Goal: Information Seeking & Learning: Check status

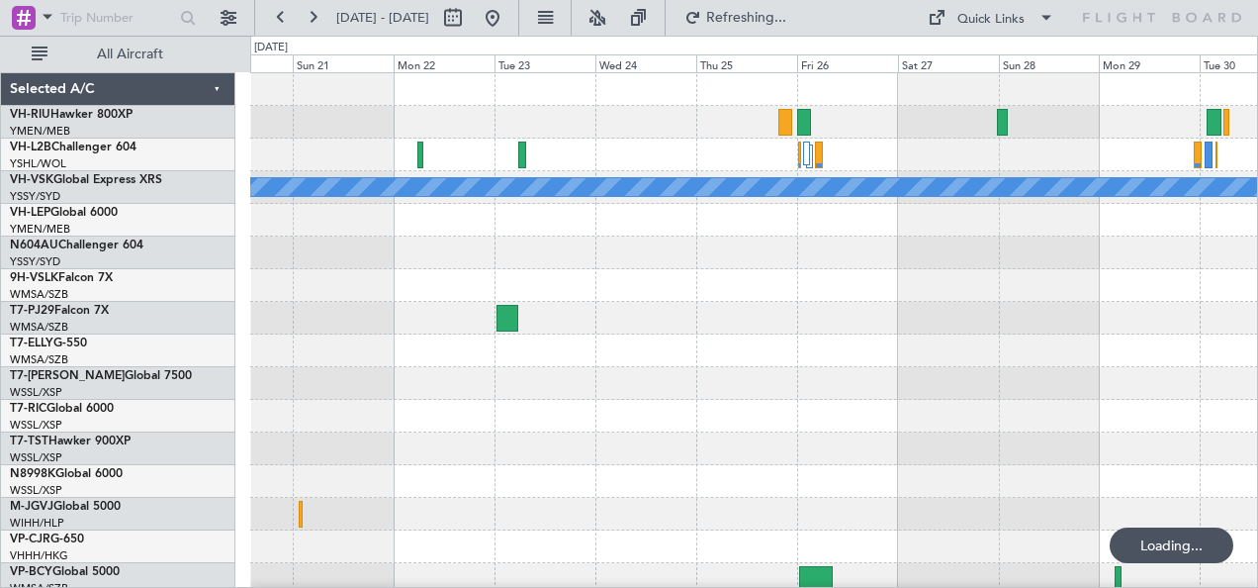
click at [63, 114] on link "VH-RIU Hawker 800XP" at bounding box center [71, 115] width 123 height 12
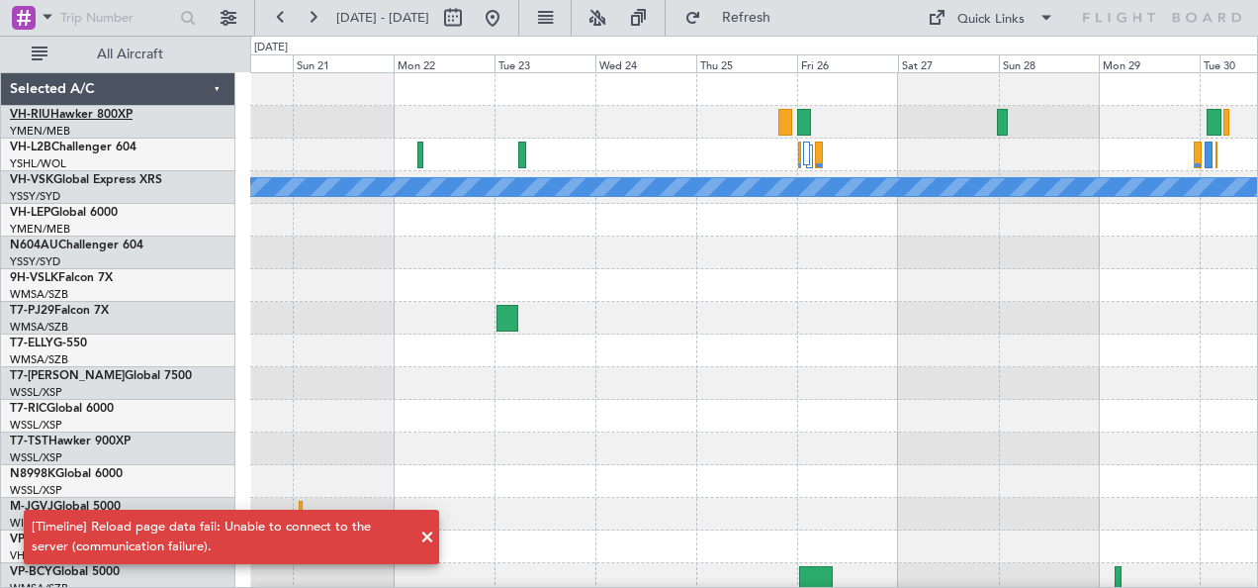
click at [71, 109] on link "VH-RIU Hawker 800XP" at bounding box center [71, 115] width 123 height 12
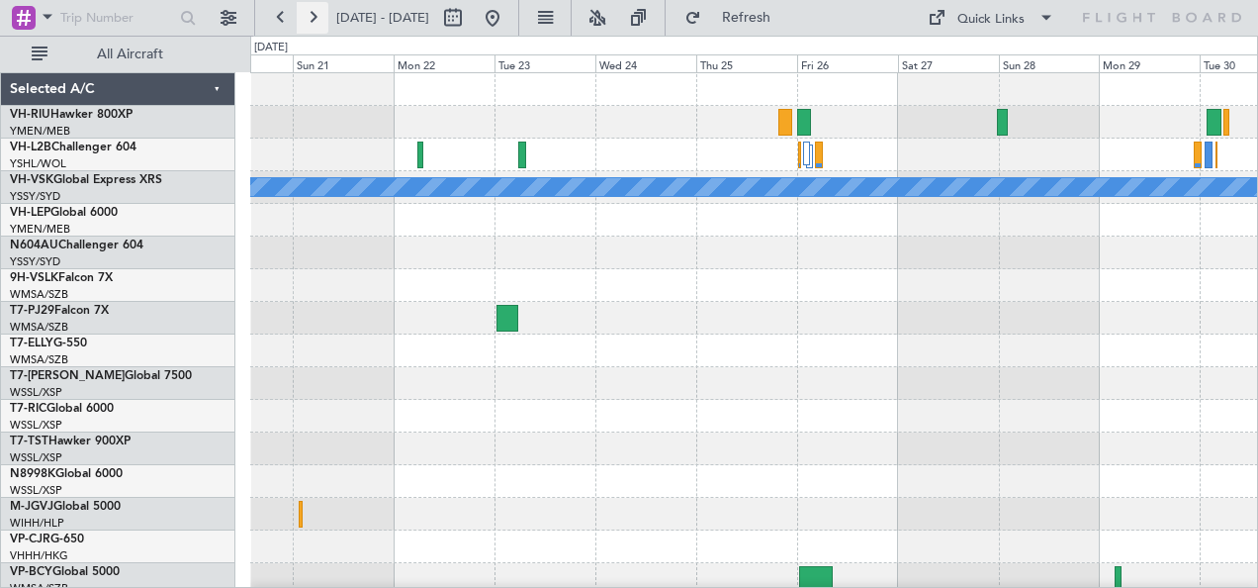
click at [313, 18] on button at bounding box center [313, 18] width 32 height 32
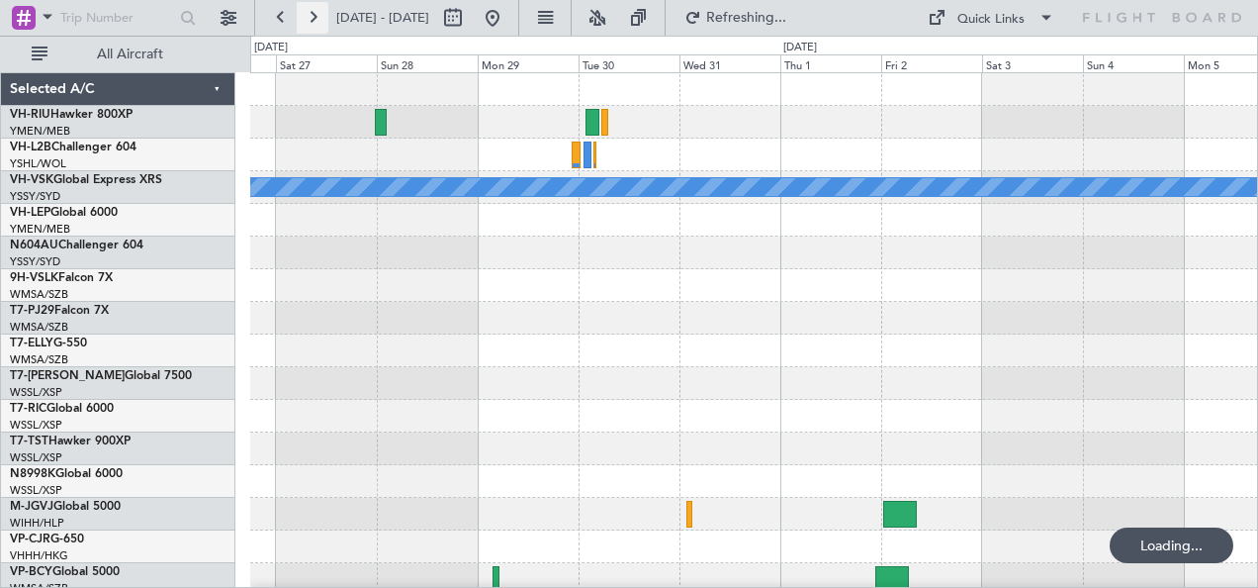
click at [313, 18] on button at bounding box center [313, 18] width 32 height 32
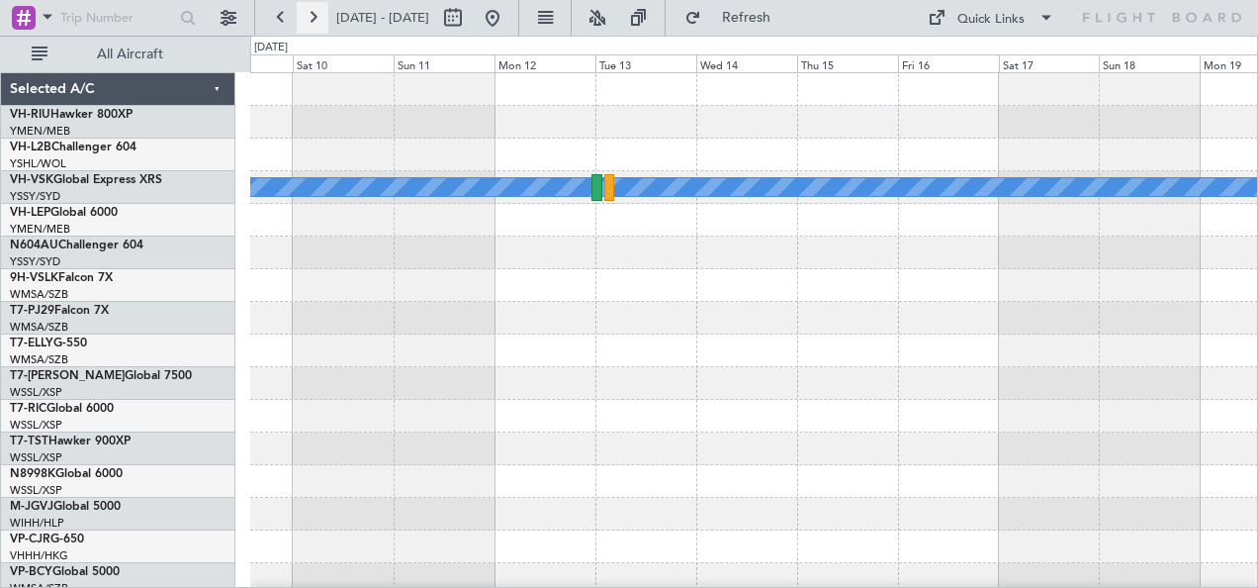
click at [313, 18] on button at bounding box center [313, 18] width 32 height 32
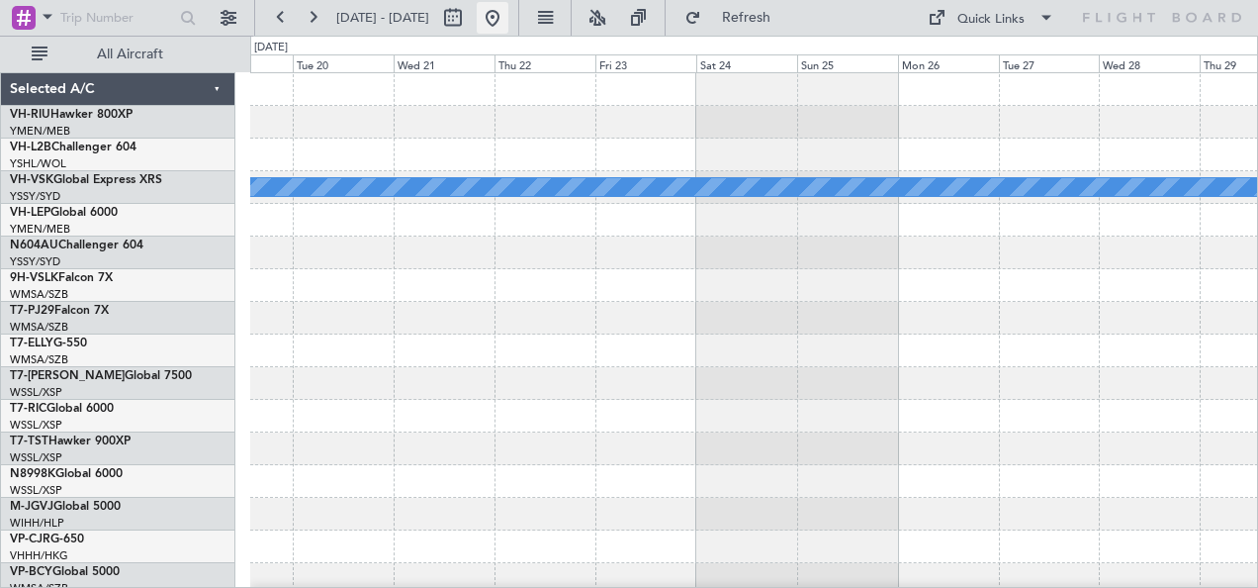
drag, startPoint x: 548, startPoint y: 14, endPoint x: 534, endPoint y: 18, distance: 14.4
click at [508, 14] on button at bounding box center [493, 18] width 32 height 32
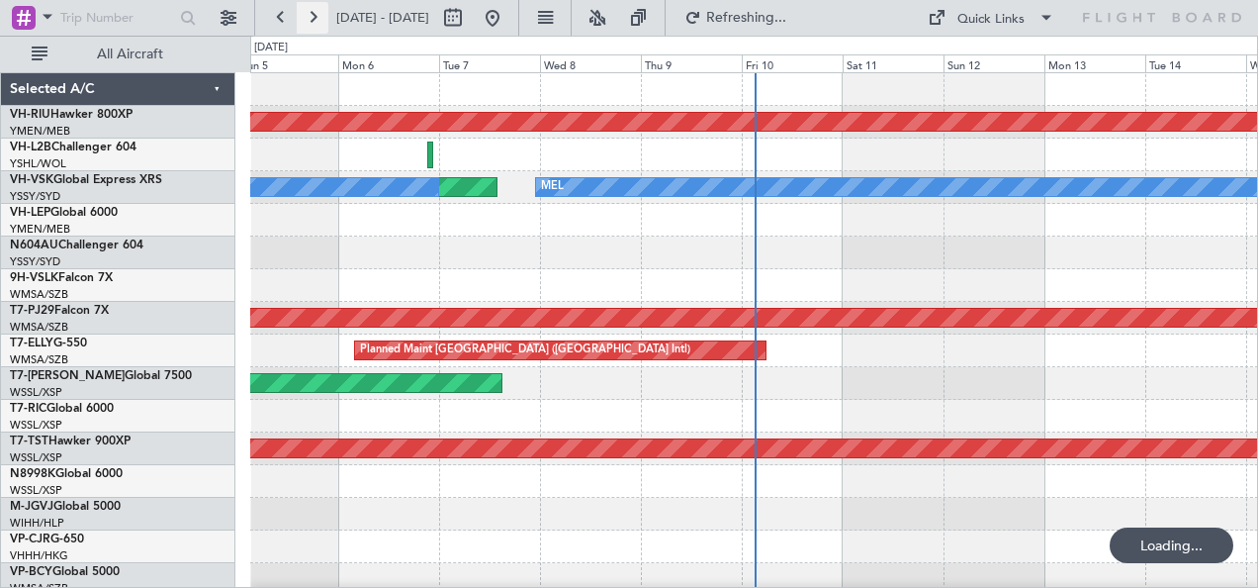
click at [312, 18] on button at bounding box center [313, 18] width 32 height 32
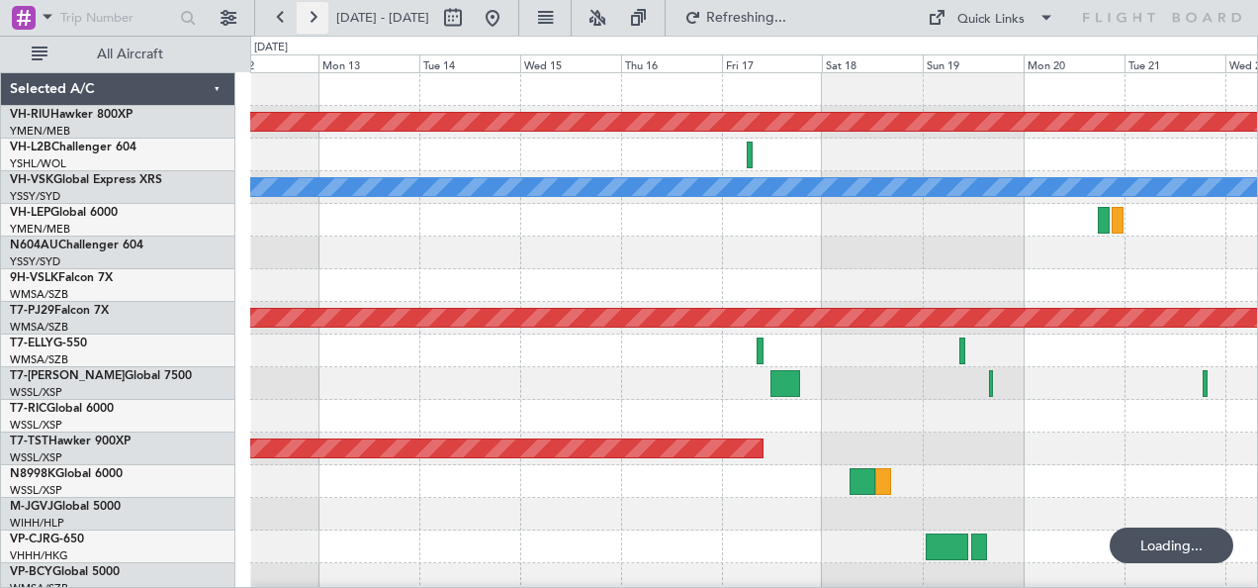
click at [312, 18] on button at bounding box center [313, 18] width 32 height 32
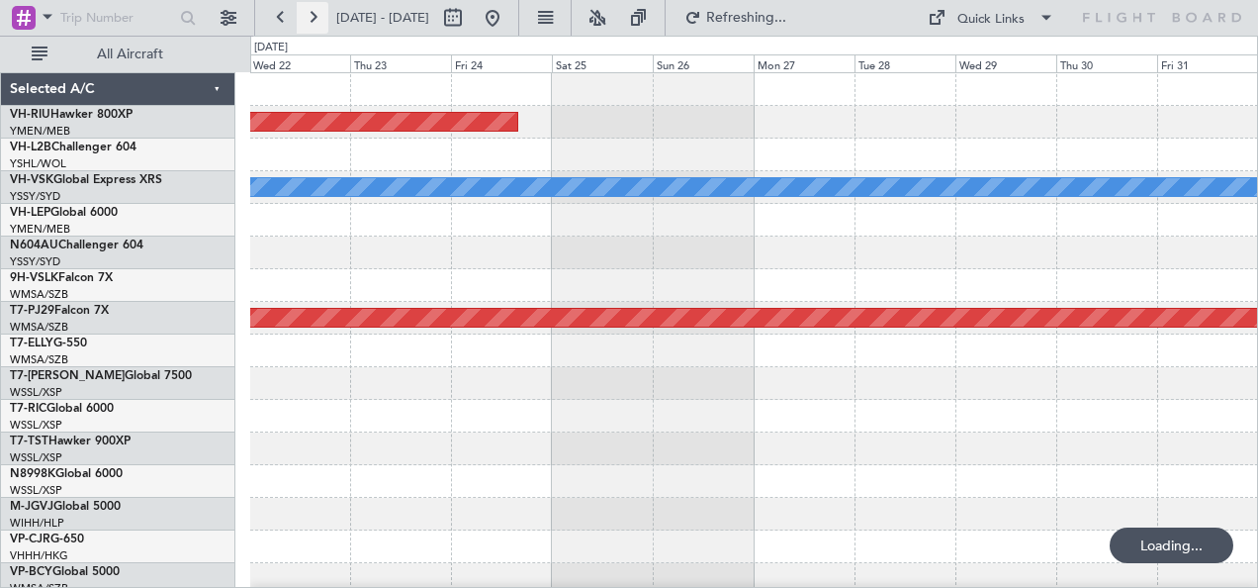
click at [312, 18] on button at bounding box center [313, 18] width 32 height 32
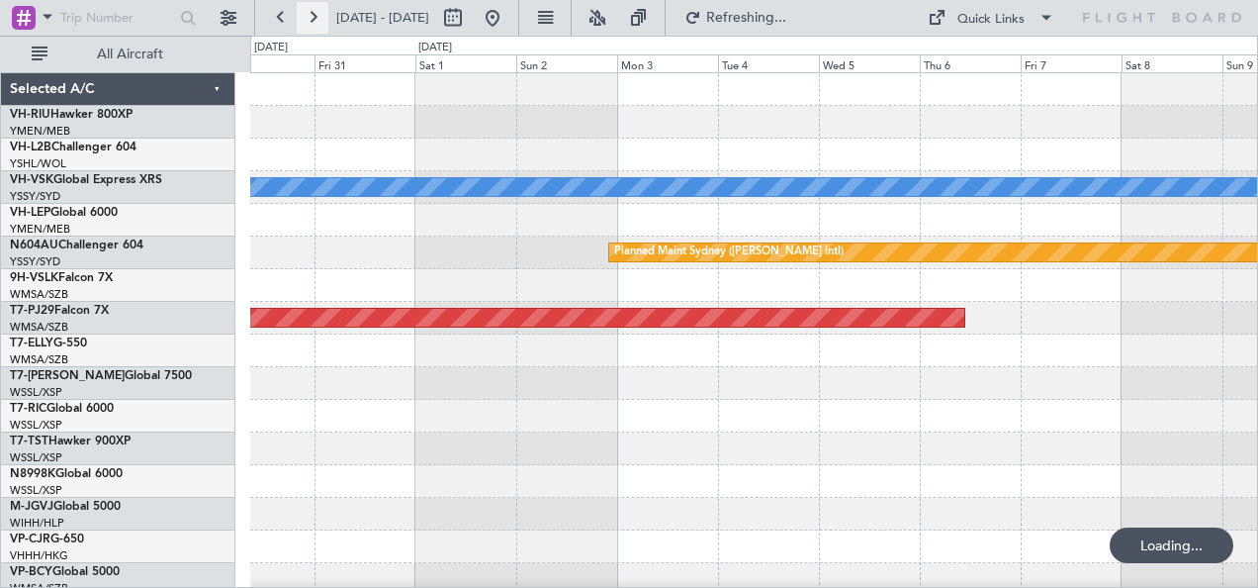
click at [312, 18] on button at bounding box center [313, 18] width 32 height 32
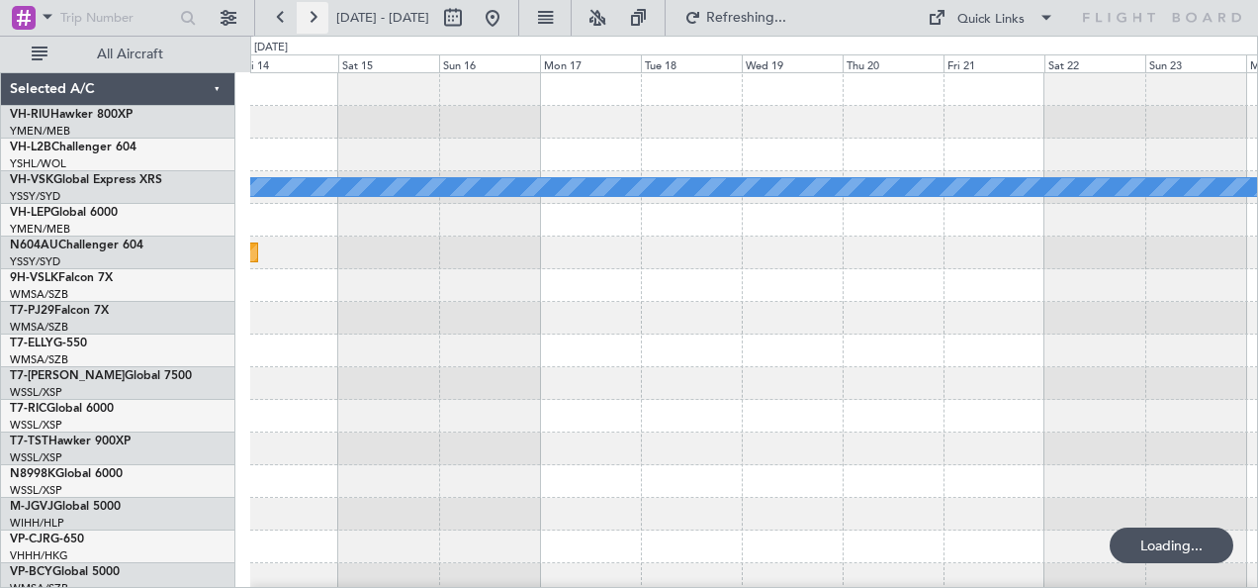
click at [312, 18] on button at bounding box center [313, 18] width 32 height 32
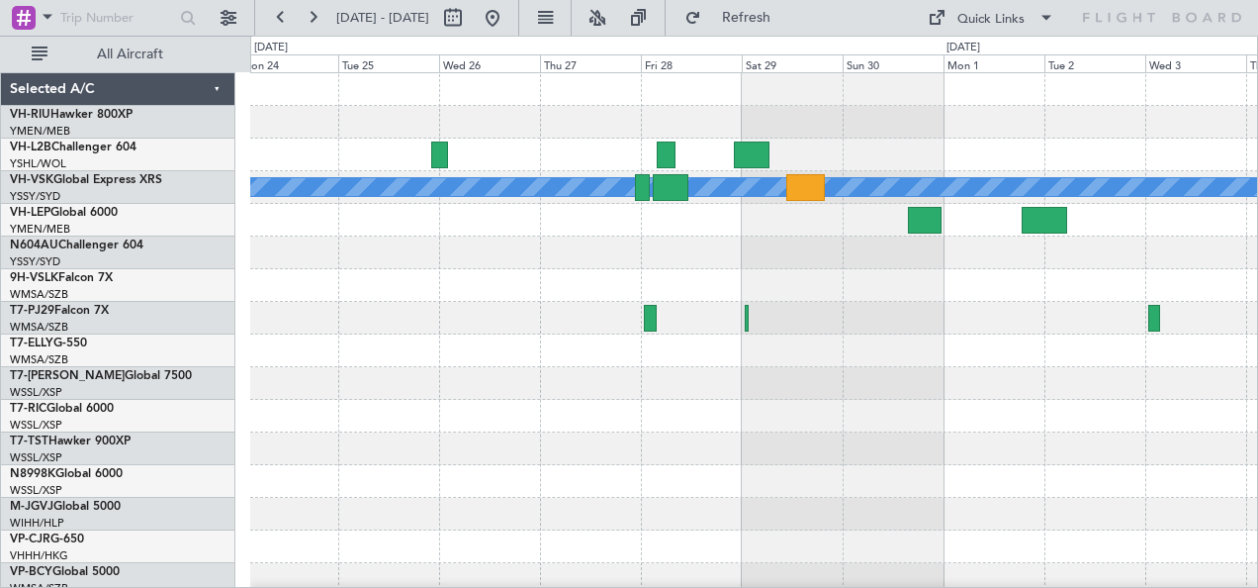
click at [979, 117] on div at bounding box center [754, 122] width 1008 height 33
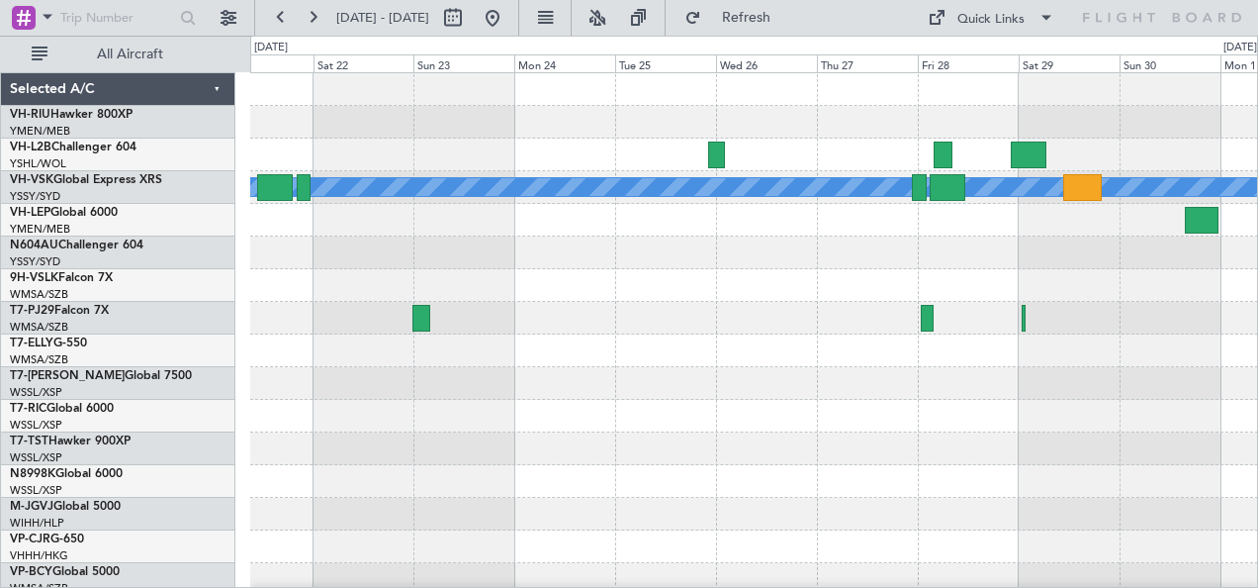
click at [917, 104] on div at bounding box center [754, 89] width 1008 height 33
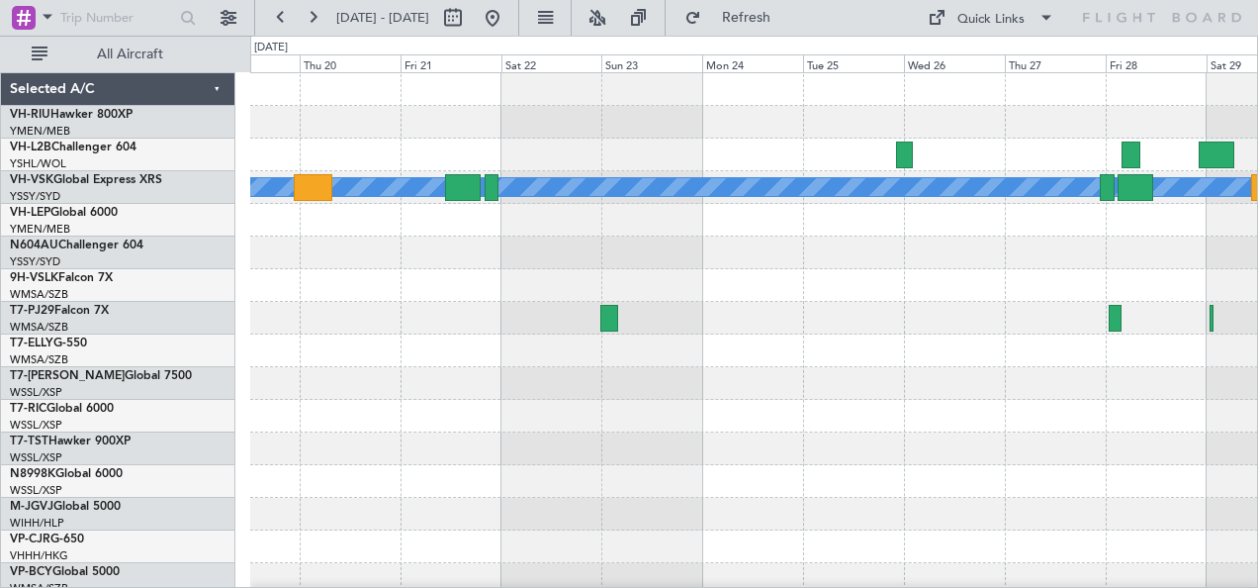
click at [829, 105] on div "[PERSON_NAME] Planned Maint Sydney ([PERSON_NAME] Intl)" at bounding box center [754, 350] width 1008 height 555
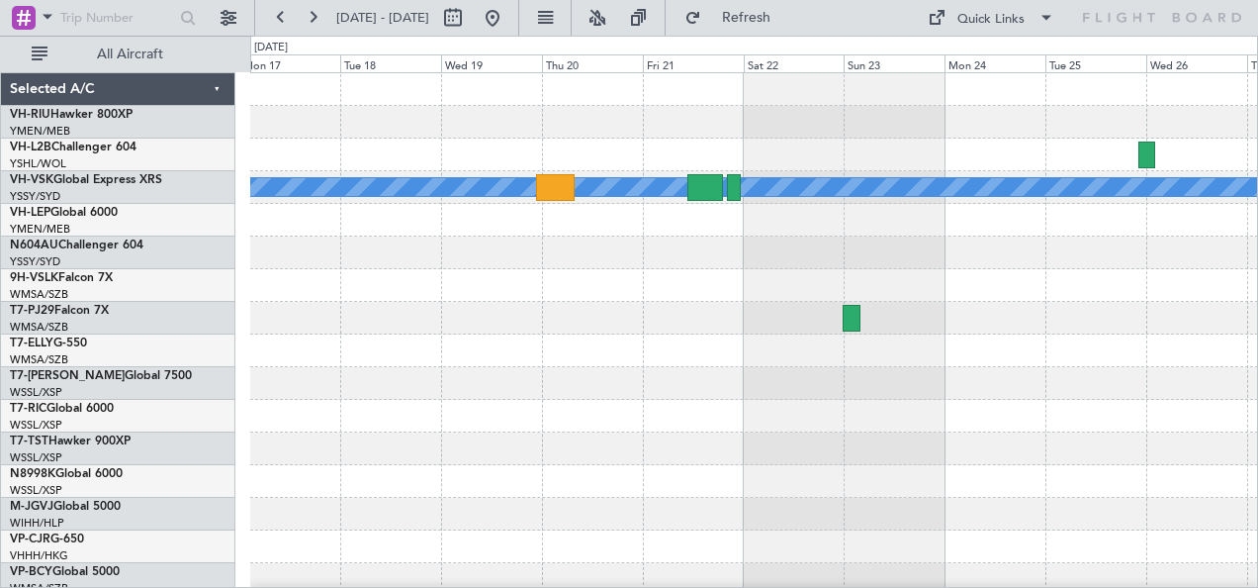
click at [856, 115] on div "MEL" at bounding box center [754, 350] width 1008 height 555
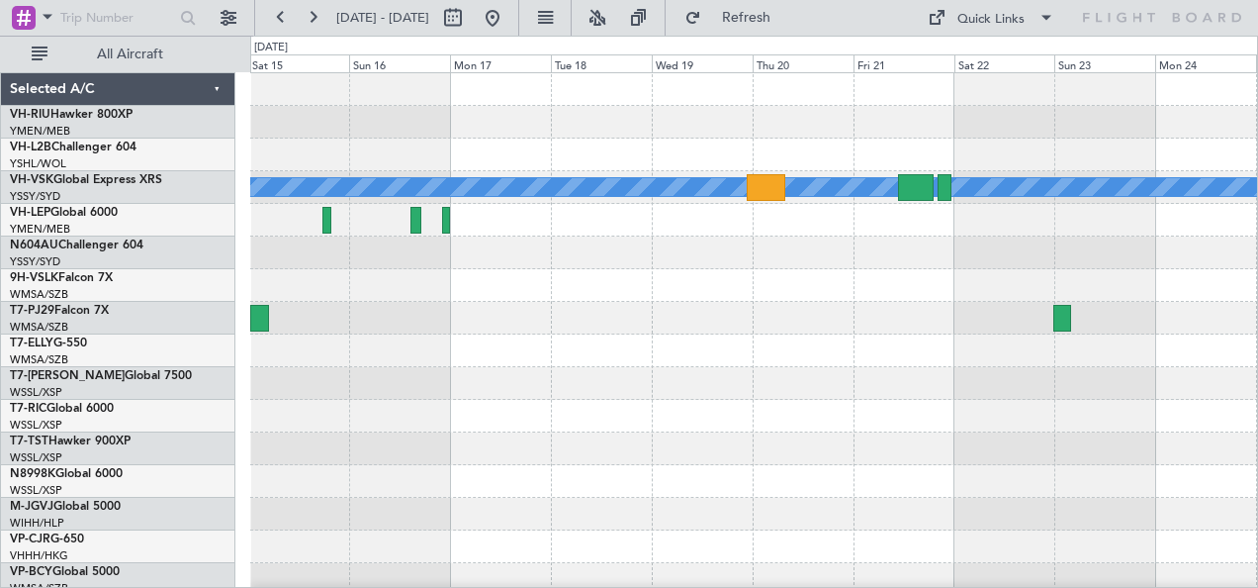
click at [467, 122] on div at bounding box center [754, 122] width 1008 height 33
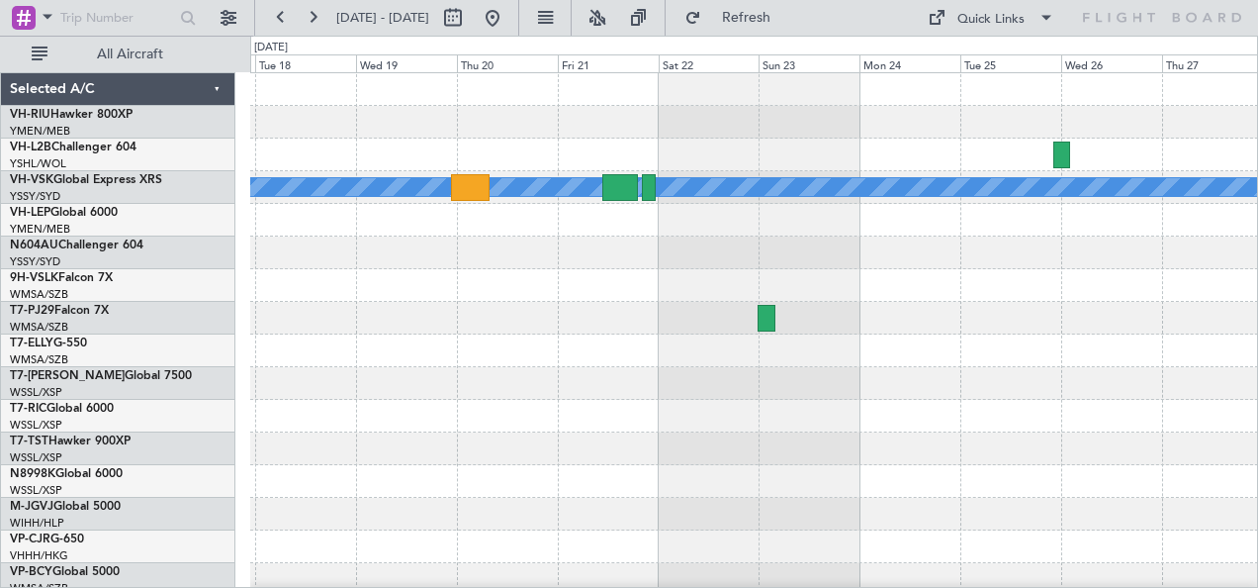
click at [530, 125] on div at bounding box center [754, 122] width 1008 height 33
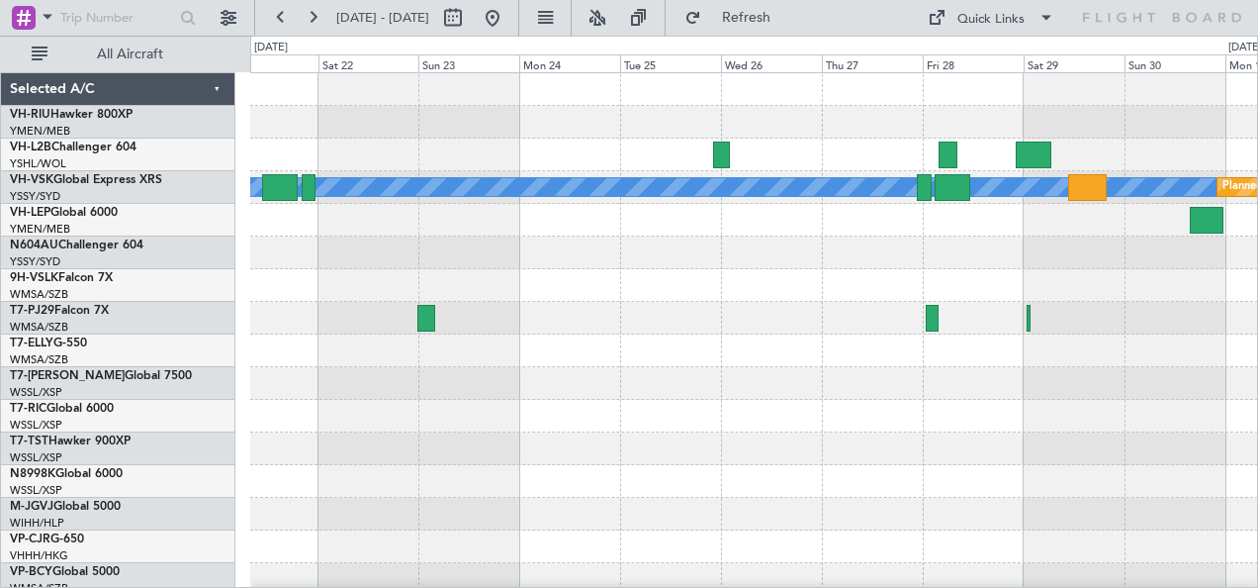
click at [782, 106] on div at bounding box center [754, 122] width 1008 height 33
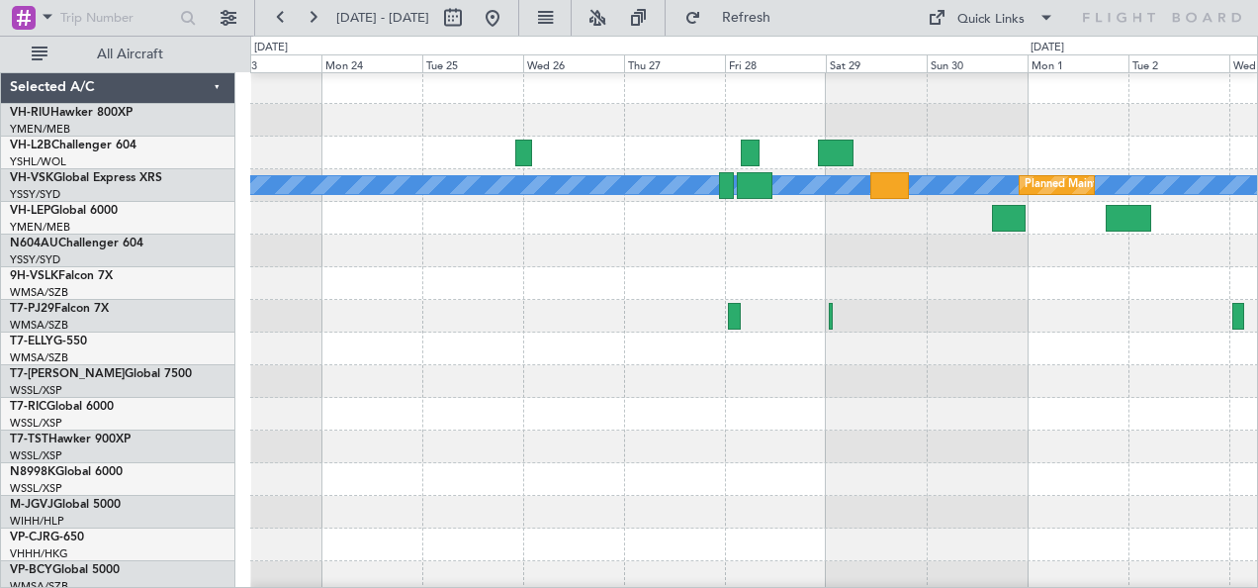
click at [685, 254] on div at bounding box center [754, 250] width 1008 height 33
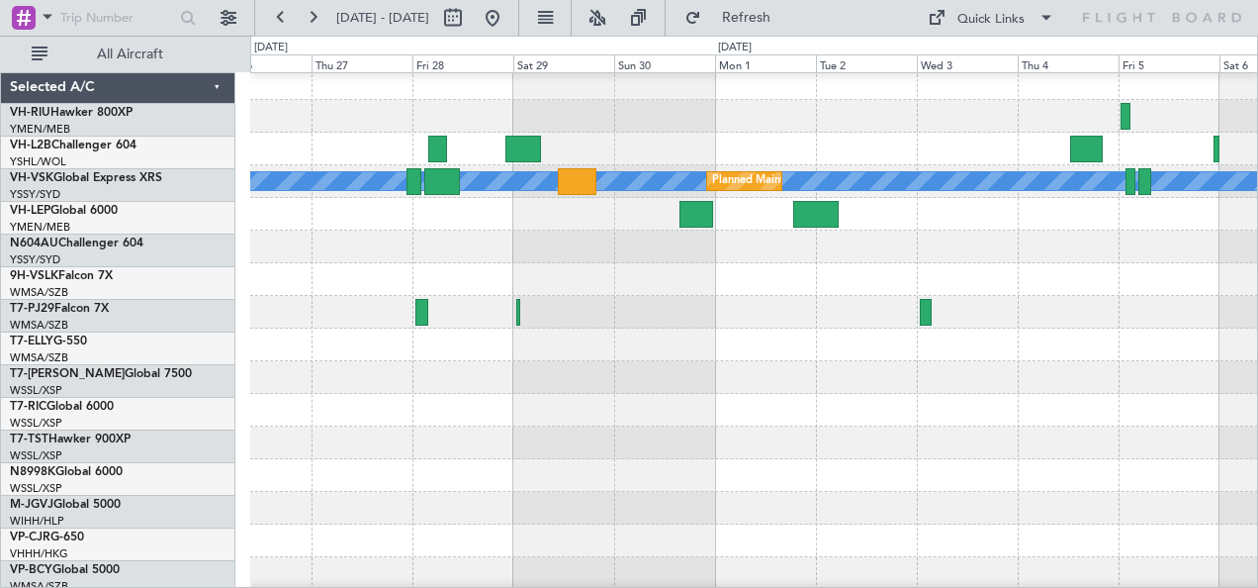
scroll to position [6, 0]
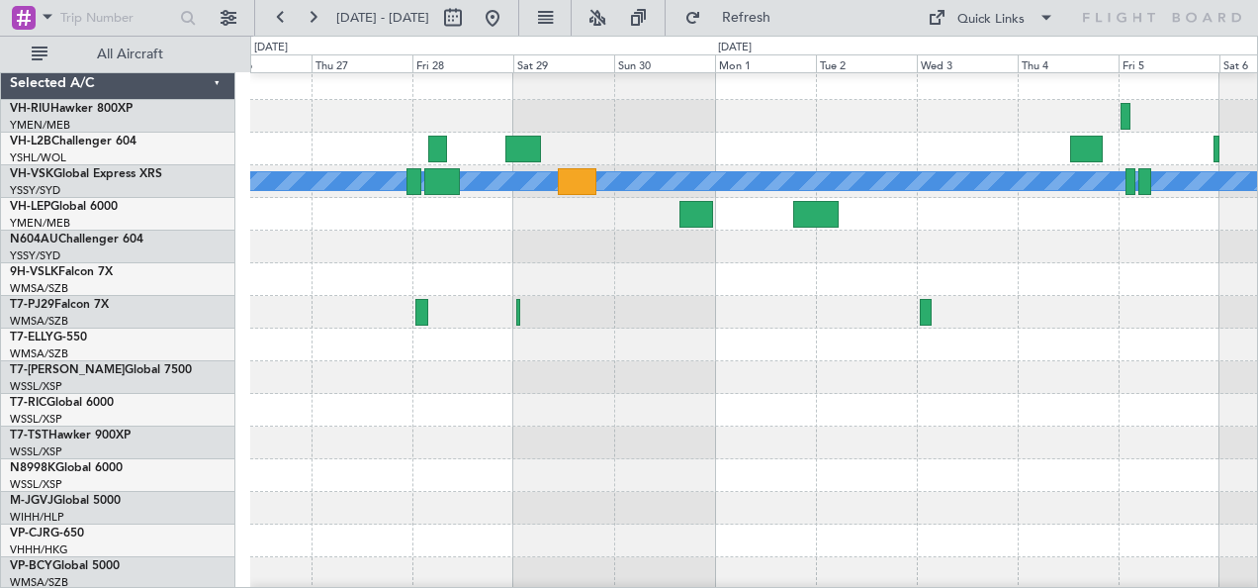
click at [816, 282] on div "Planned Maint Sydney ([PERSON_NAME] Intl) [PERSON_NAME]" at bounding box center [754, 344] width 1008 height 555
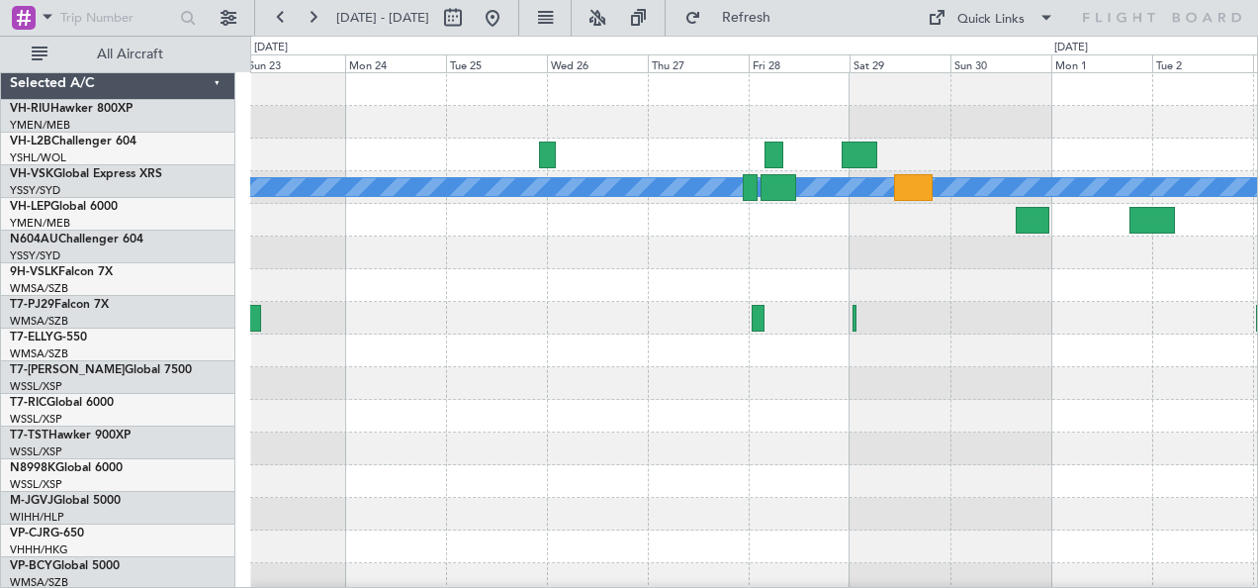
scroll to position [0, 0]
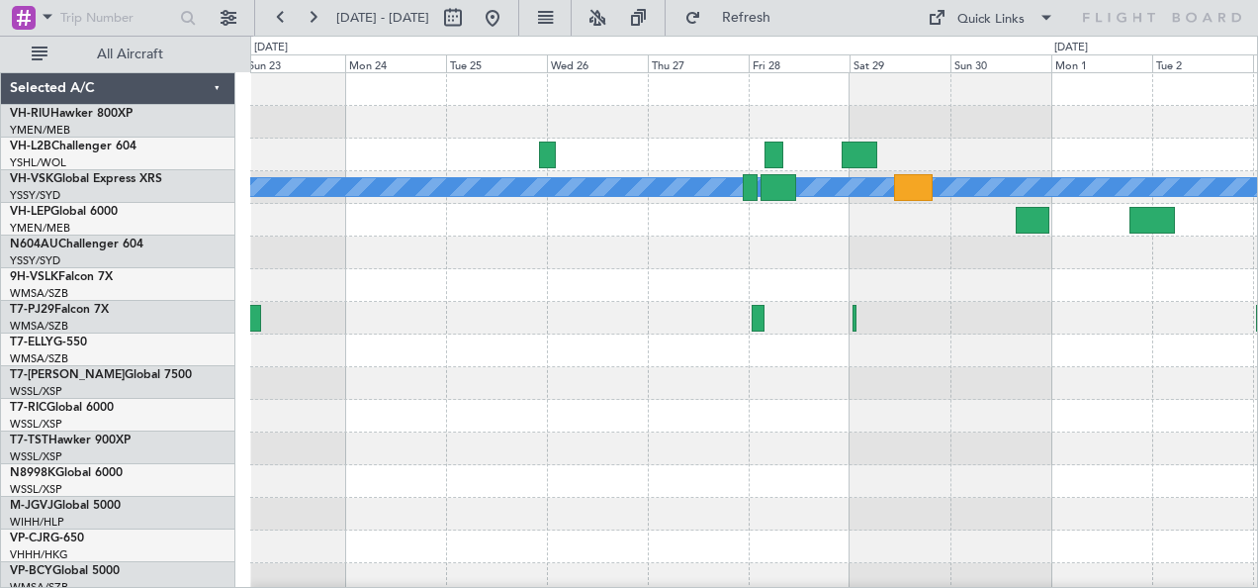
click at [726, 134] on div at bounding box center [754, 122] width 1008 height 33
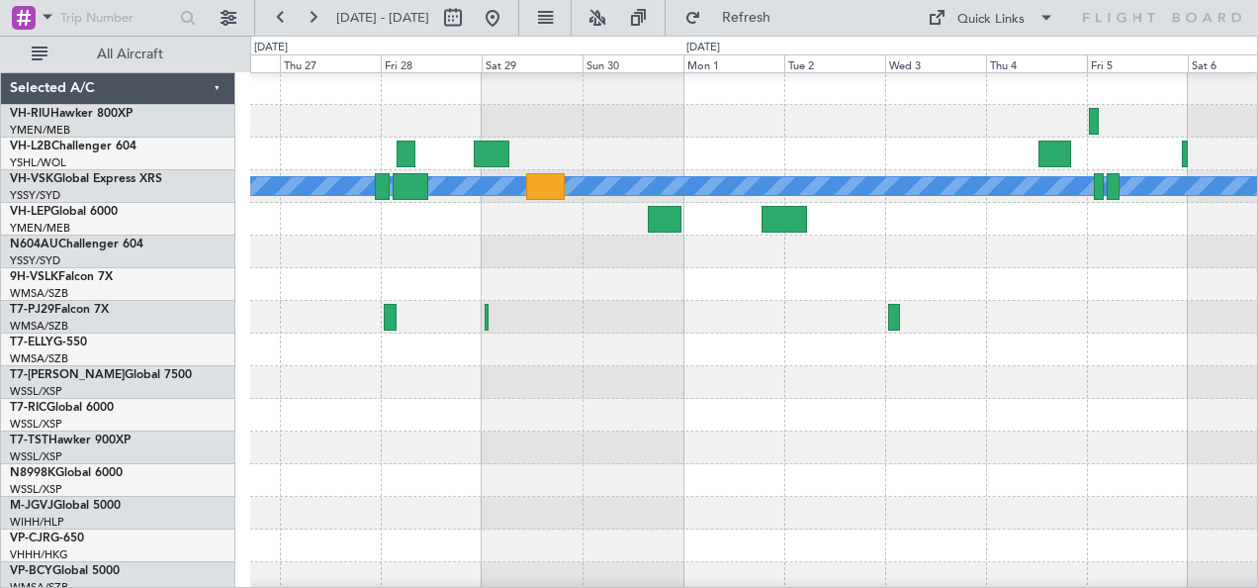
click at [708, 137] on div at bounding box center [754, 153] width 1008 height 33
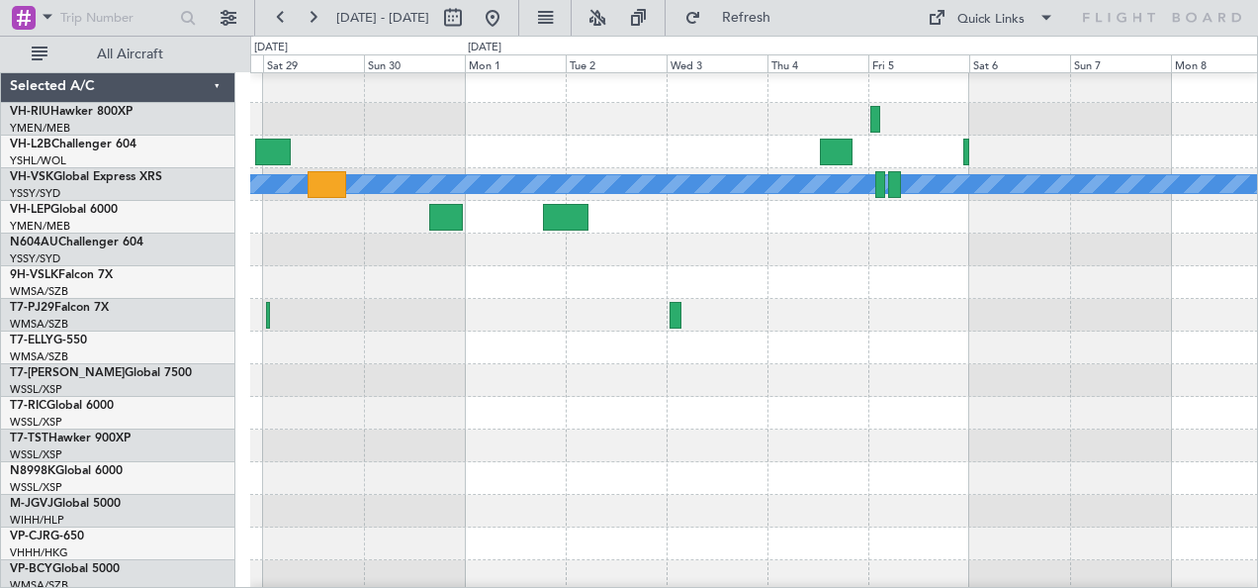
click at [823, 145] on div at bounding box center [754, 152] width 1008 height 33
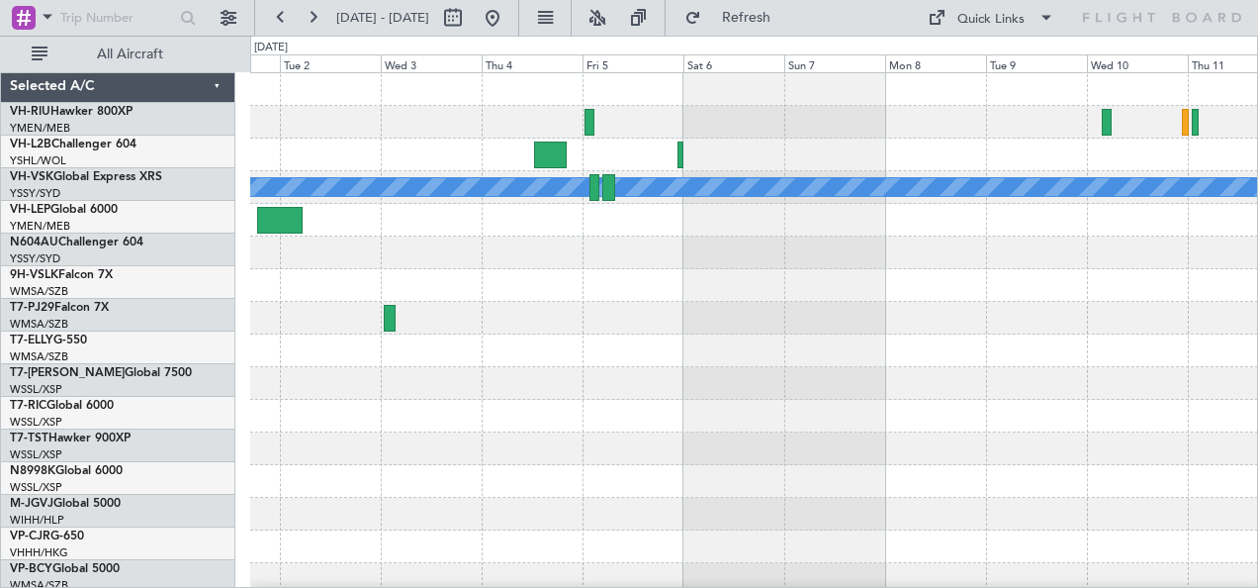
scroll to position [0, 0]
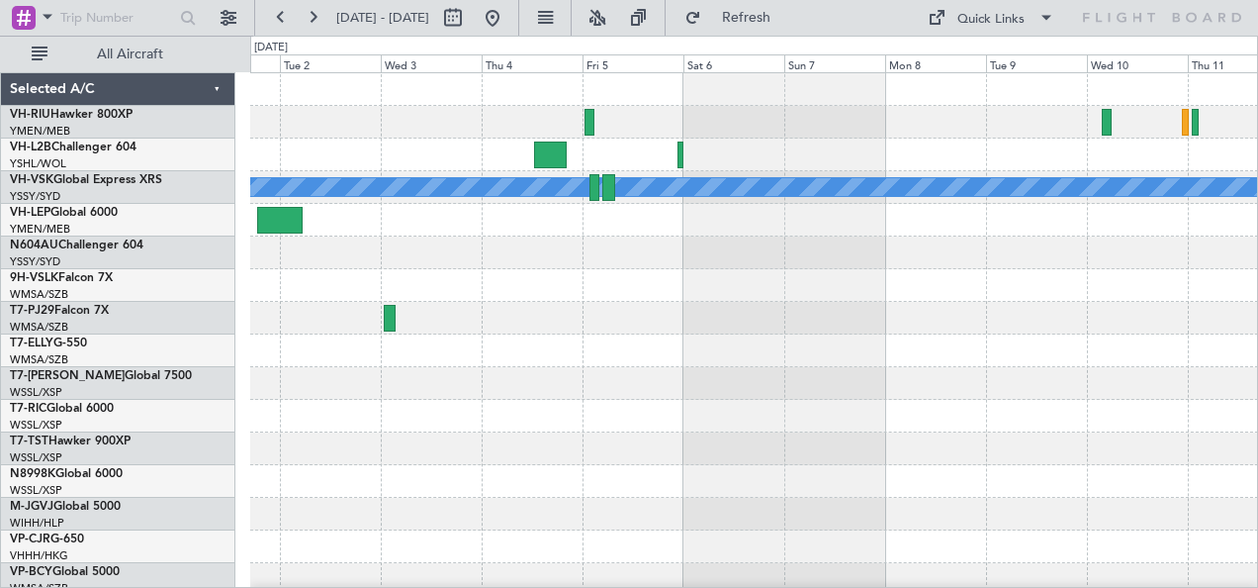
click at [719, 115] on div "[PERSON_NAME] Planned Maint Sydney ([PERSON_NAME] Intl)" at bounding box center [754, 350] width 1008 height 555
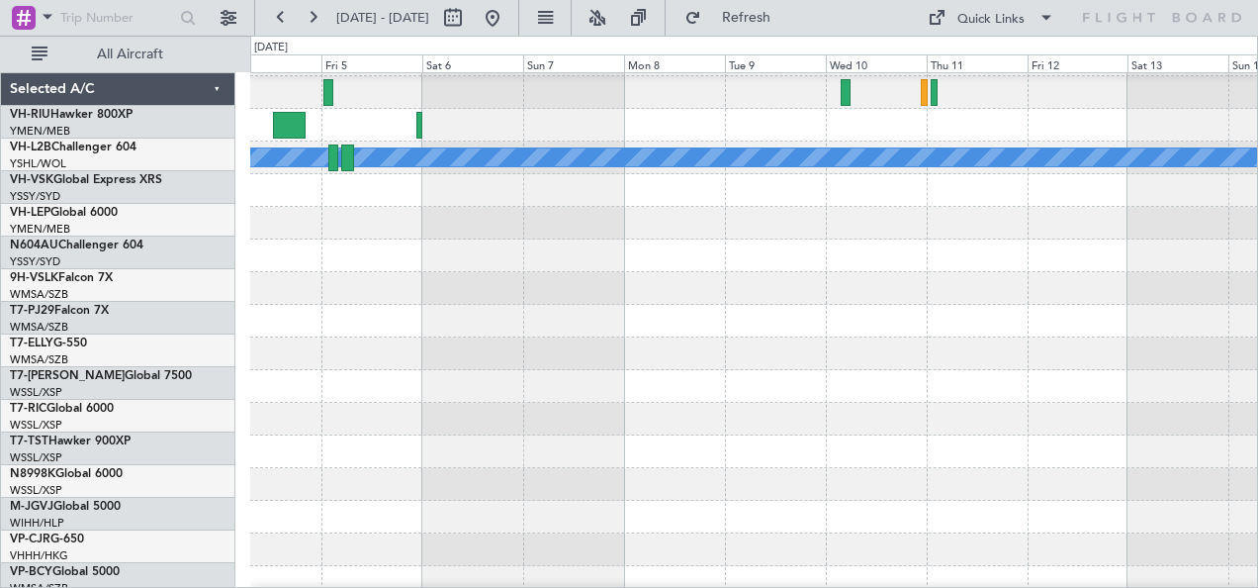
scroll to position [30, 0]
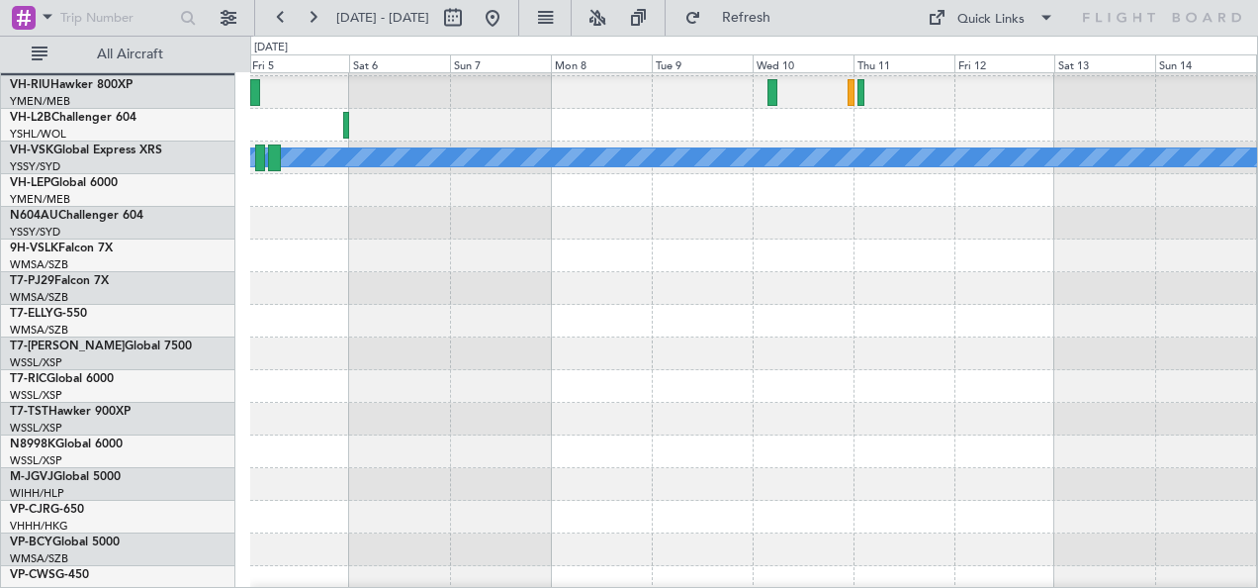
click at [445, 115] on div at bounding box center [754, 125] width 1008 height 33
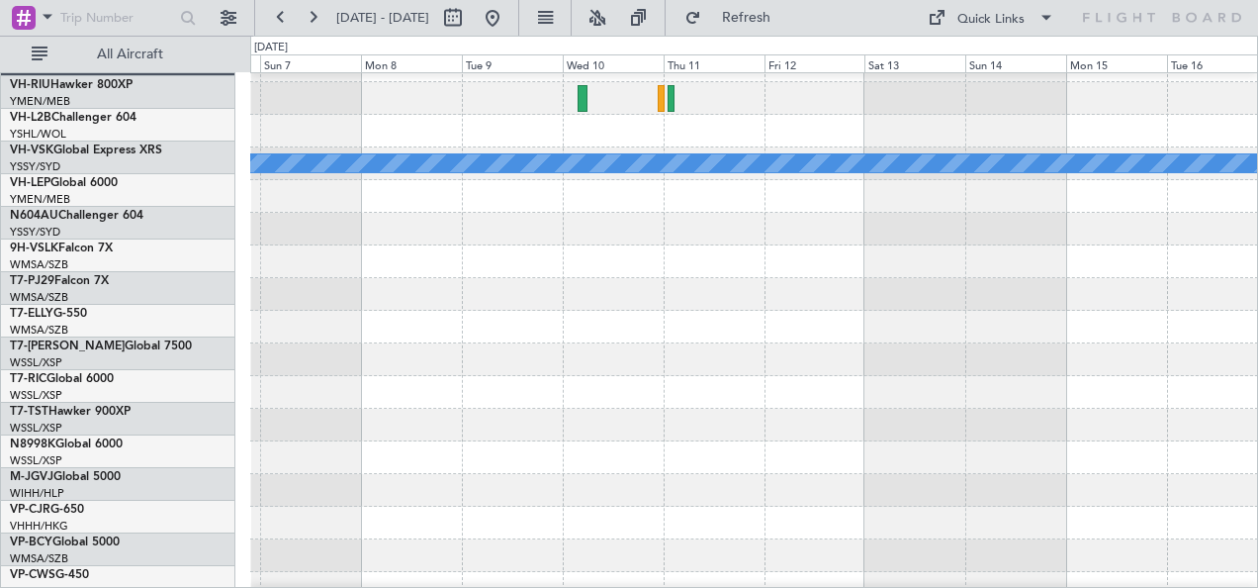
click at [478, 126] on div at bounding box center [754, 131] width 1008 height 33
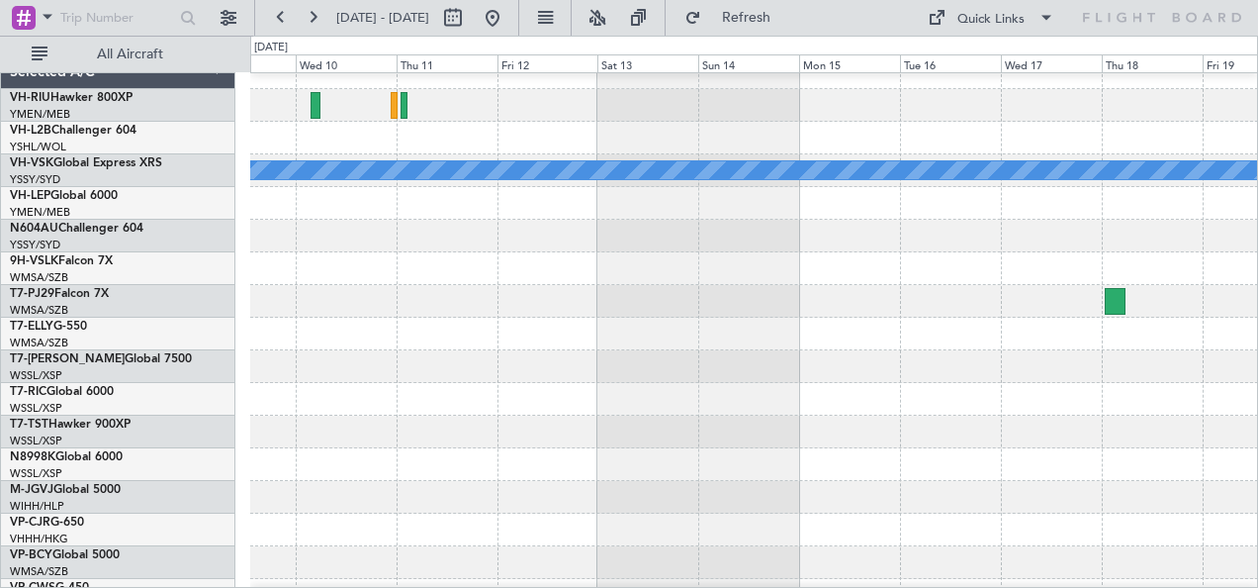
click at [576, 122] on div at bounding box center [754, 138] width 1008 height 33
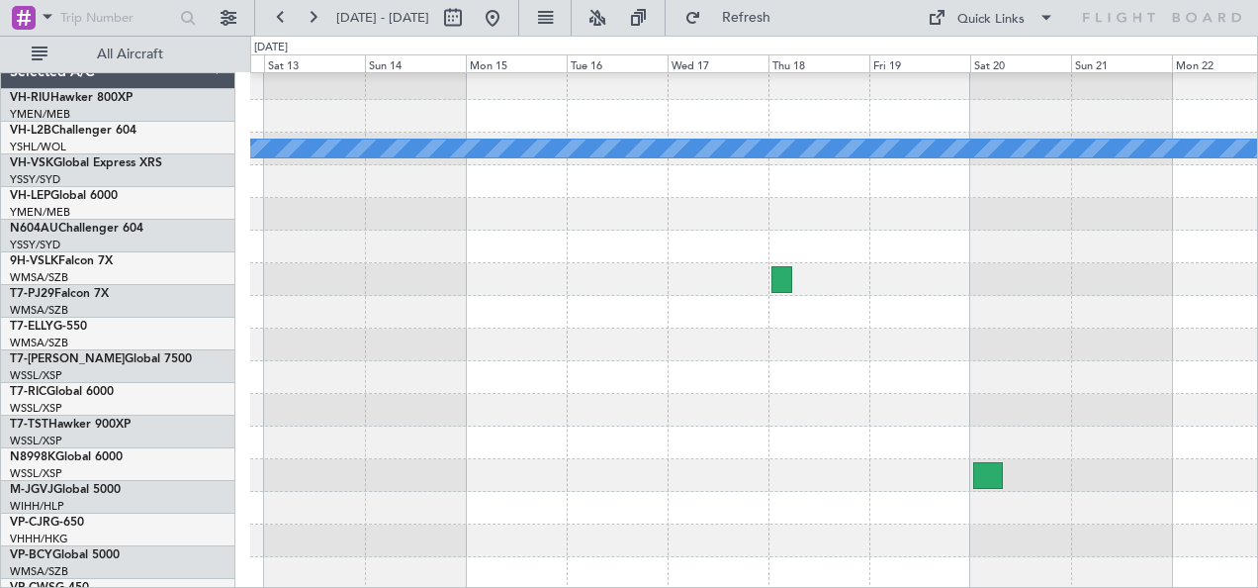
scroll to position [39, 0]
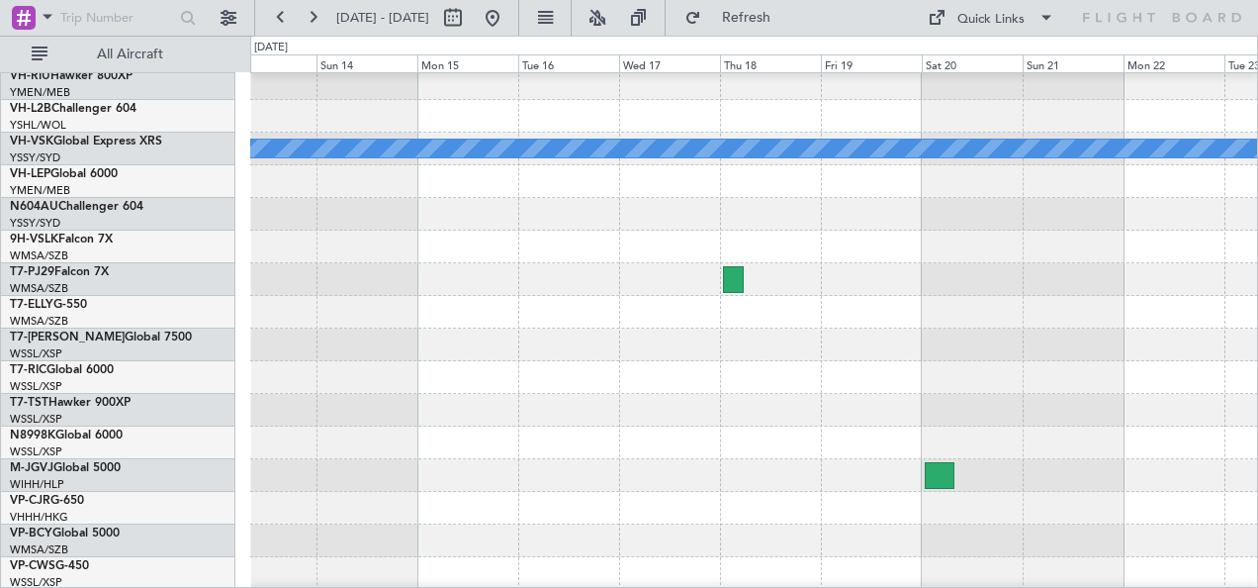
click at [451, 125] on div at bounding box center [754, 116] width 1008 height 33
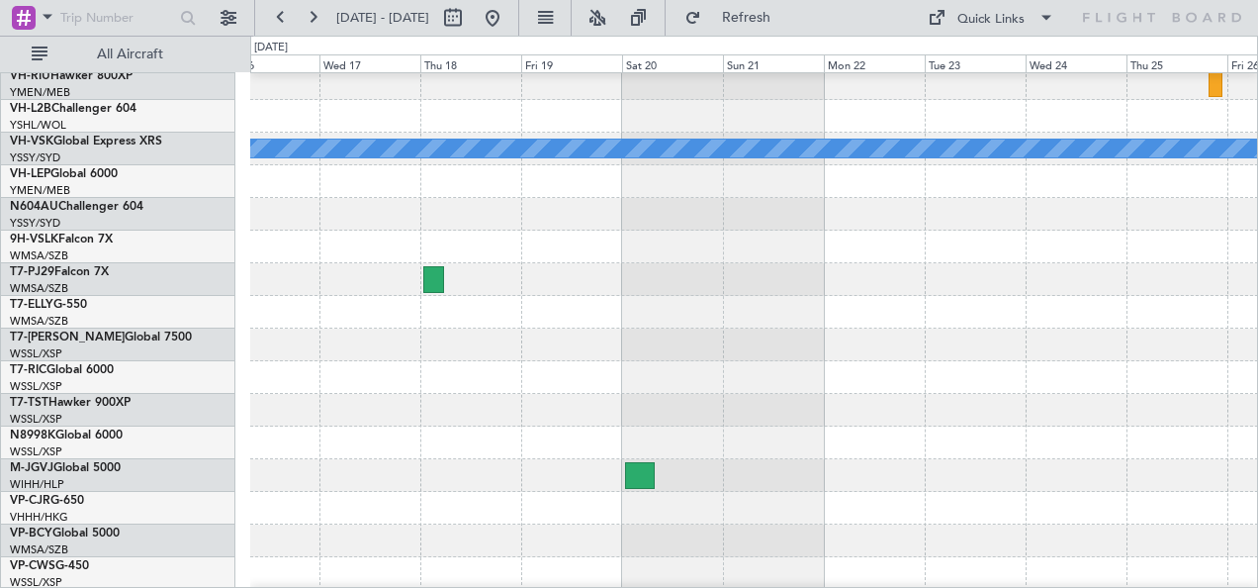
click at [693, 125] on div at bounding box center [754, 116] width 1008 height 33
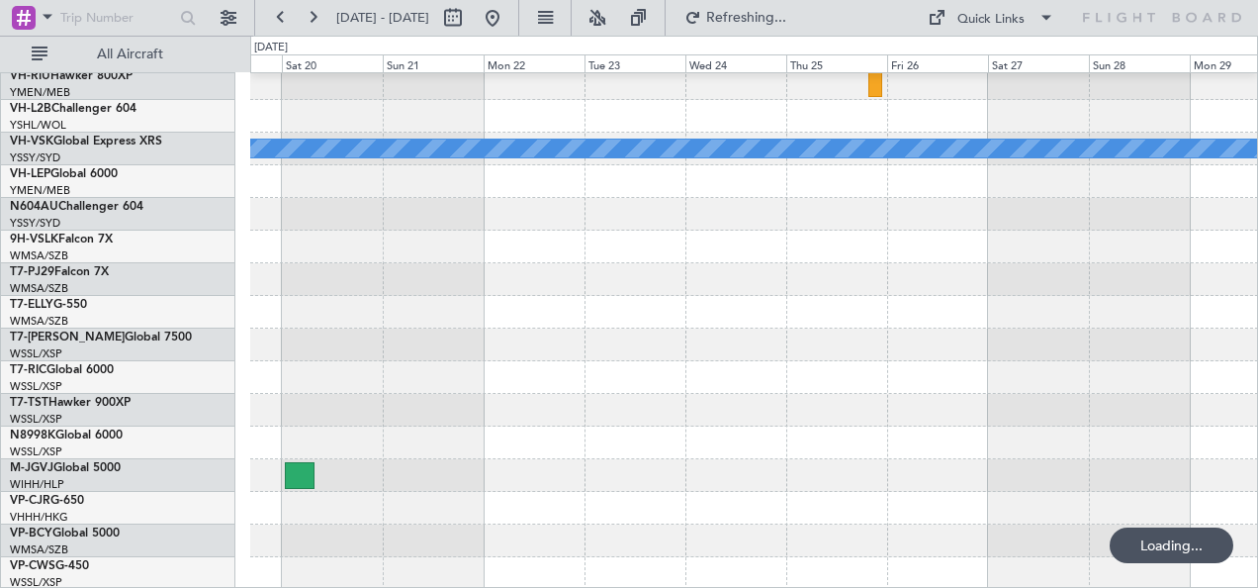
click at [1035, 133] on div at bounding box center [754, 116] width 1008 height 33
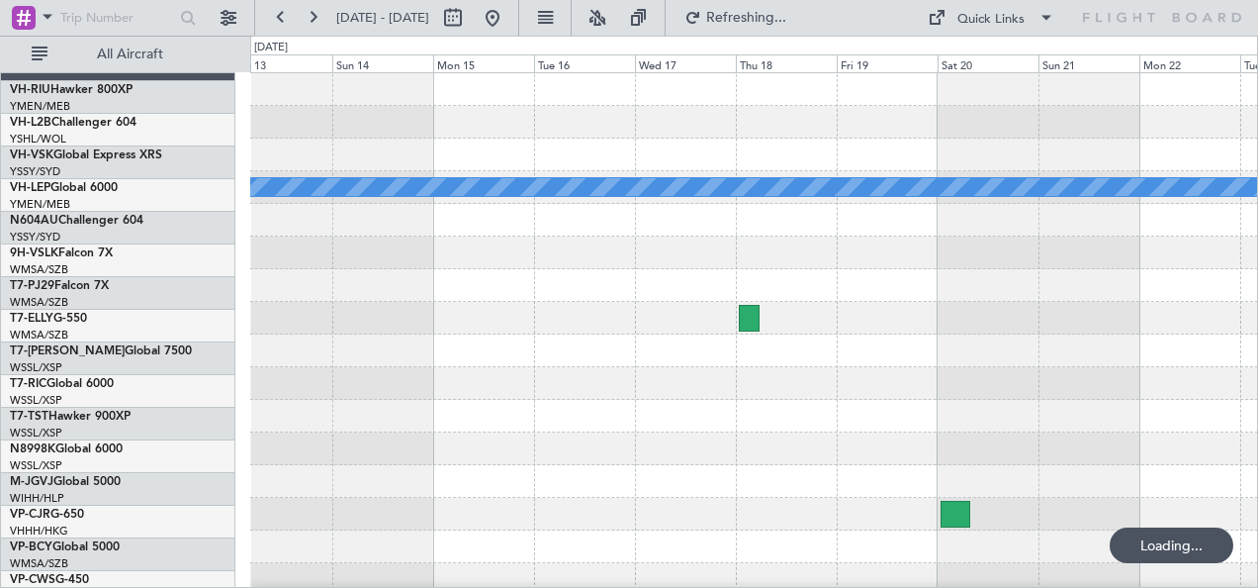
click at [918, 157] on div "MEL" at bounding box center [754, 350] width 1008 height 555
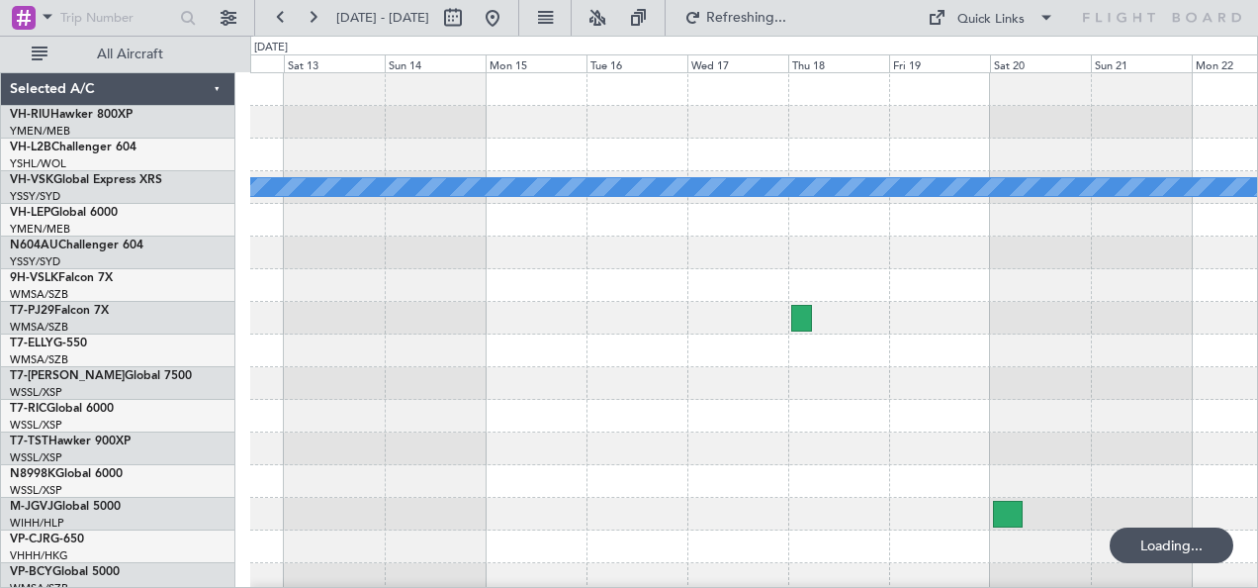
click at [931, 174] on div "MEL" at bounding box center [754, 350] width 1008 height 555
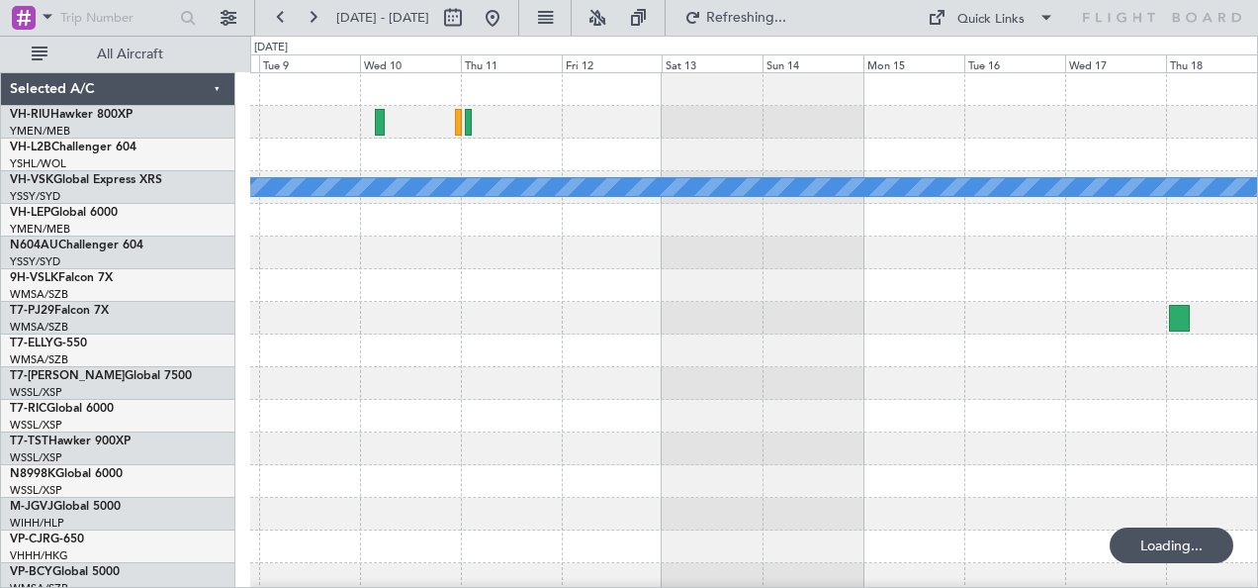
click at [861, 171] on div "MEL" at bounding box center [754, 187] width 1008 height 33
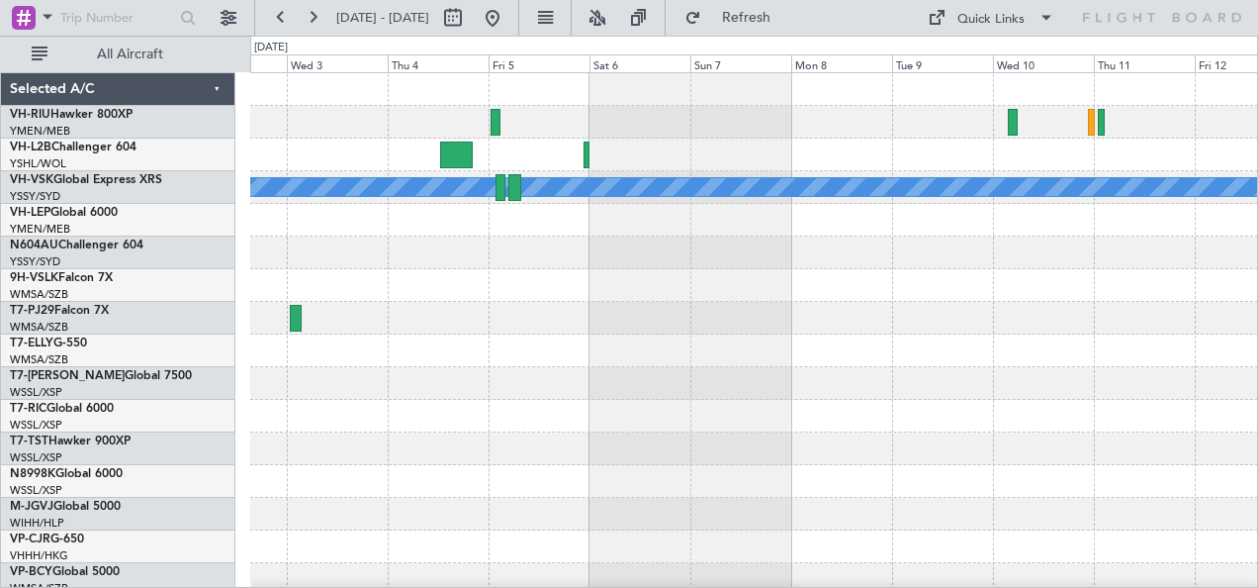
click at [730, 345] on div "[PERSON_NAME] Planned Maint Sydney ([PERSON_NAME] Intl)" at bounding box center [754, 350] width 1008 height 555
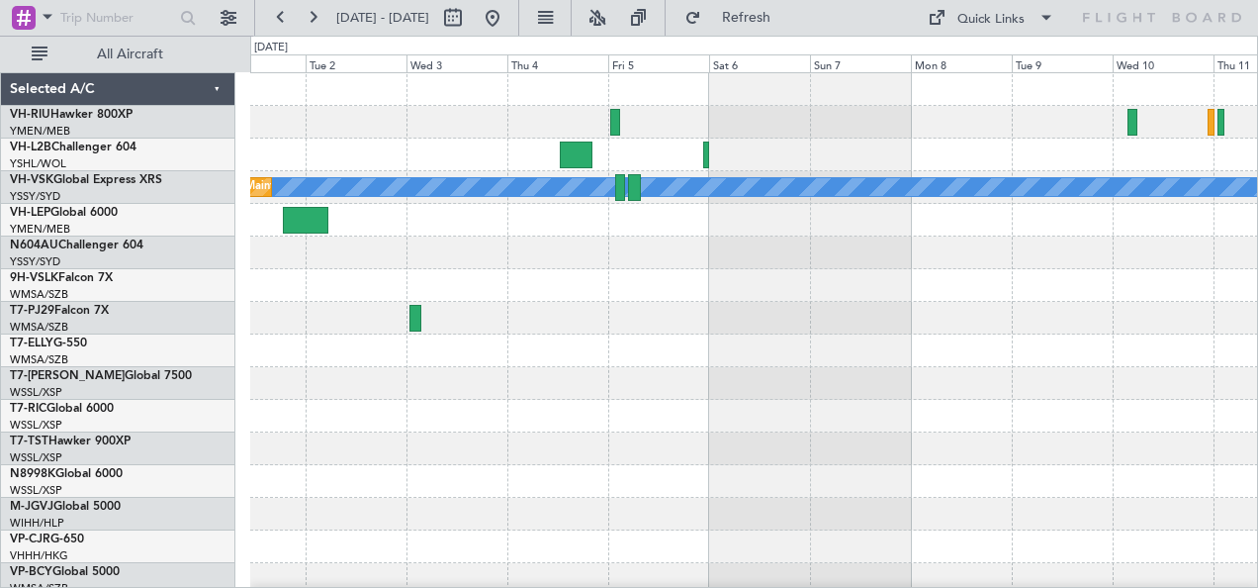
click at [672, 159] on div at bounding box center [754, 154] width 1008 height 33
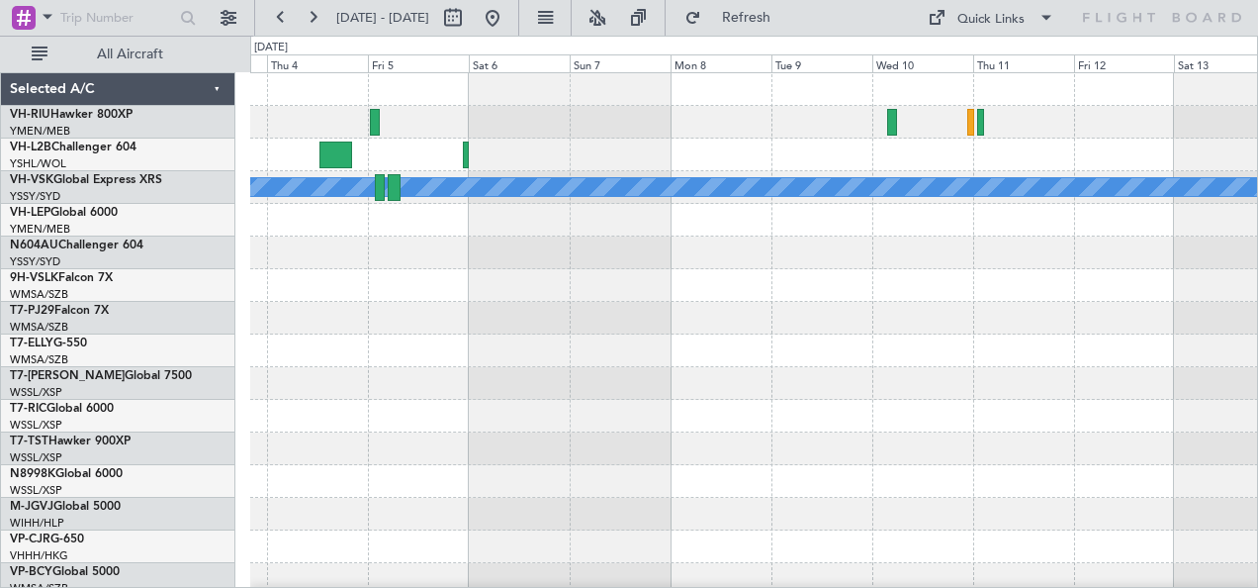
click at [613, 157] on div at bounding box center [754, 154] width 1008 height 33
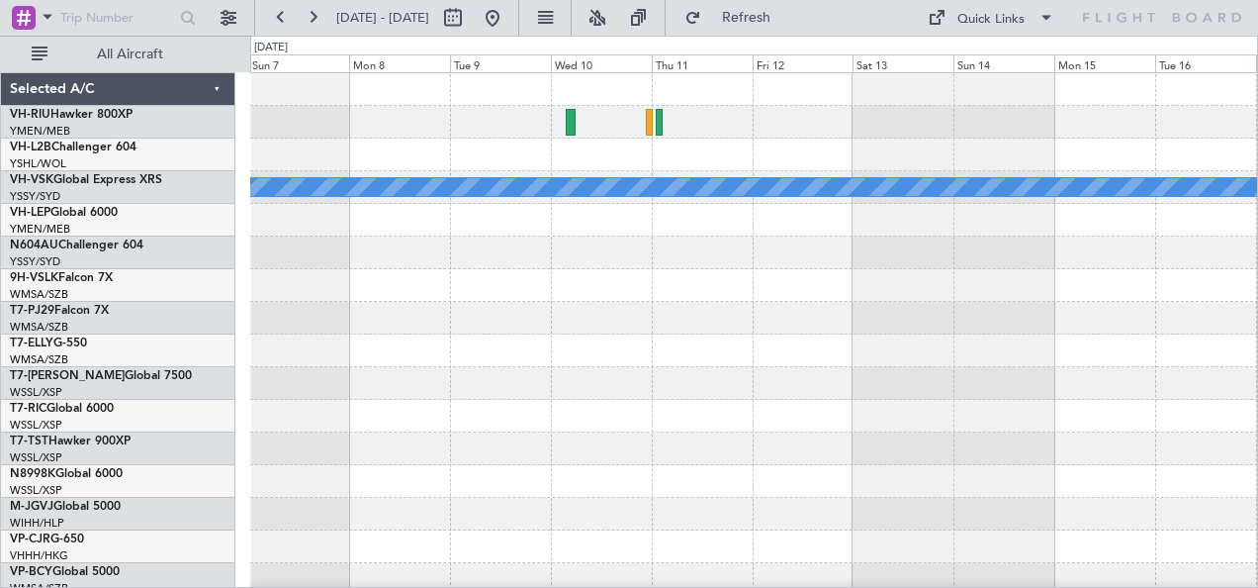
click at [576, 168] on div at bounding box center [754, 154] width 1008 height 33
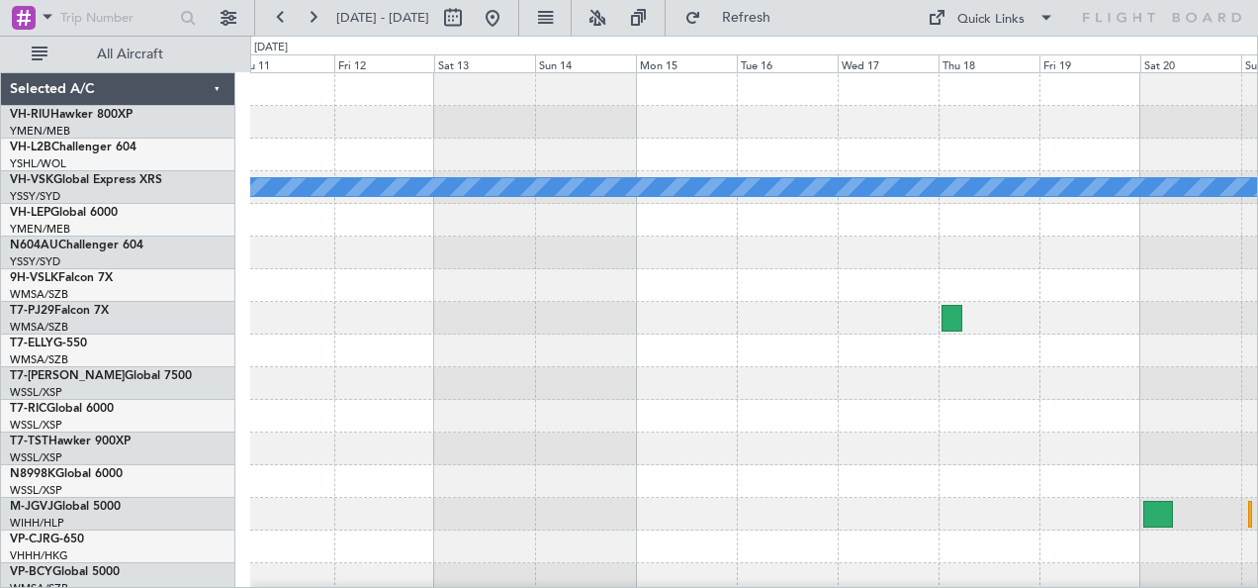
click at [499, 166] on div at bounding box center [754, 154] width 1008 height 33
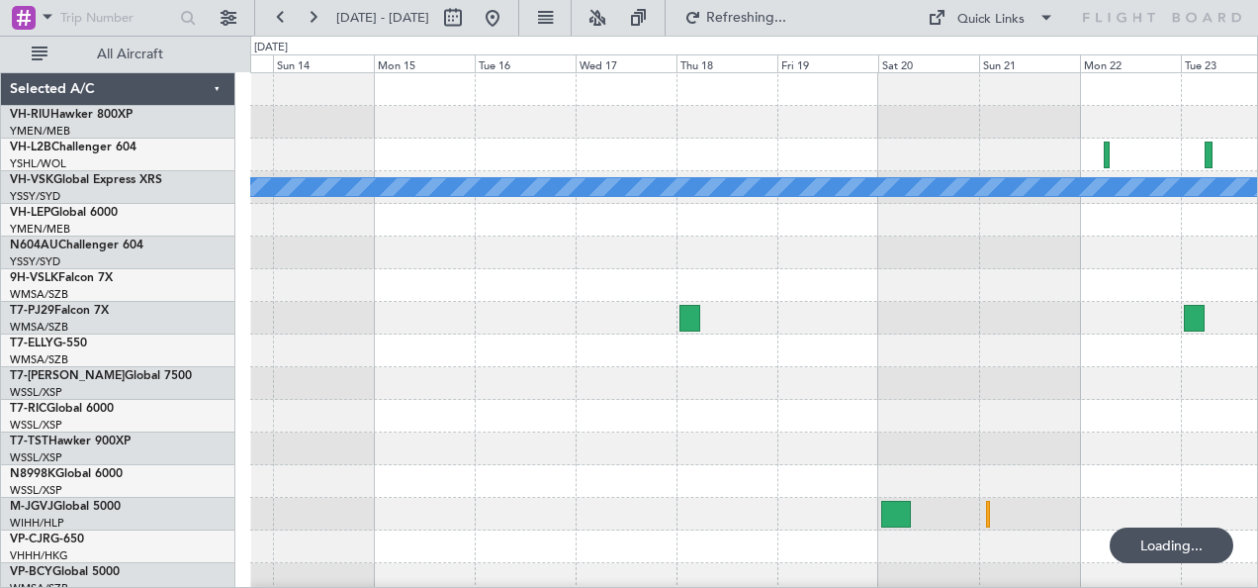
click at [675, 168] on div at bounding box center [754, 154] width 1008 height 33
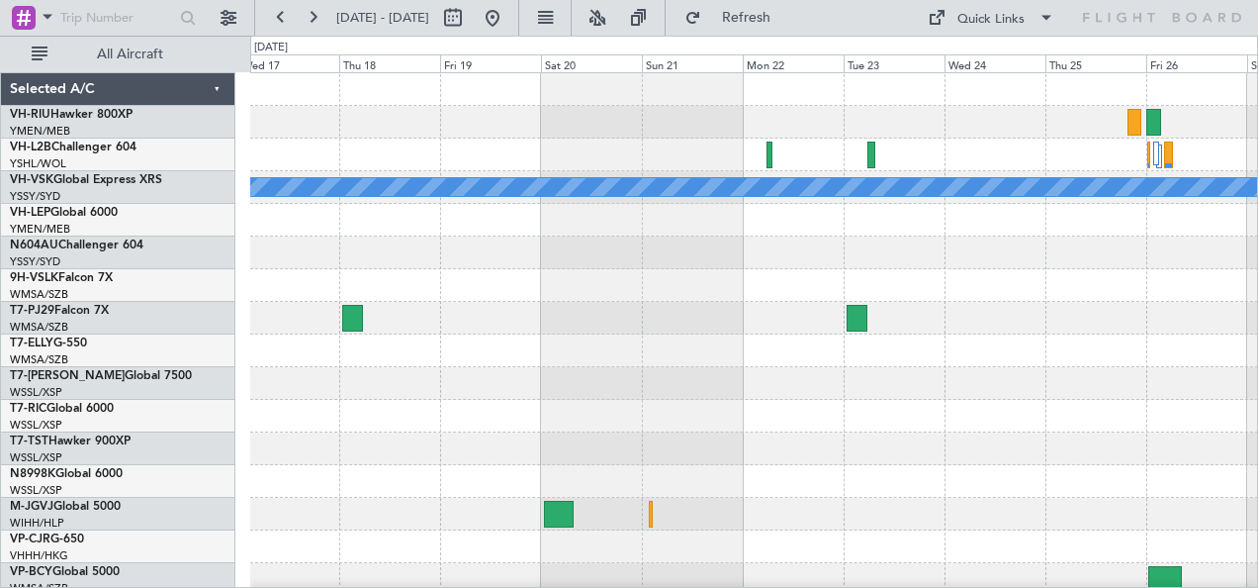
click at [670, 153] on div at bounding box center [754, 154] width 1008 height 33
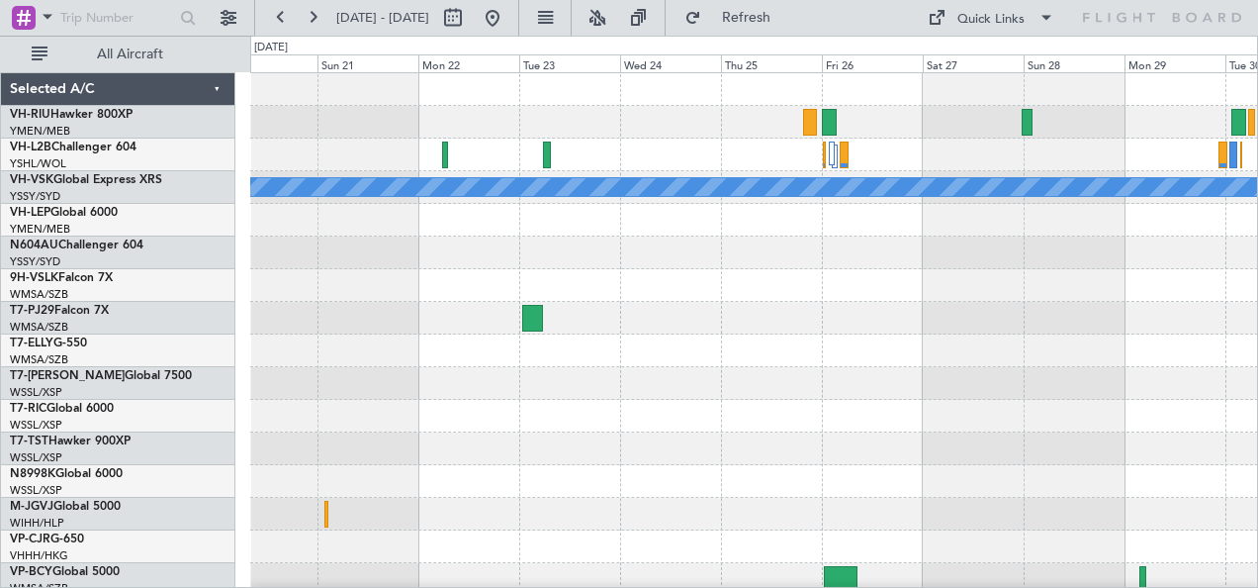
click at [578, 161] on div at bounding box center [754, 154] width 1008 height 33
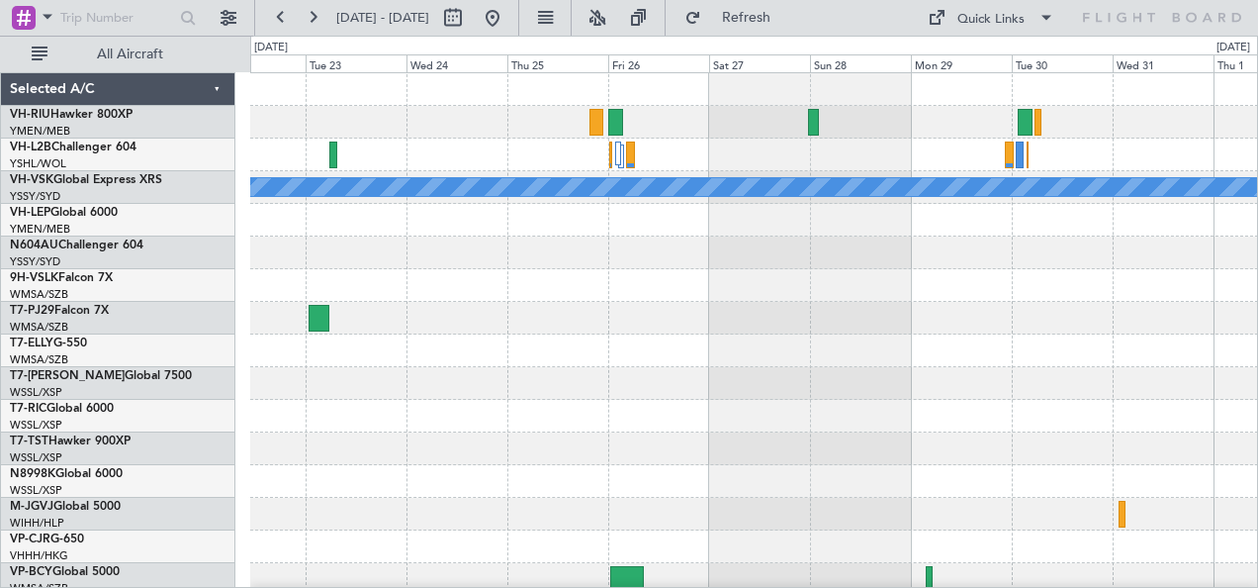
click at [562, 158] on div at bounding box center [754, 154] width 1008 height 33
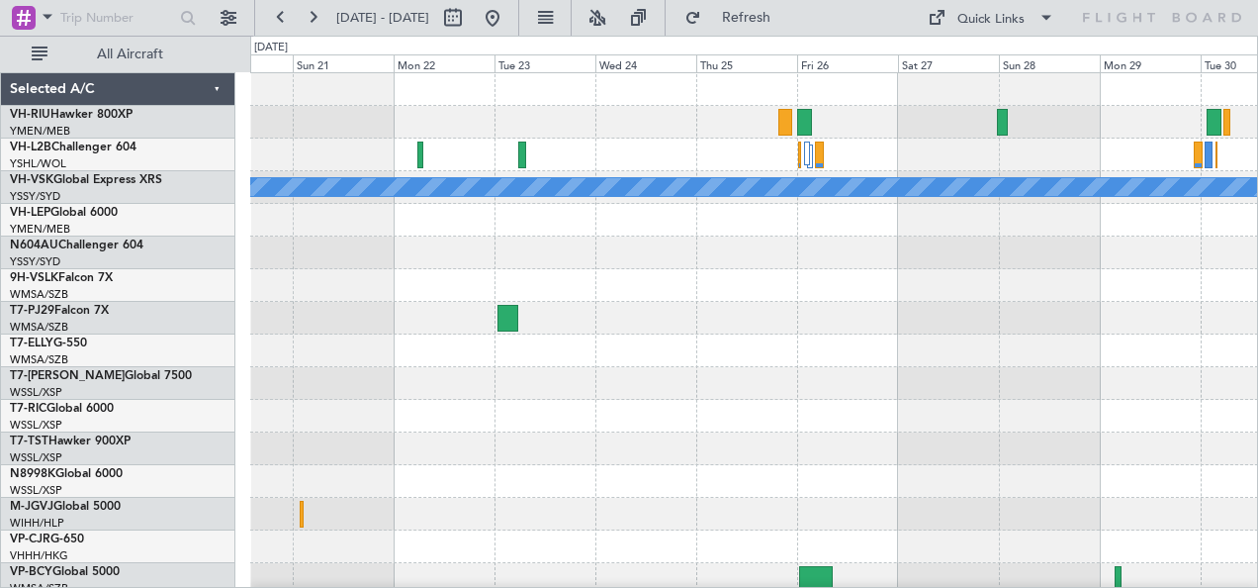
click at [685, 138] on div "MEL" at bounding box center [754, 350] width 1008 height 555
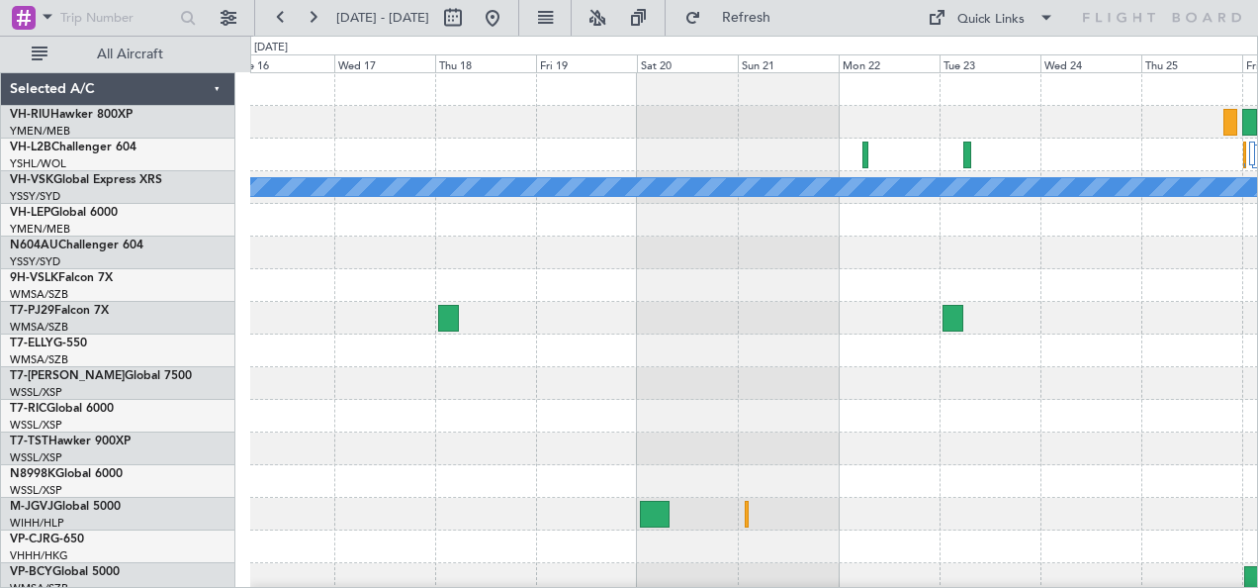
click at [662, 132] on div at bounding box center [754, 122] width 1008 height 33
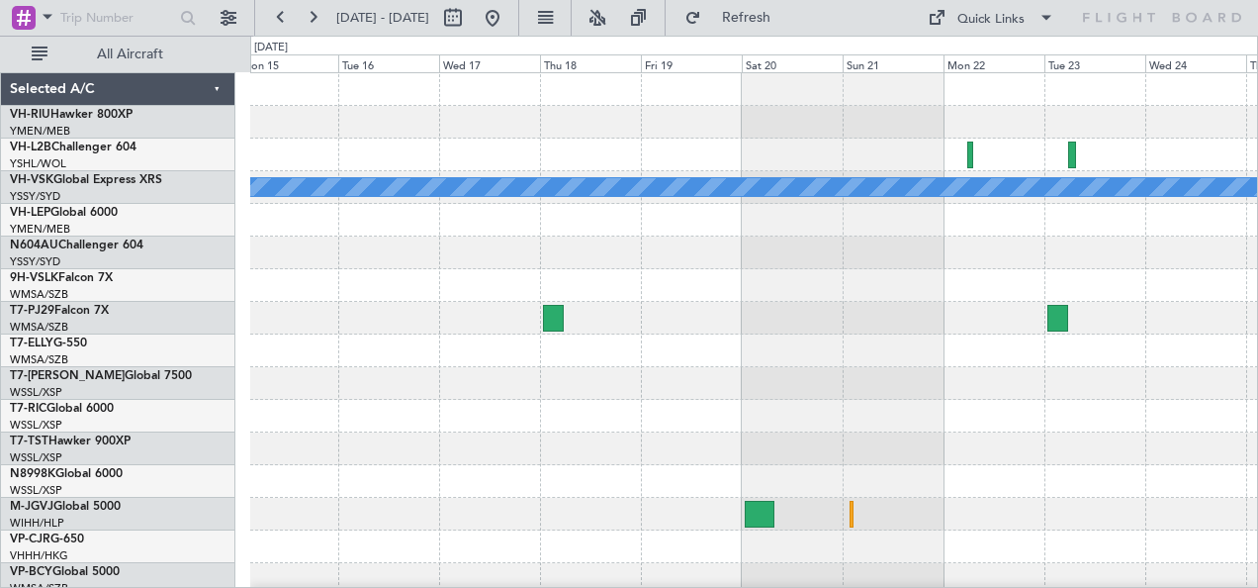
click at [731, 138] on div at bounding box center [754, 154] width 1008 height 33
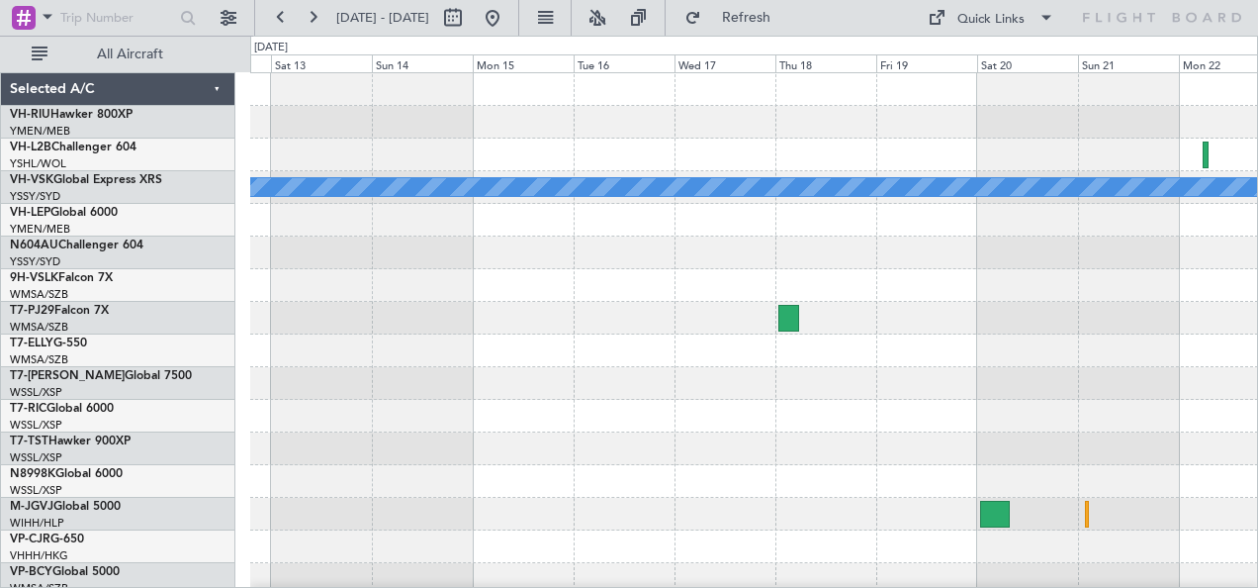
click at [659, 142] on div at bounding box center [754, 154] width 1008 height 33
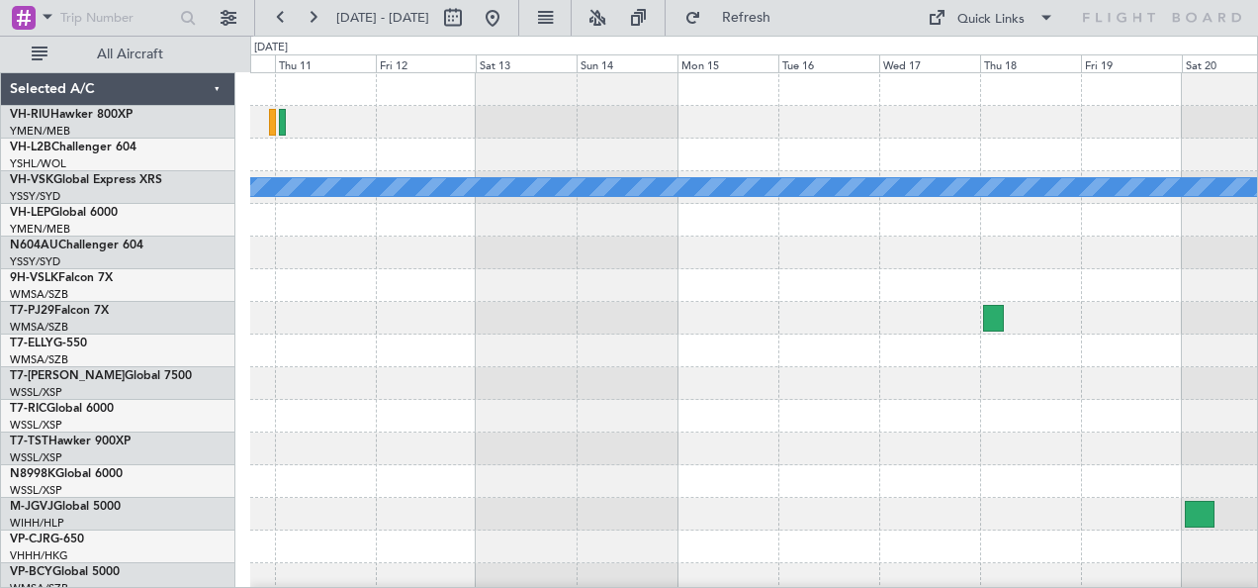
click at [565, 129] on div at bounding box center [754, 122] width 1008 height 33
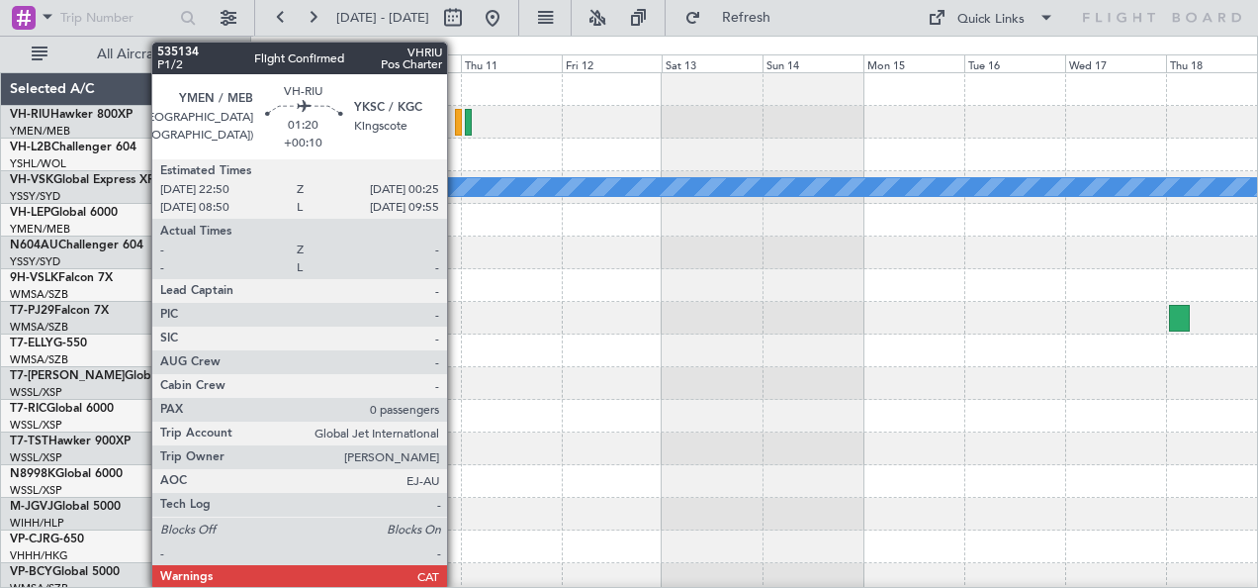
click at [627, 137] on div at bounding box center [754, 122] width 1008 height 33
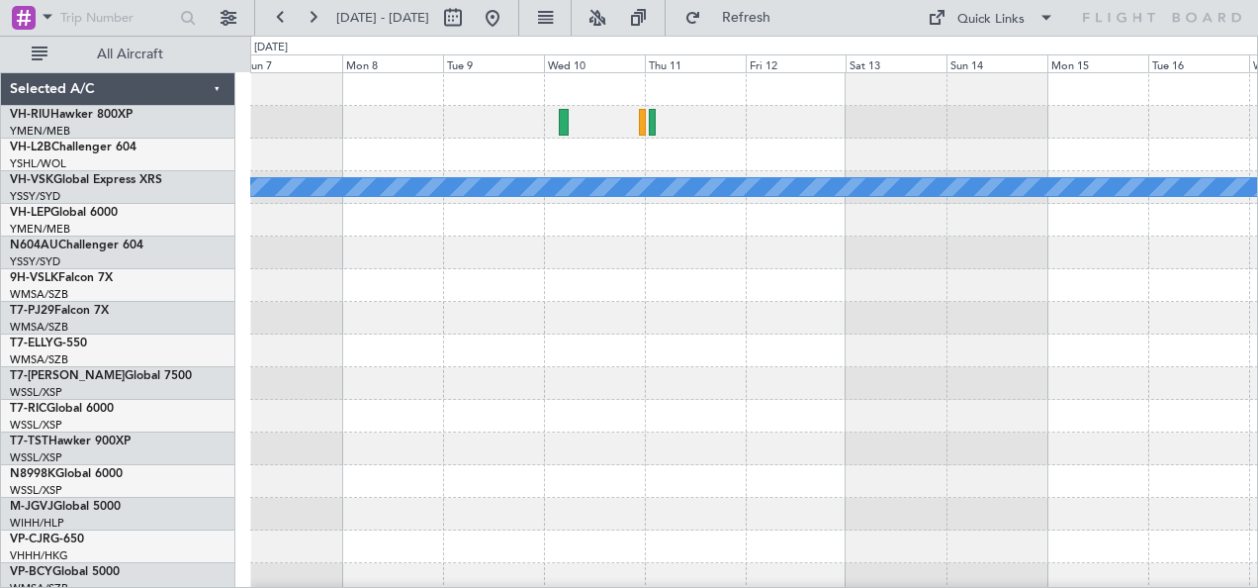
click at [631, 149] on div at bounding box center [754, 154] width 1008 height 33
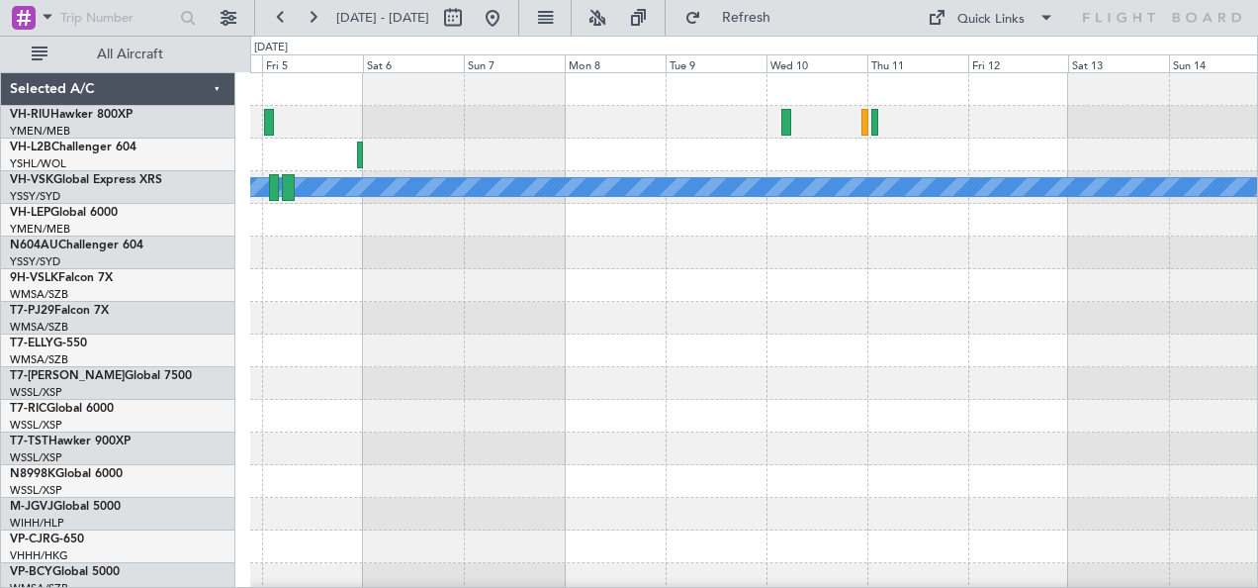
click at [615, 154] on div at bounding box center [754, 154] width 1008 height 33
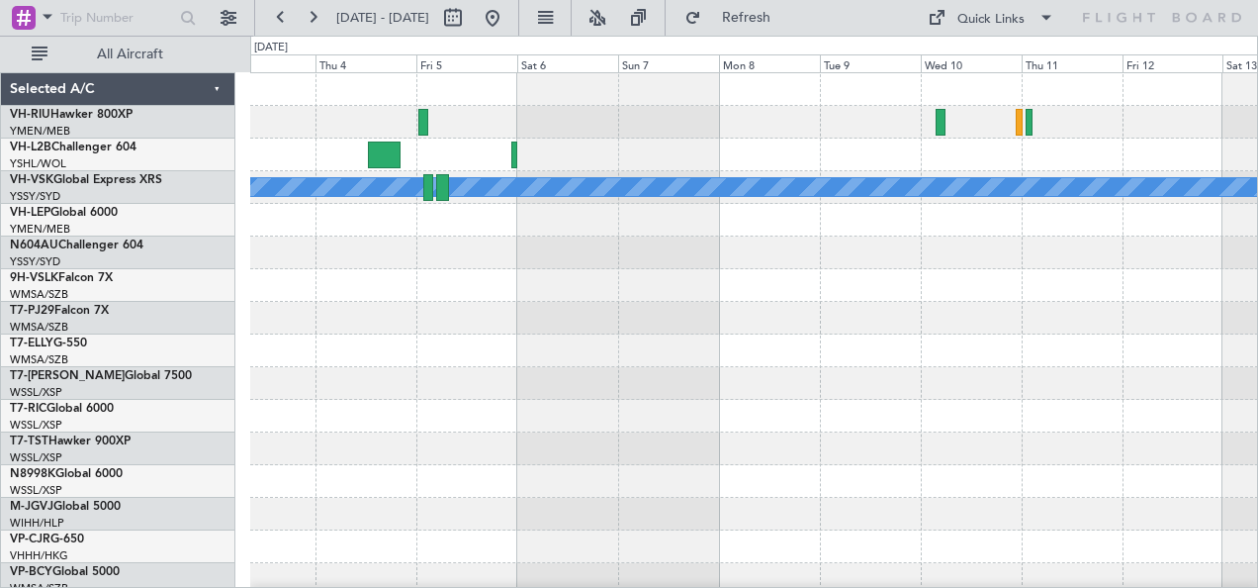
click at [730, 269] on div at bounding box center [754, 285] width 1008 height 33
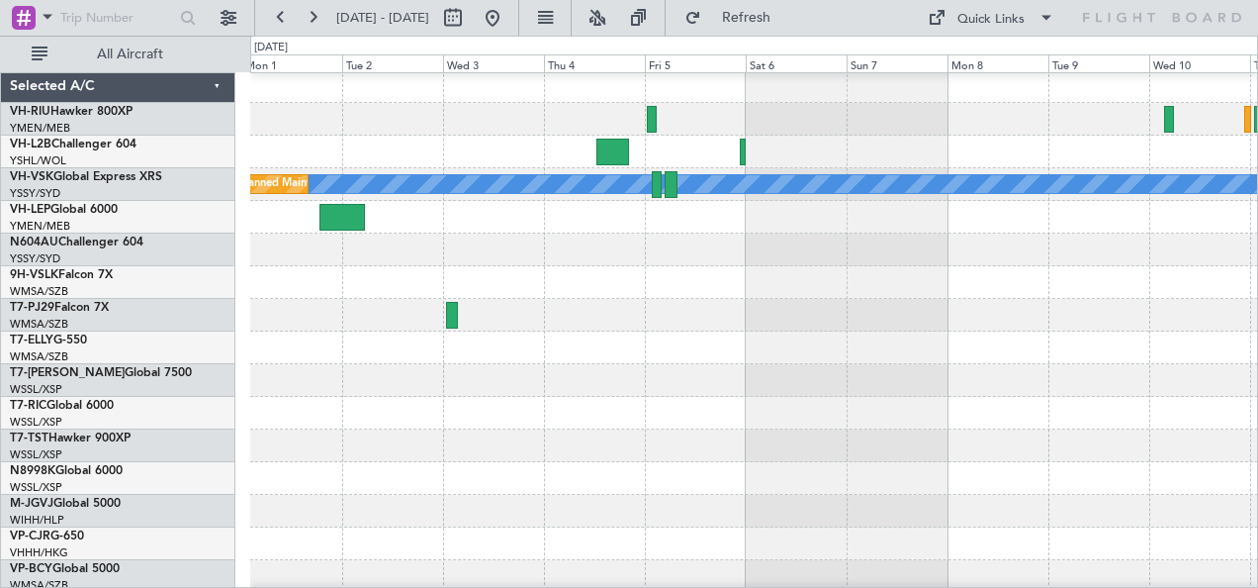
click at [559, 141] on div at bounding box center [754, 152] width 1008 height 33
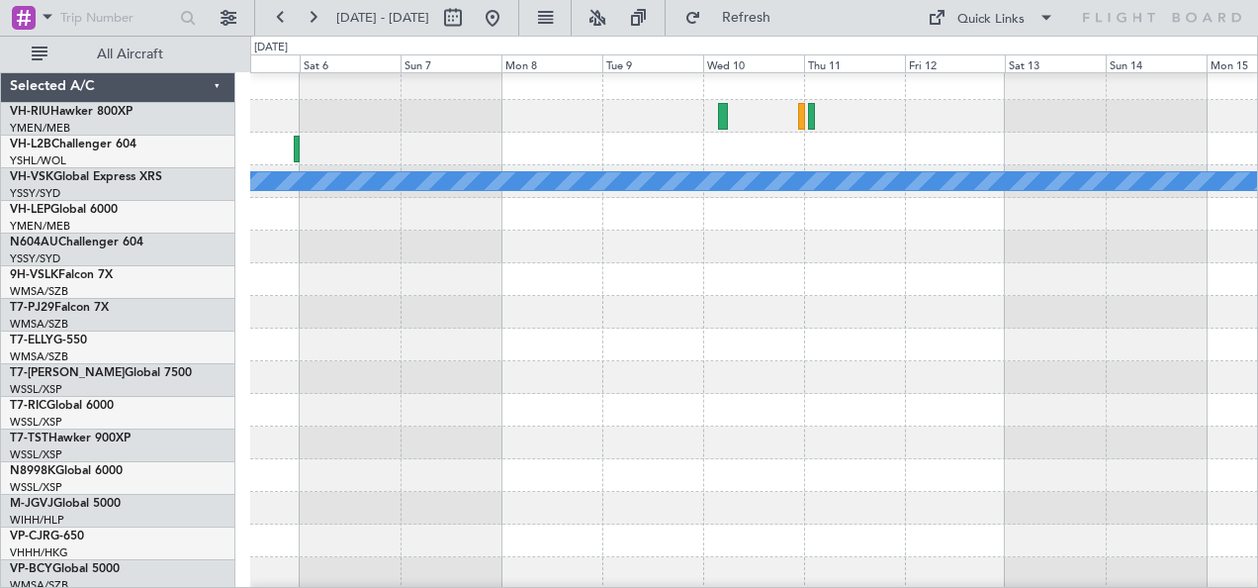
scroll to position [6, 0]
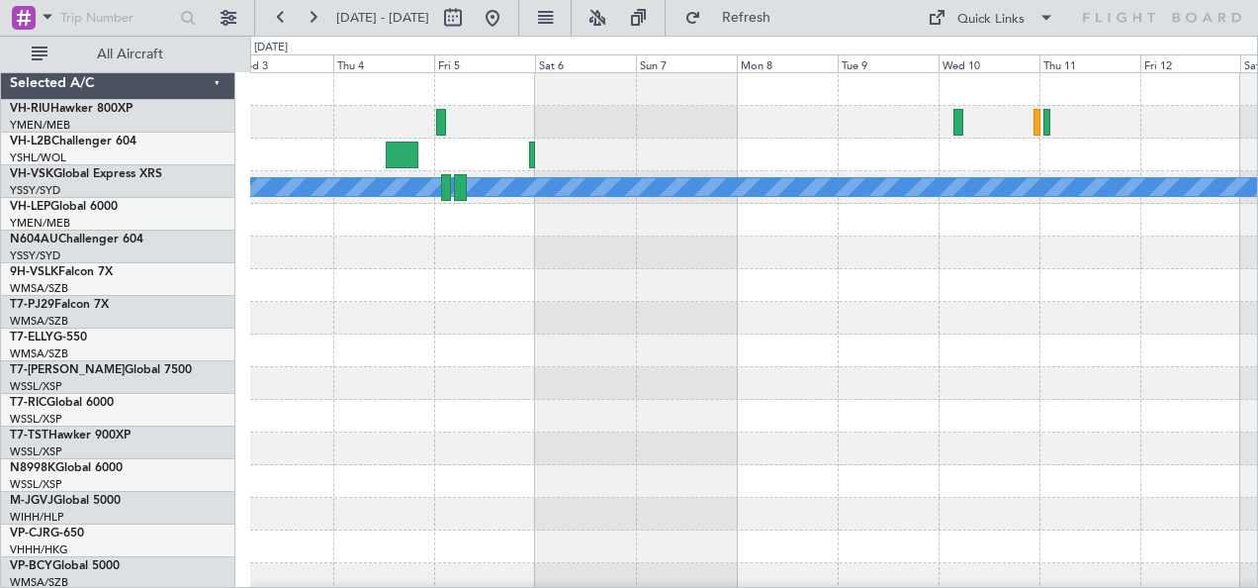
click at [881, 152] on div at bounding box center [754, 154] width 1008 height 33
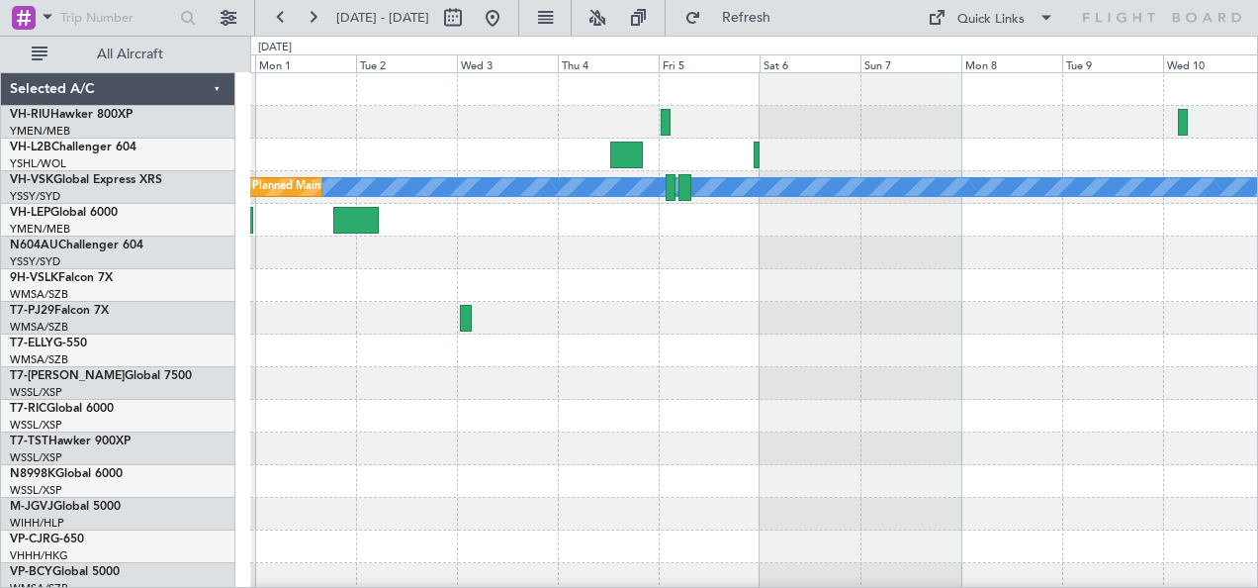
click at [866, 146] on div at bounding box center [754, 154] width 1008 height 33
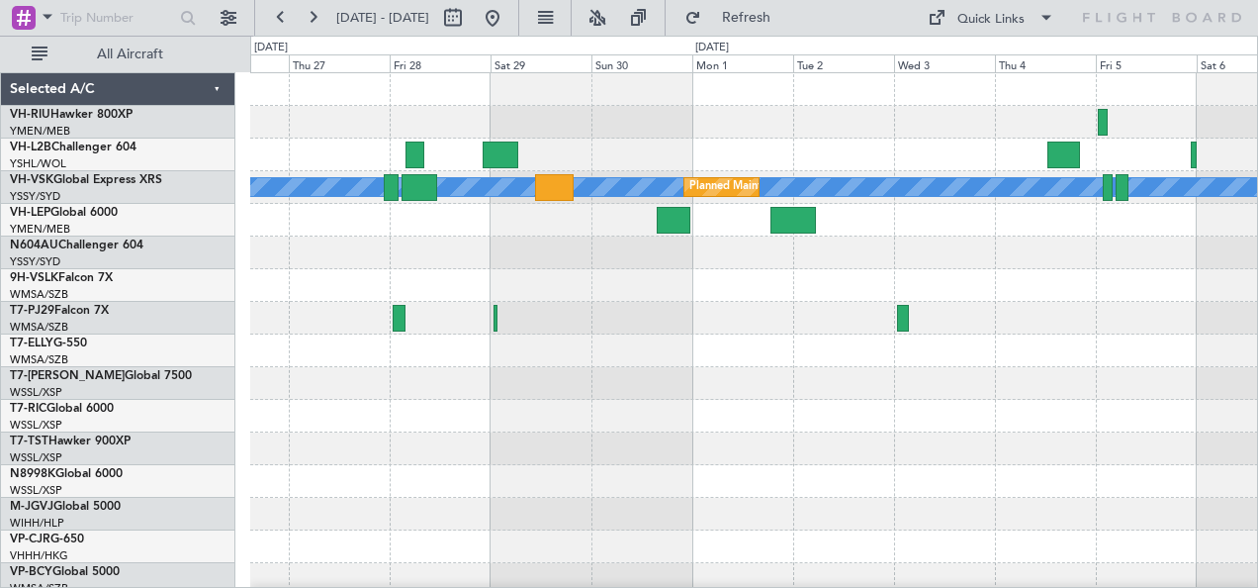
click at [910, 136] on div at bounding box center [754, 122] width 1008 height 33
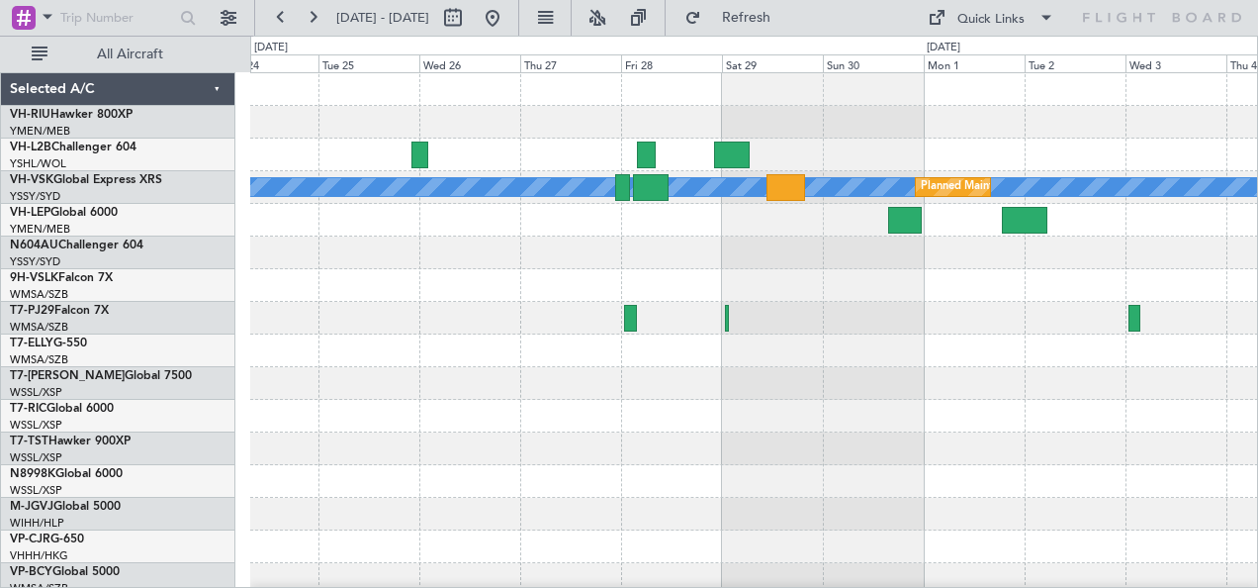
click at [501, 138] on div "[PERSON_NAME] Planned Maint Sydney ([PERSON_NAME] Intl)" at bounding box center [754, 350] width 1008 height 555
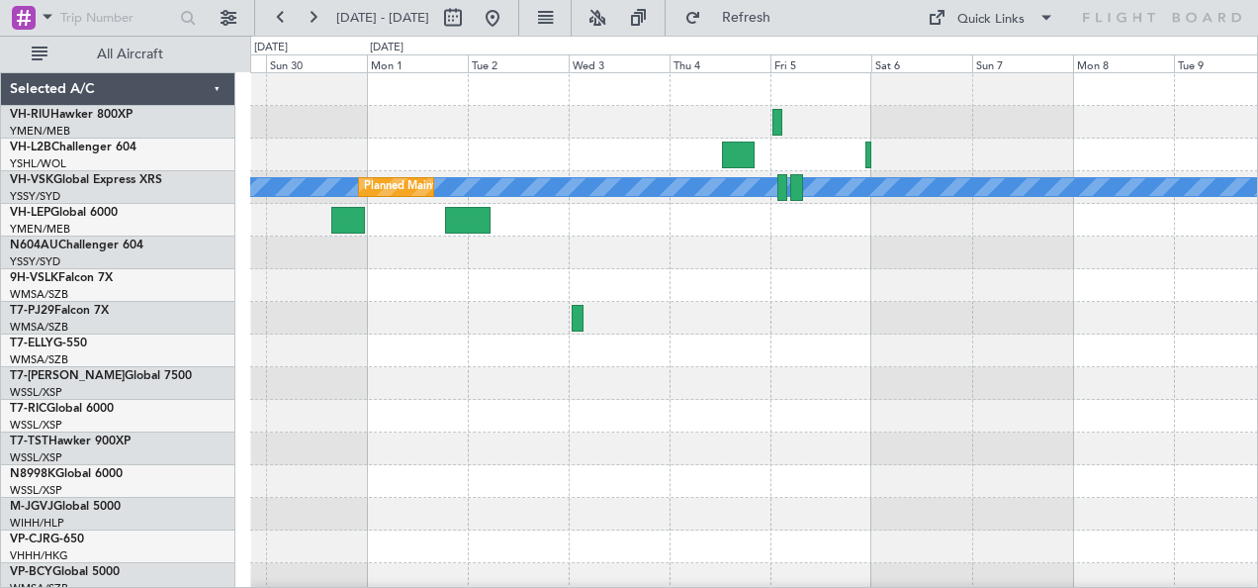
click at [796, 172] on div "[PERSON_NAME] Planned Maint Sydney ([PERSON_NAME] Intl)" at bounding box center [754, 350] width 1008 height 555
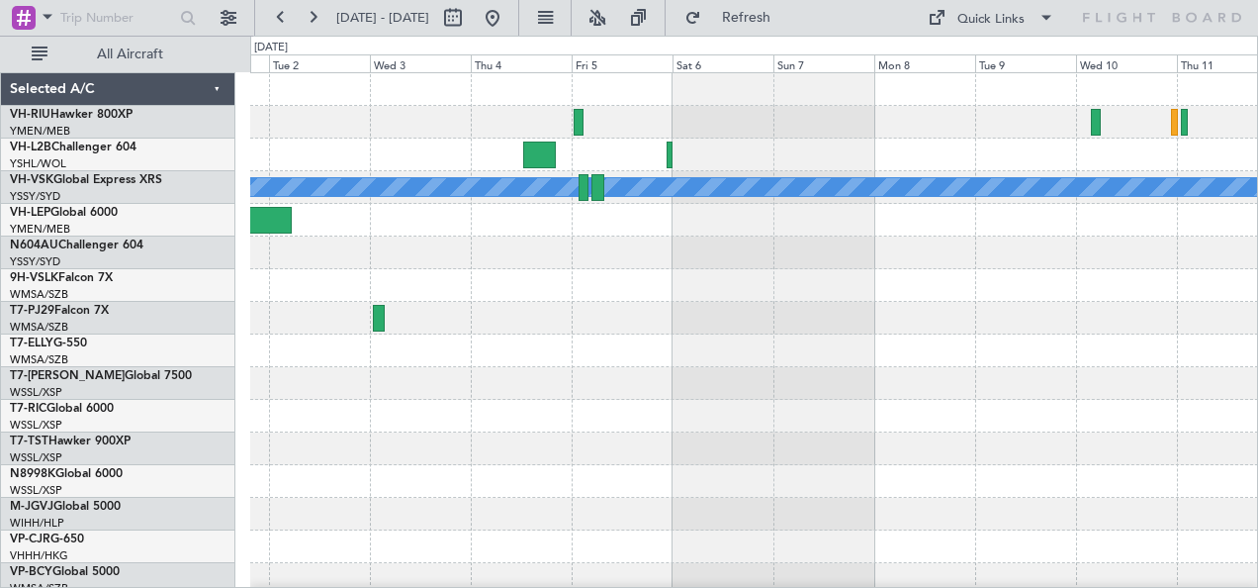
click at [662, 166] on div at bounding box center [754, 154] width 1008 height 33
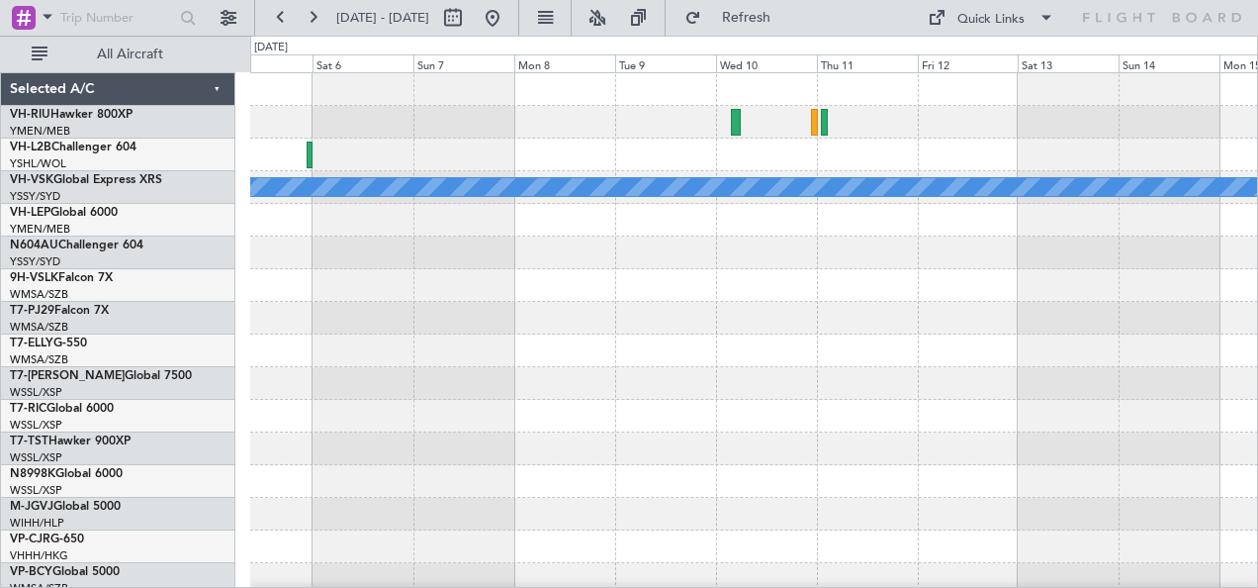
click at [683, 166] on div at bounding box center [754, 154] width 1008 height 33
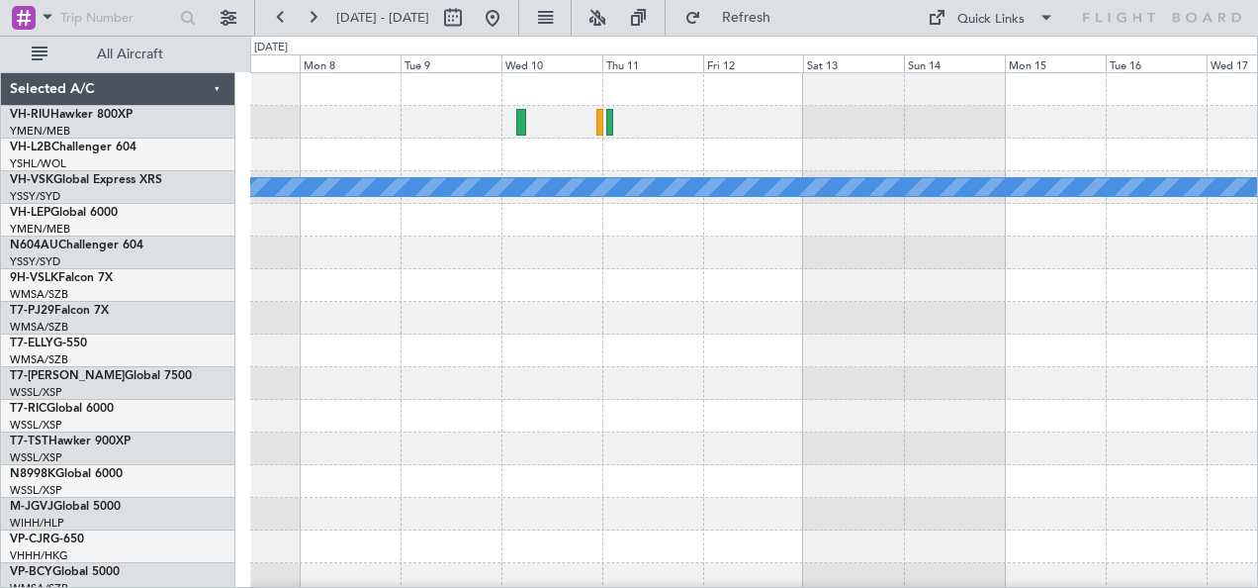
click at [694, 162] on div at bounding box center [754, 154] width 1008 height 33
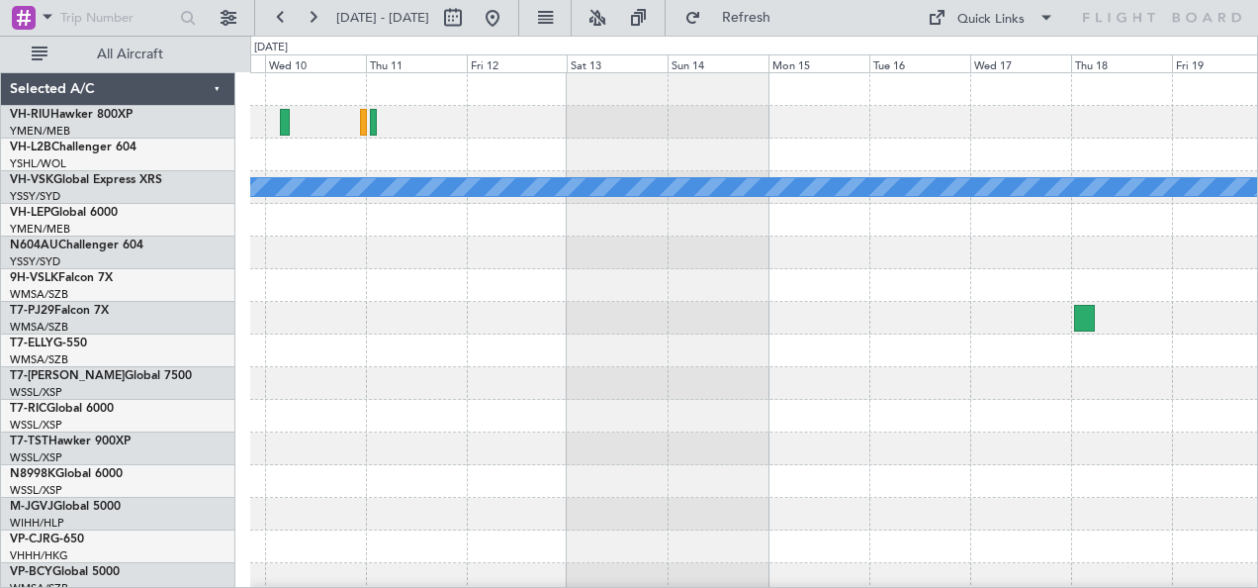
click at [666, 162] on div at bounding box center [754, 154] width 1008 height 33
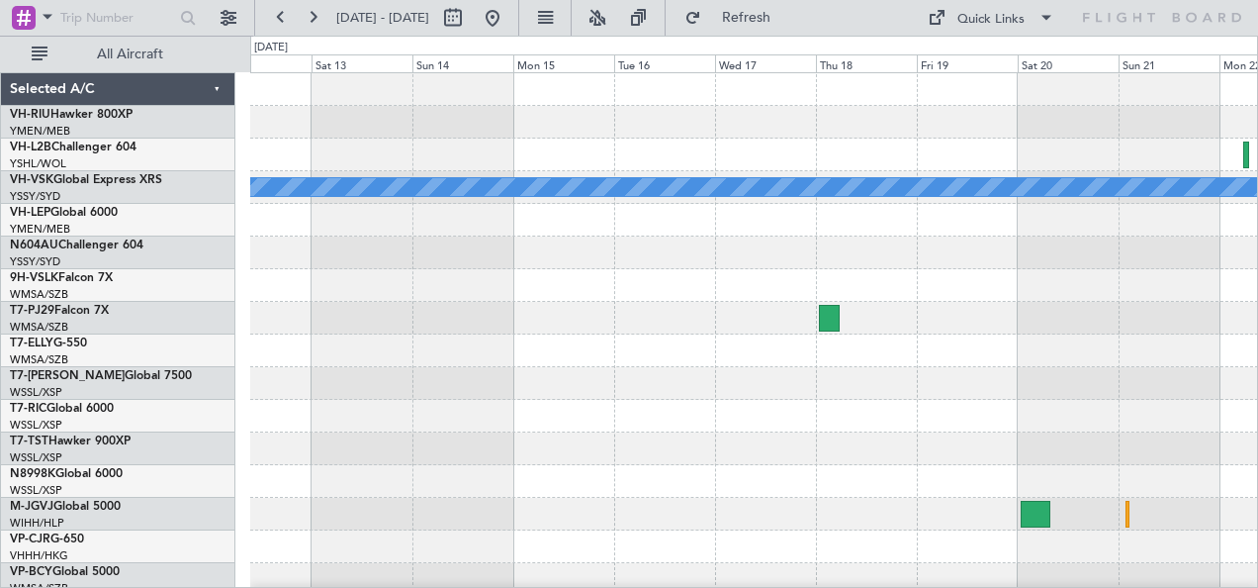
click at [617, 152] on div at bounding box center [754, 154] width 1008 height 33
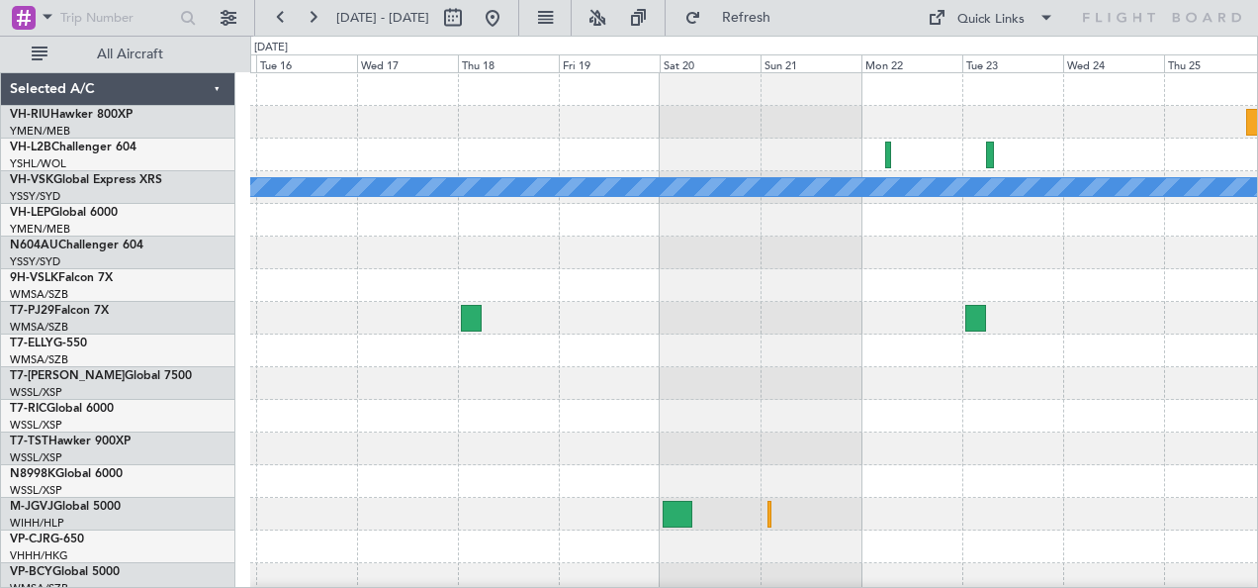
click at [1003, 154] on div at bounding box center [754, 154] width 1008 height 33
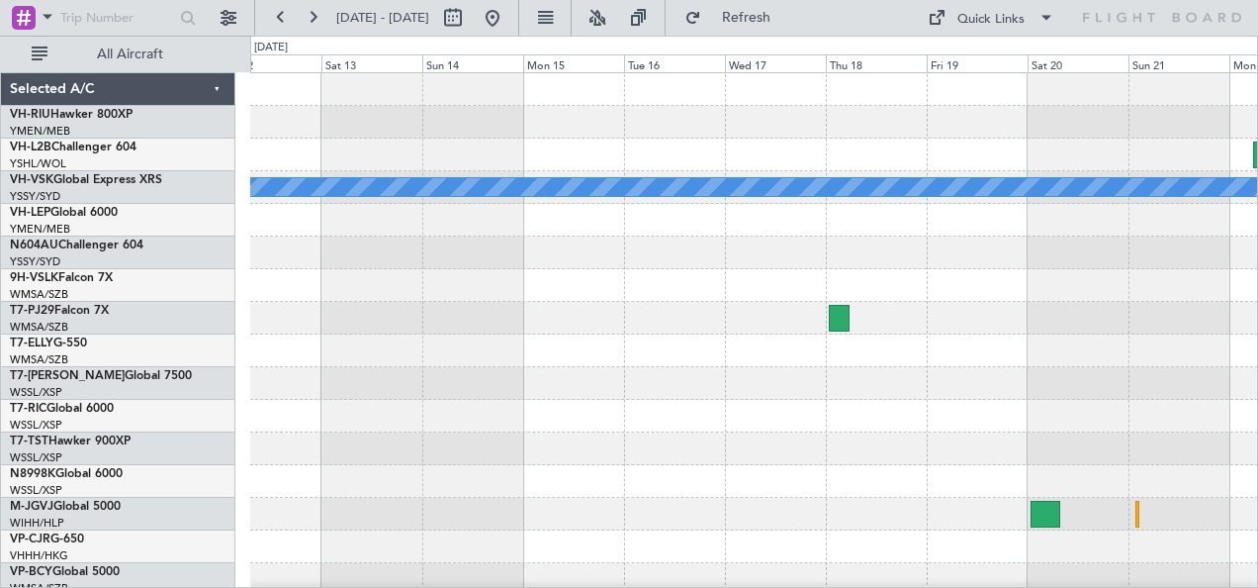
click at [893, 164] on div at bounding box center [754, 154] width 1008 height 33
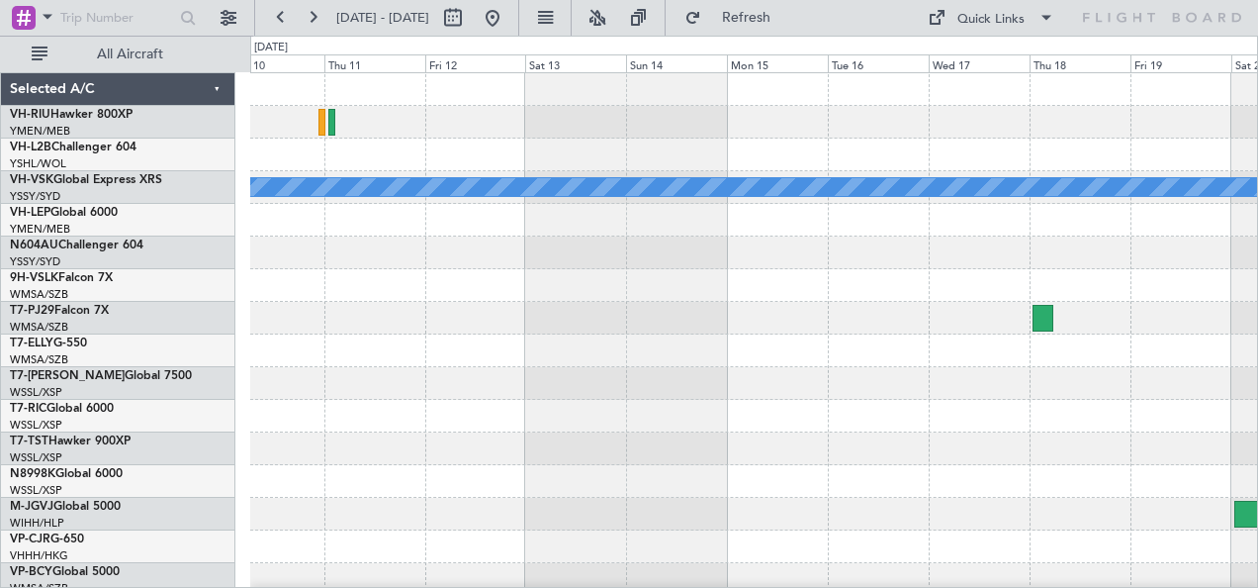
click at [930, 168] on div at bounding box center [754, 154] width 1008 height 33
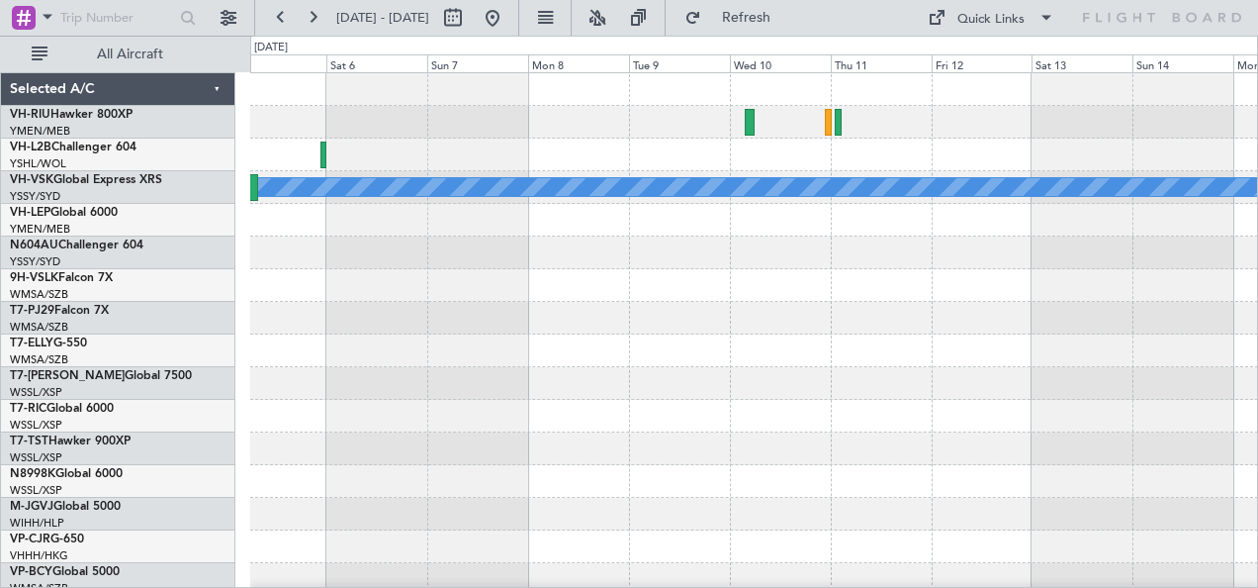
click at [894, 172] on div "MEL" at bounding box center [754, 187] width 1008 height 33
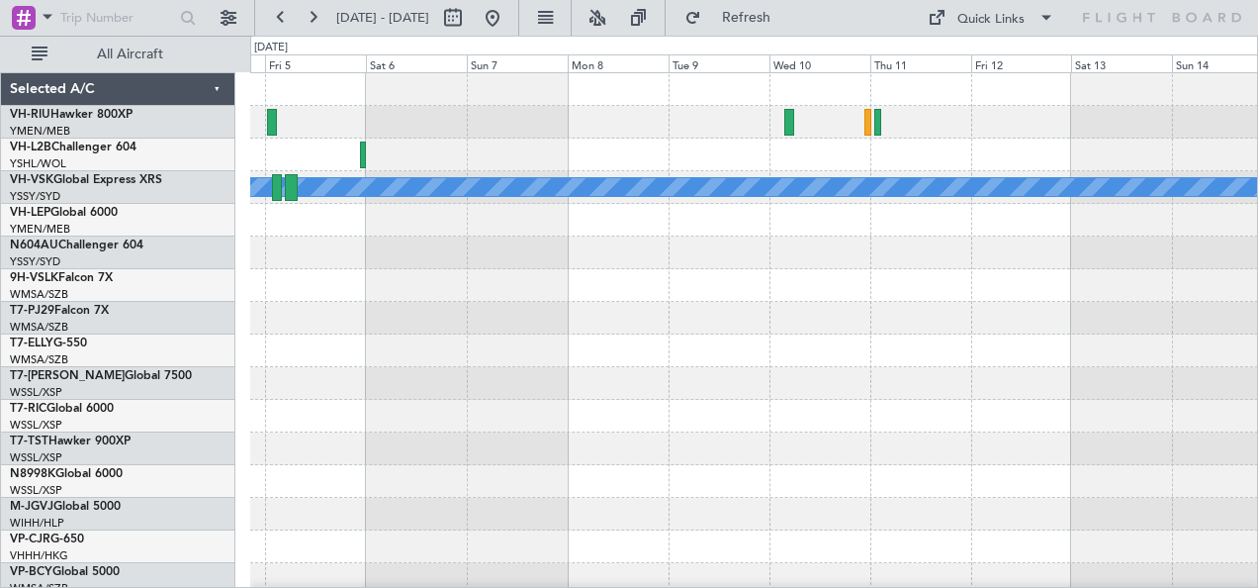
click at [845, 158] on div at bounding box center [754, 154] width 1008 height 33
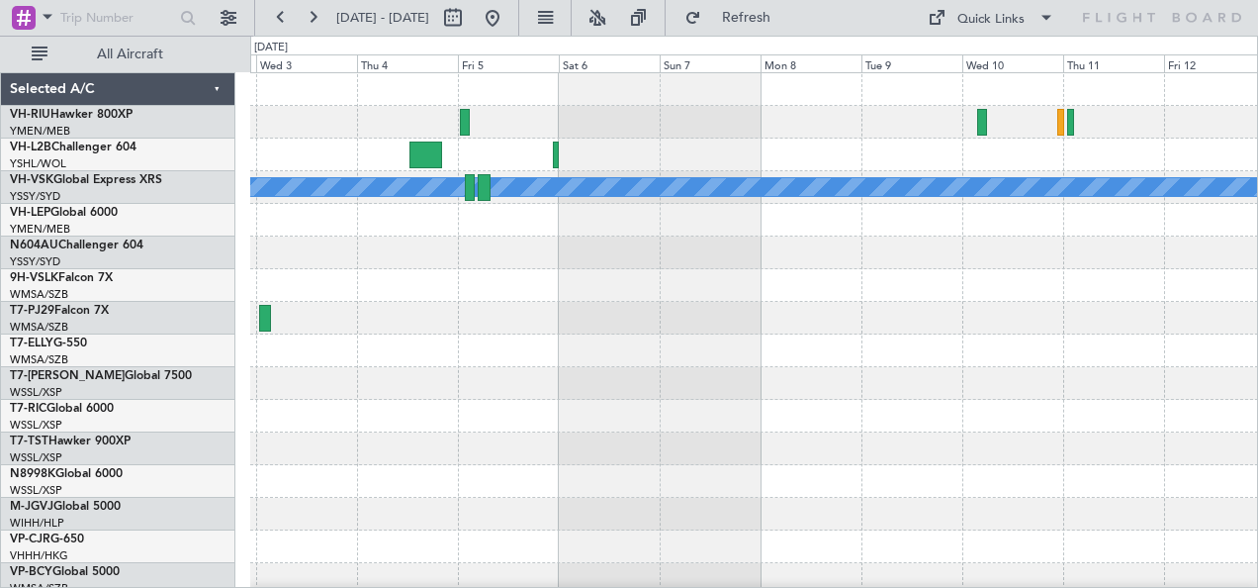
click at [558, 148] on div at bounding box center [754, 154] width 1008 height 33
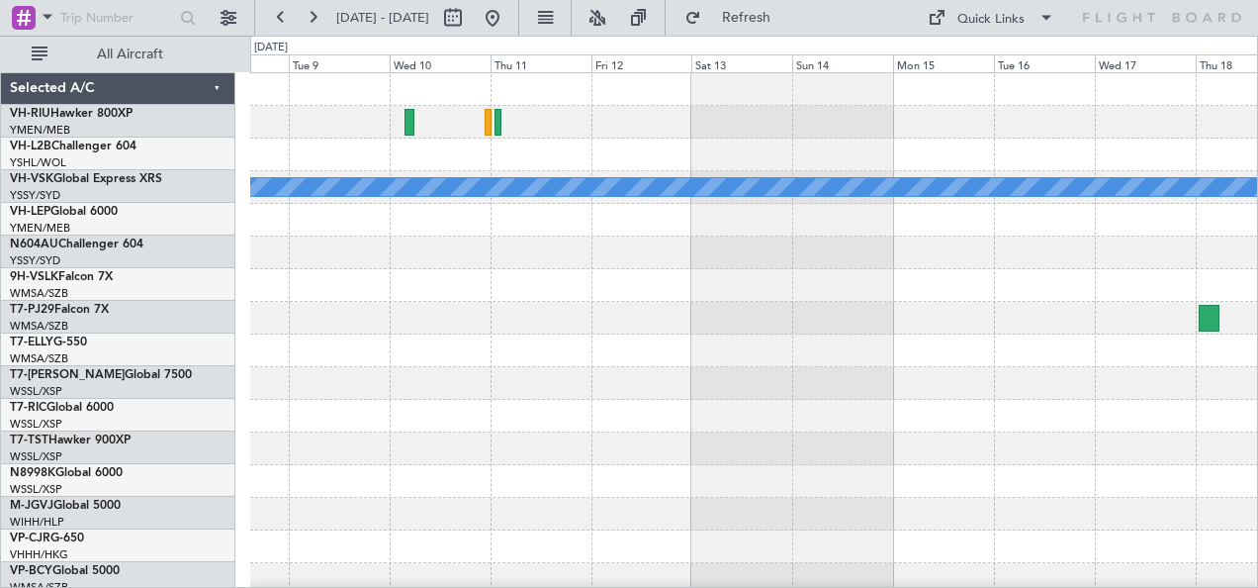
click at [601, 168] on div "MEL" at bounding box center [754, 350] width 1008 height 555
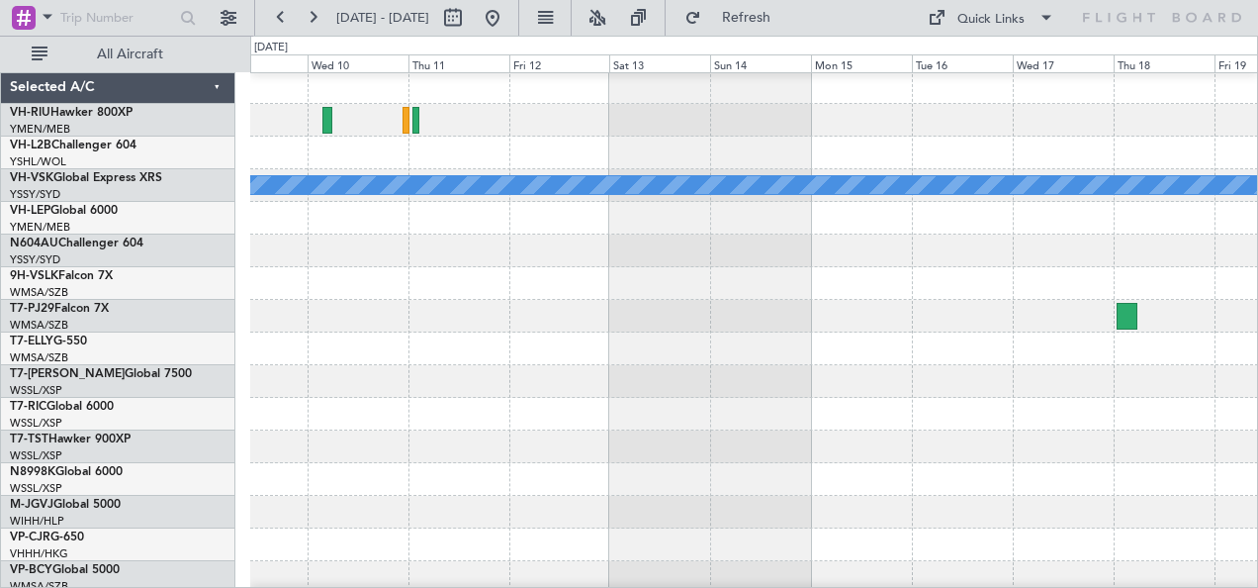
click at [550, 144] on div at bounding box center [754, 153] width 1008 height 33
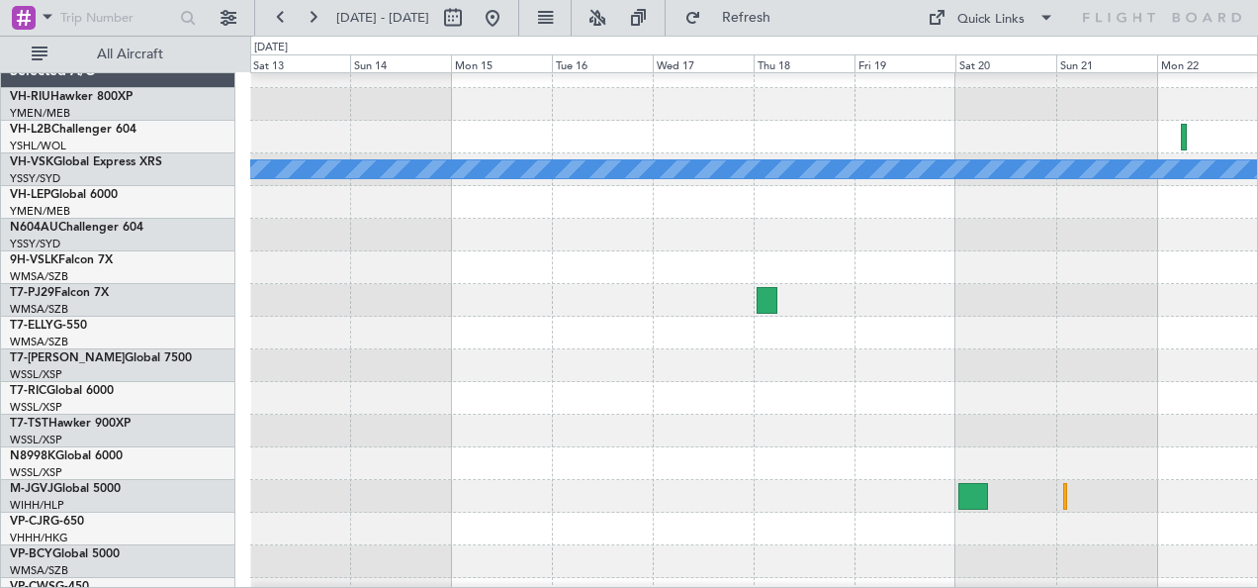
click at [712, 149] on div at bounding box center [754, 137] width 1008 height 33
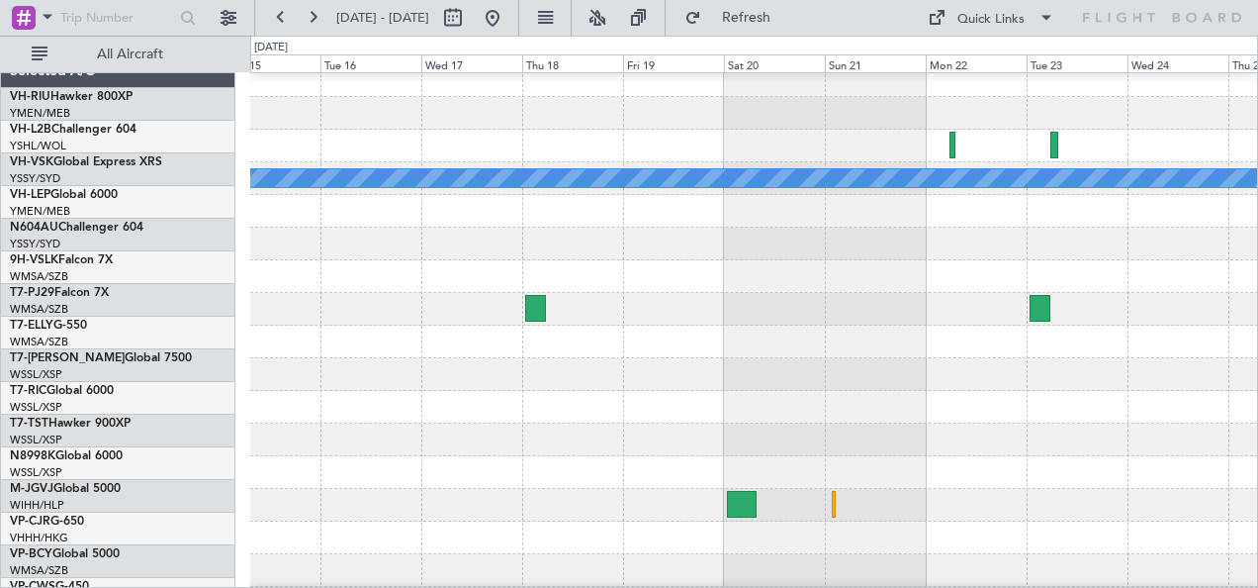
scroll to position [9, 0]
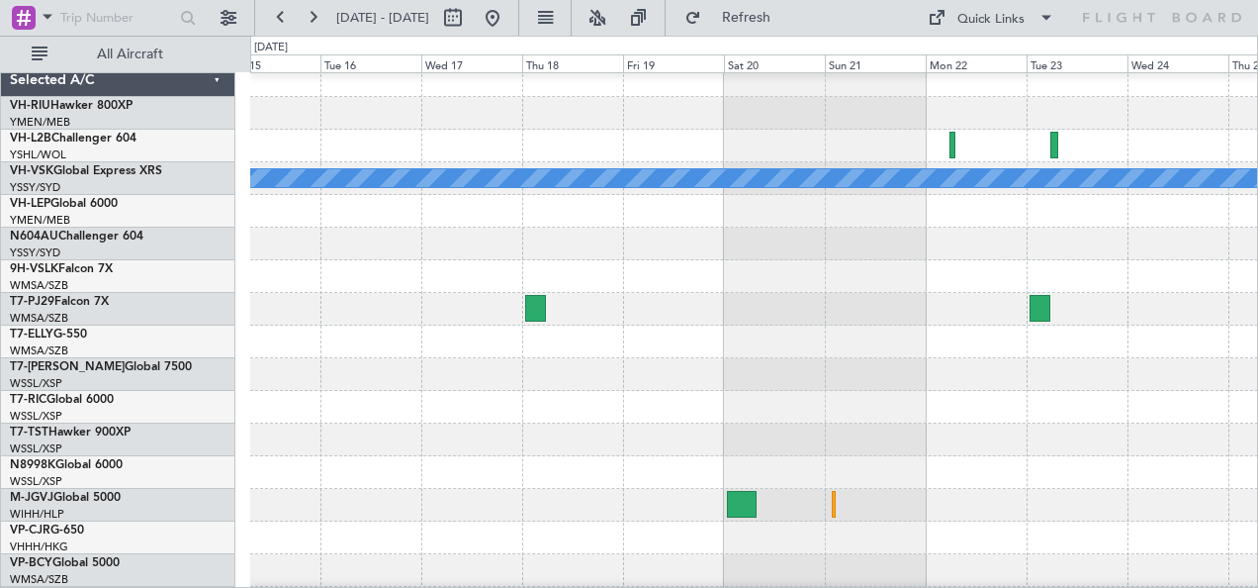
click at [890, 145] on div at bounding box center [754, 146] width 1008 height 33
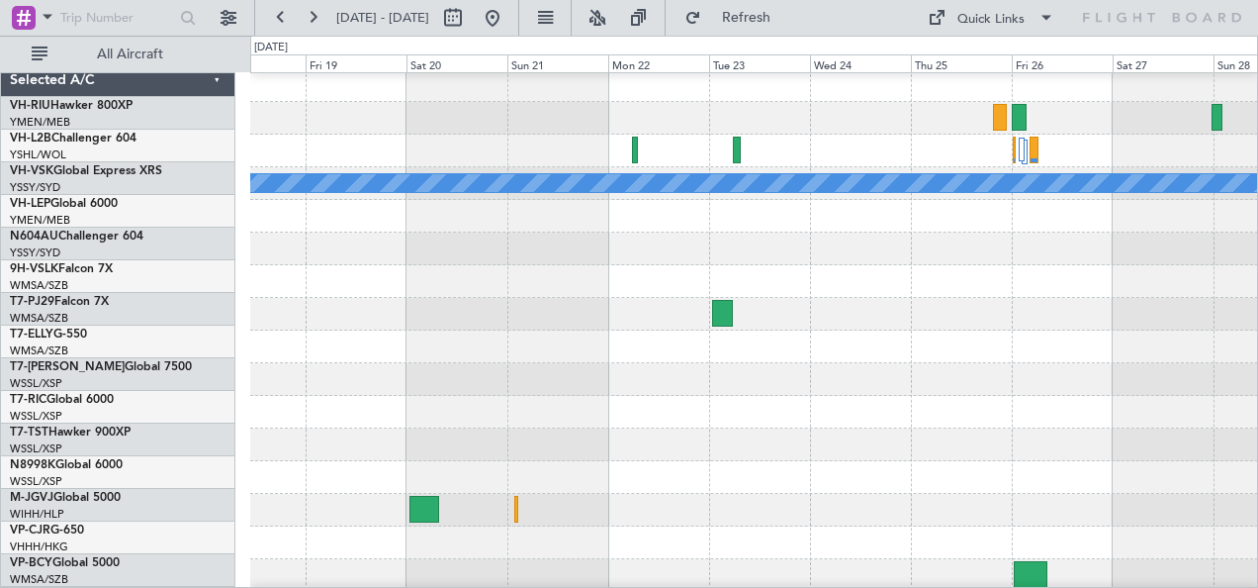
scroll to position [4, 0]
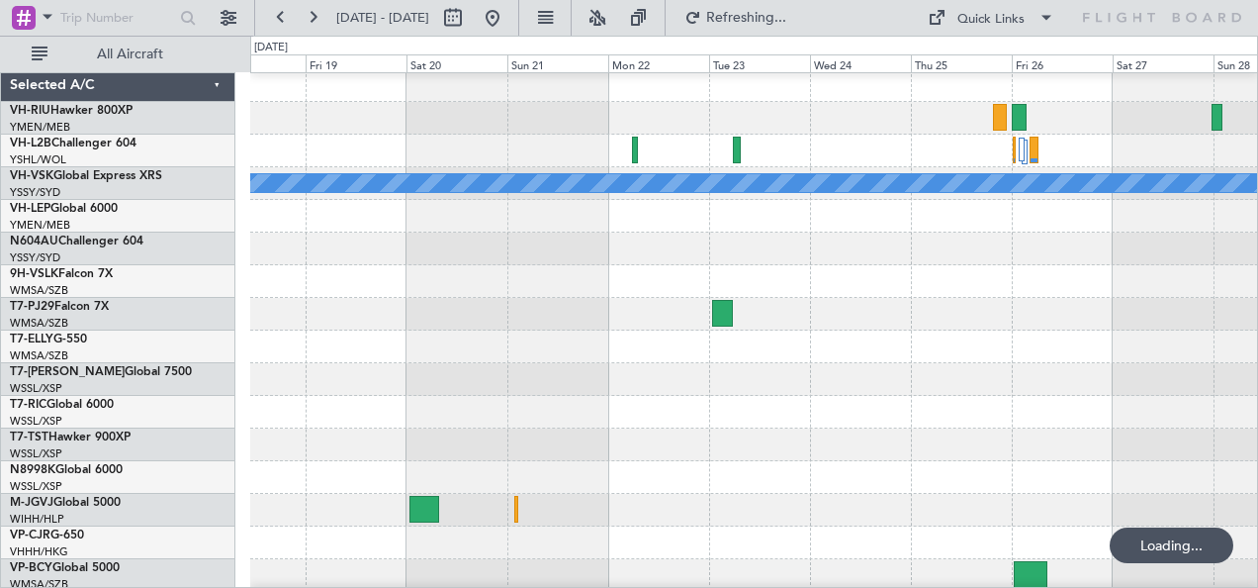
click at [740, 156] on div at bounding box center [754, 151] width 1008 height 33
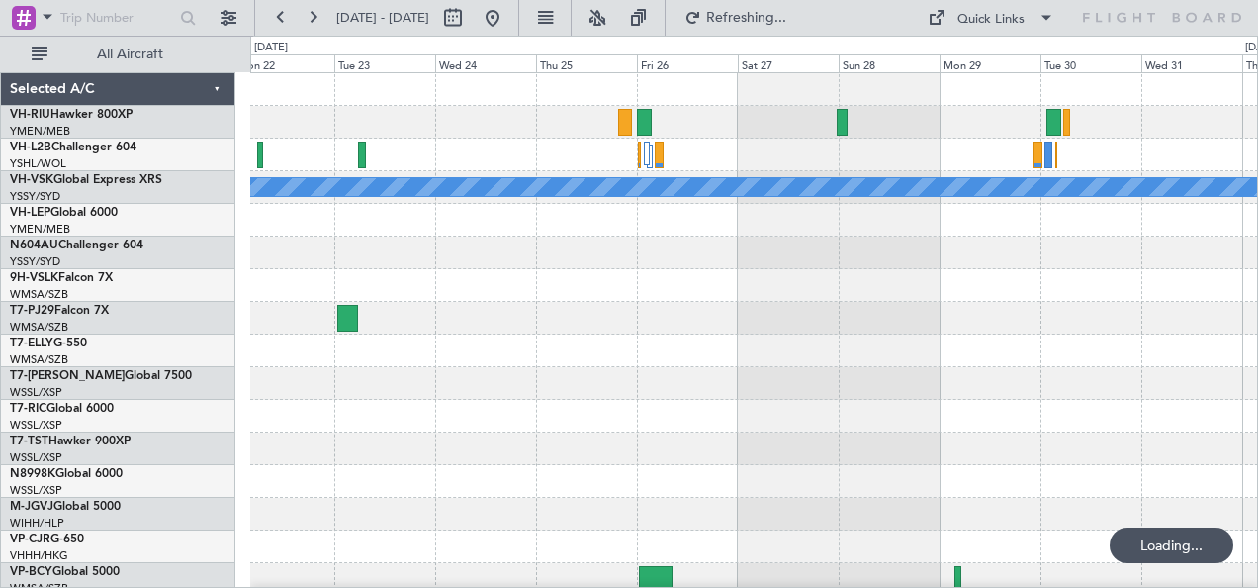
click at [769, 158] on div at bounding box center [754, 154] width 1008 height 33
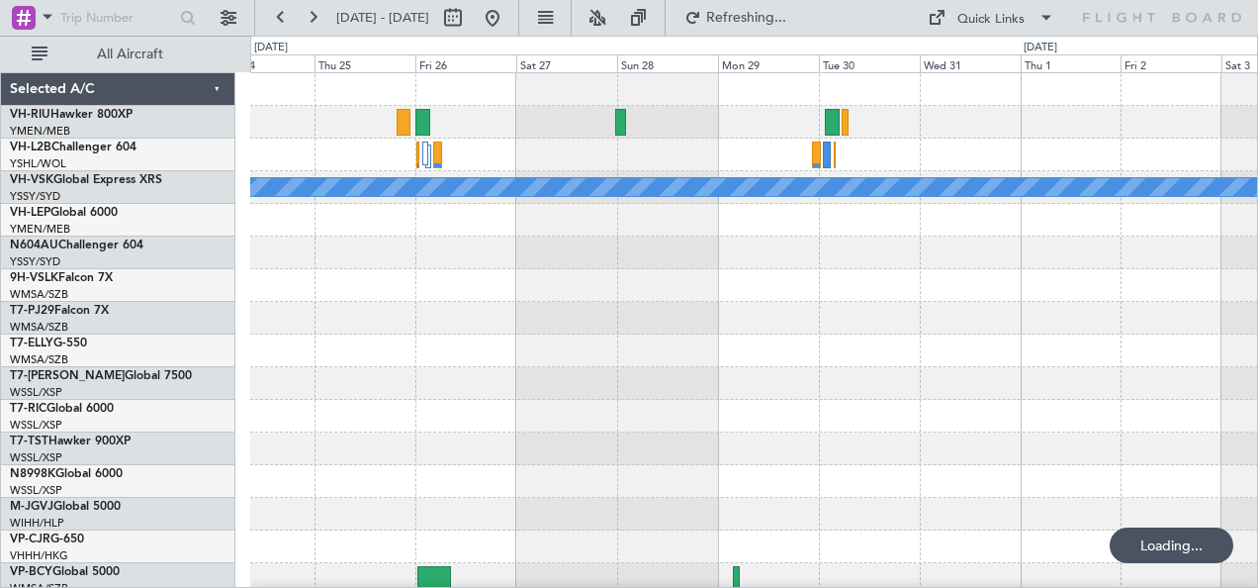
click at [765, 166] on div at bounding box center [754, 154] width 1008 height 33
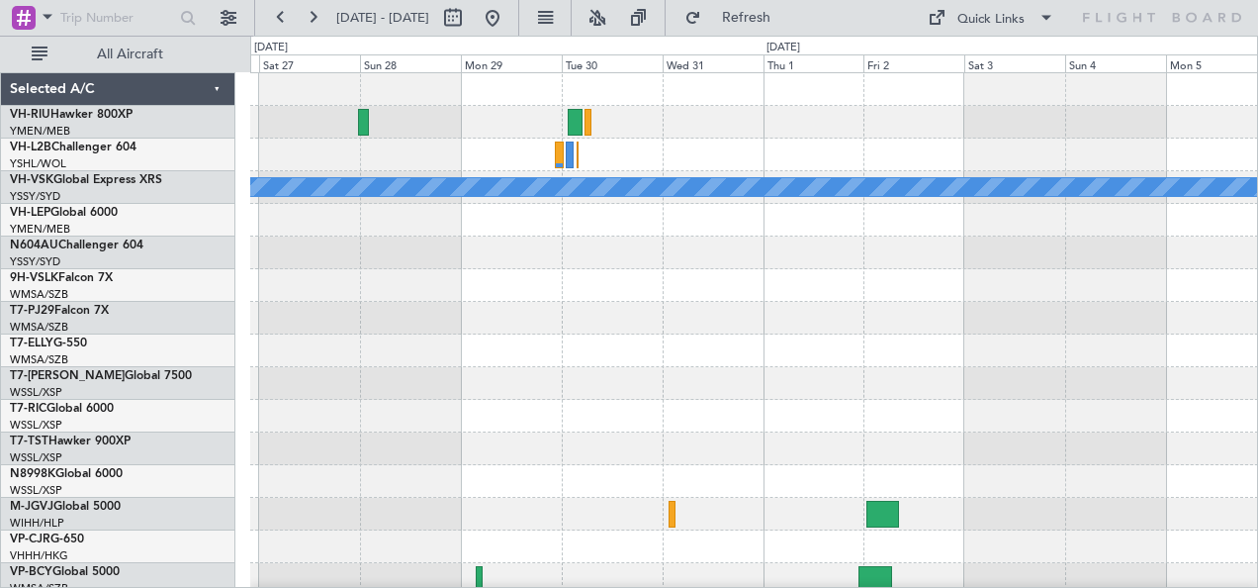
click at [738, 152] on div at bounding box center [754, 154] width 1008 height 33
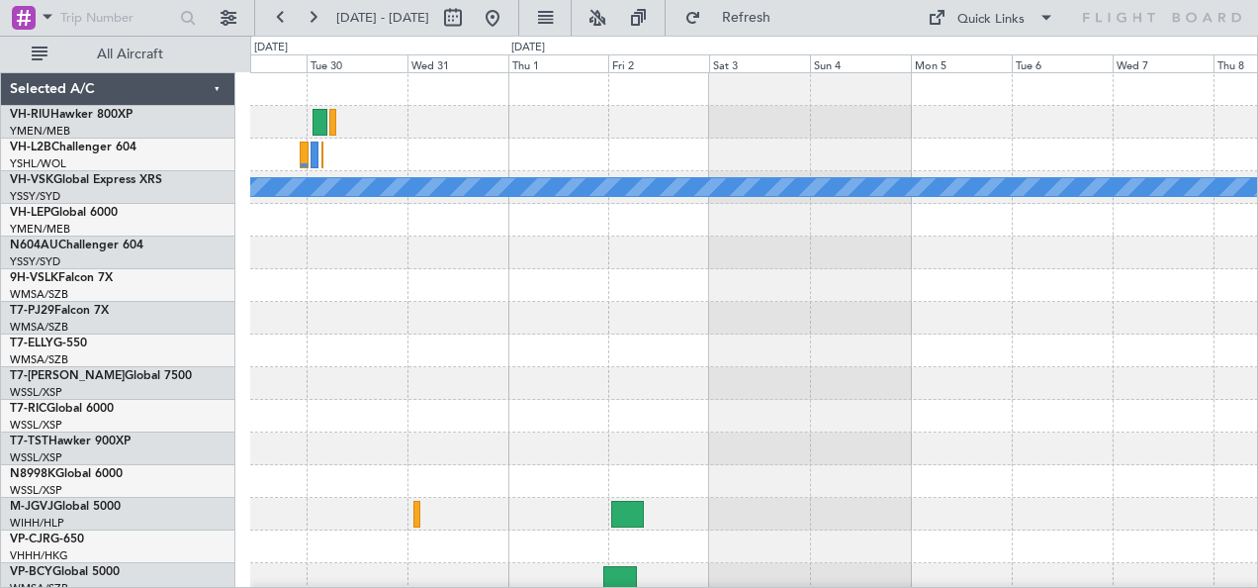
click at [734, 153] on div at bounding box center [754, 154] width 1008 height 33
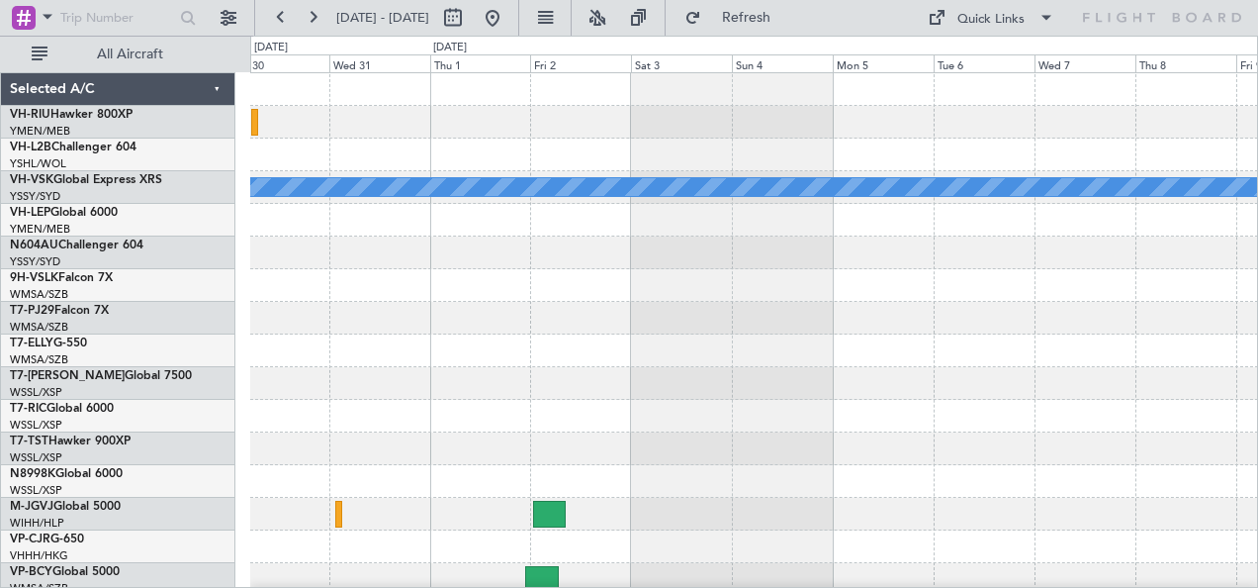
click at [957, 152] on div "MEL" at bounding box center [754, 350] width 1008 height 555
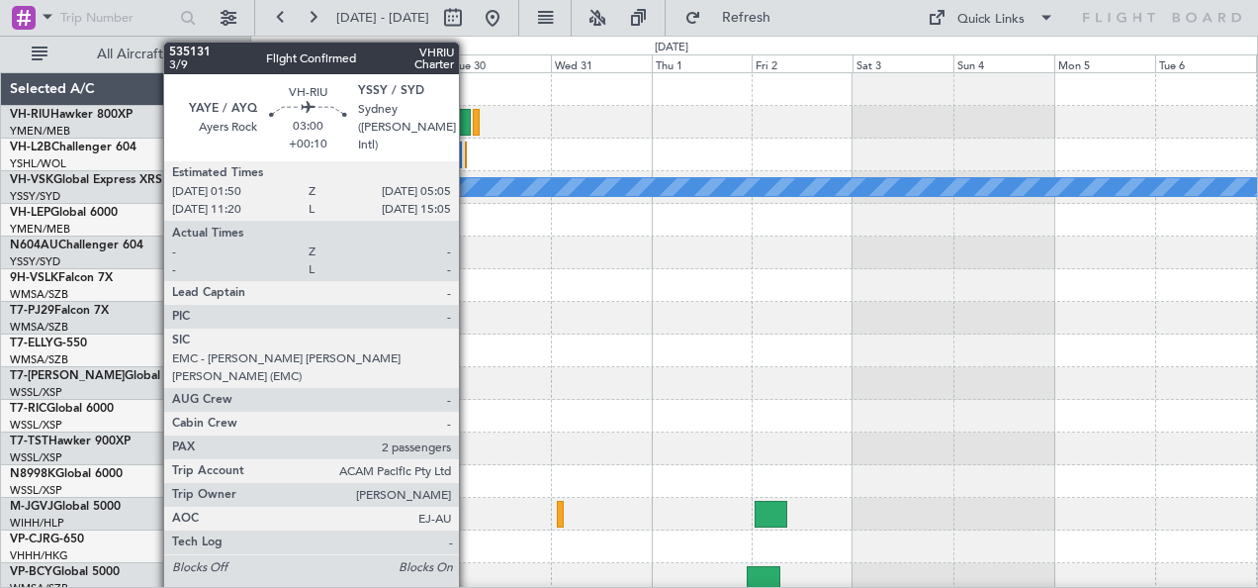
click at [1007, 163] on div "MEL" at bounding box center [754, 350] width 1008 height 555
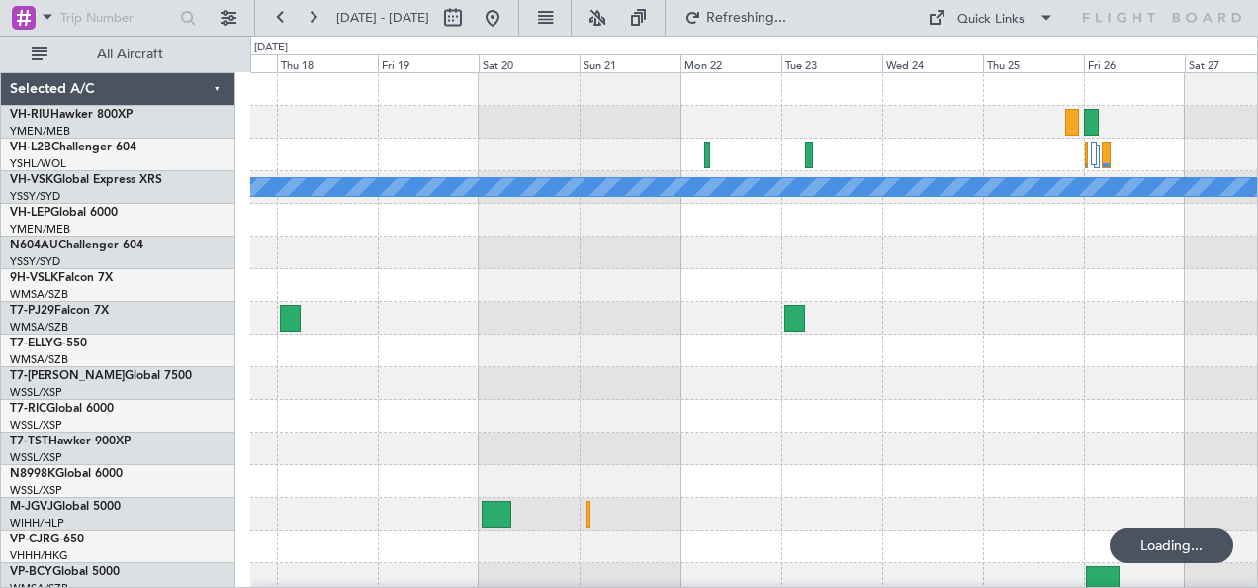
click at [615, 157] on div at bounding box center [754, 154] width 1008 height 33
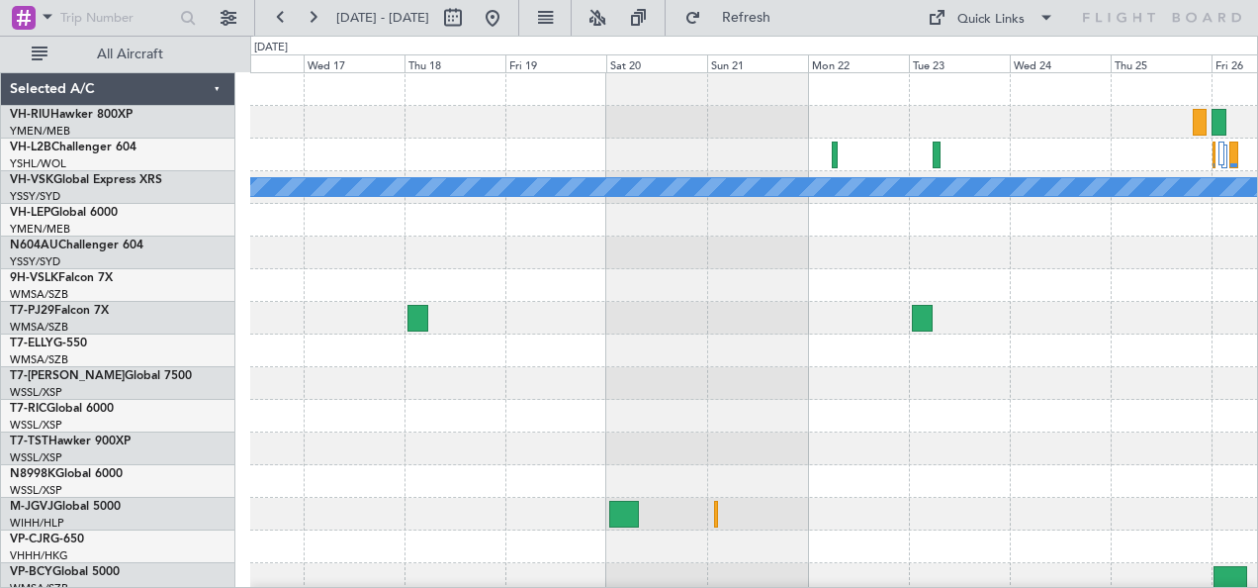
click at [707, 178] on div "MEL" at bounding box center [754, 350] width 1008 height 555
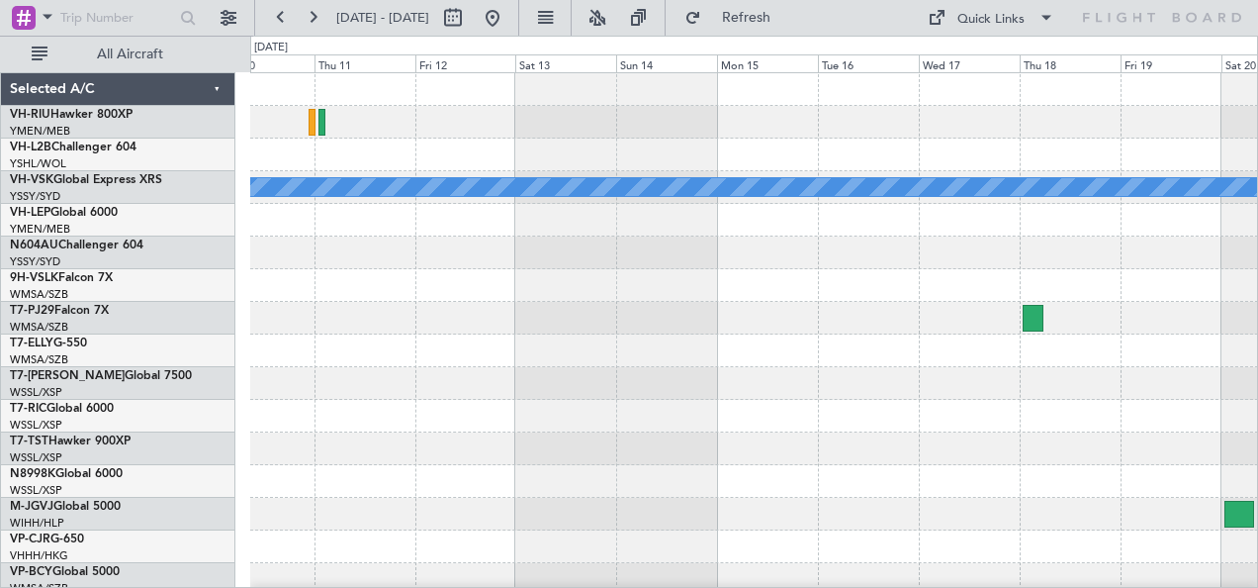
click at [685, 152] on div at bounding box center [754, 154] width 1008 height 33
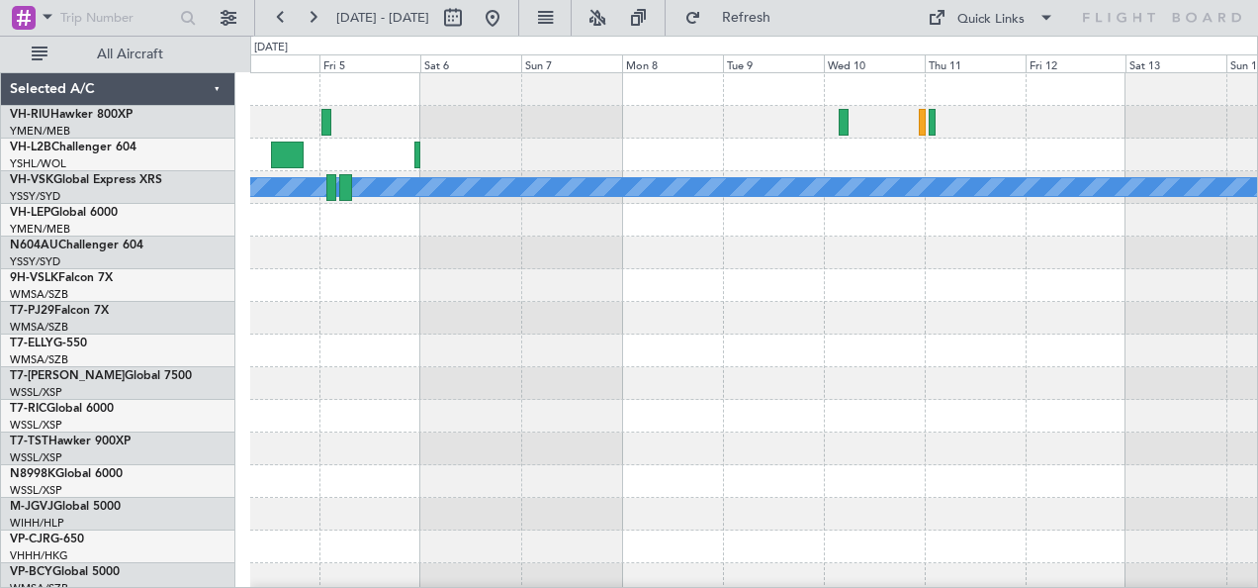
click at [741, 159] on div at bounding box center [754, 154] width 1008 height 33
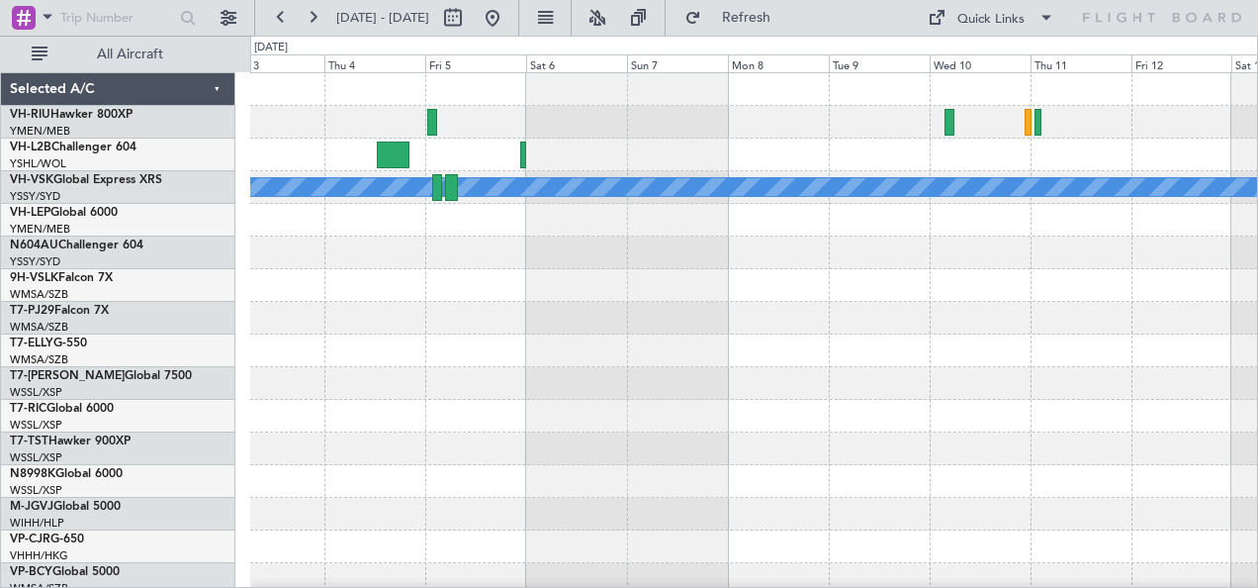
click at [545, 287] on div at bounding box center [754, 285] width 1008 height 33
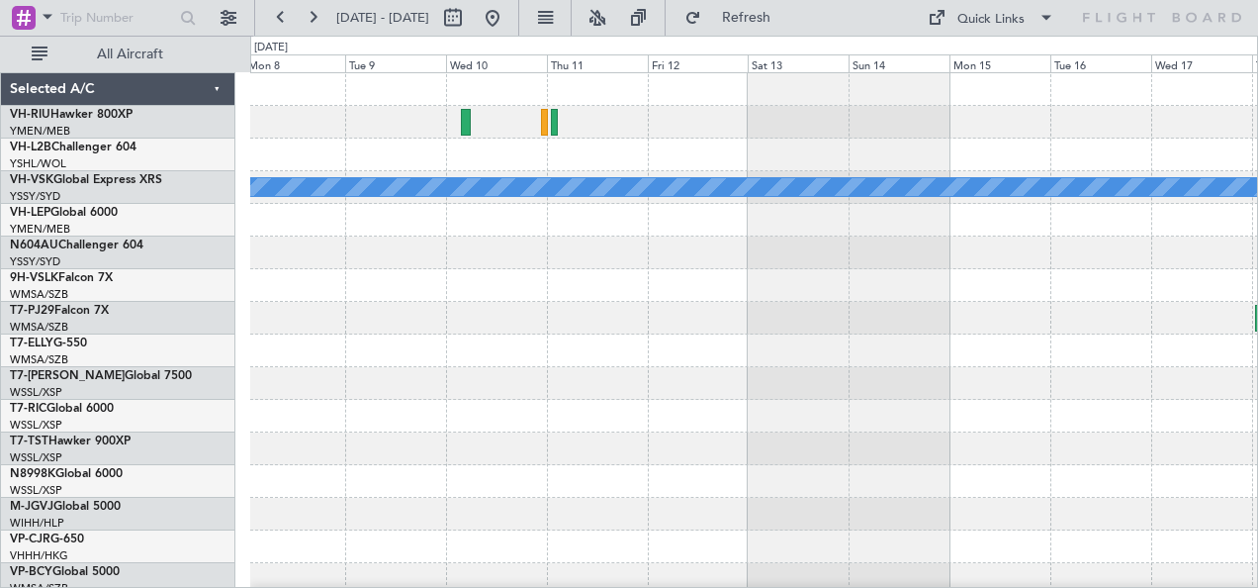
click at [678, 289] on div at bounding box center [754, 285] width 1008 height 33
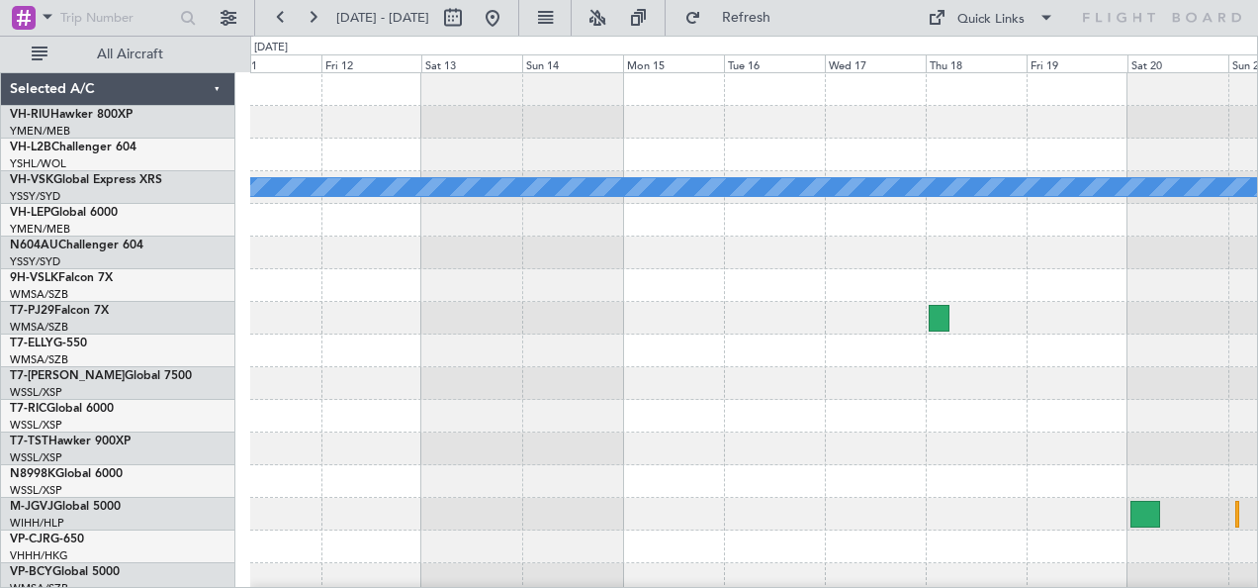
click at [509, 280] on div at bounding box center [754, 285] width 1008 height 33
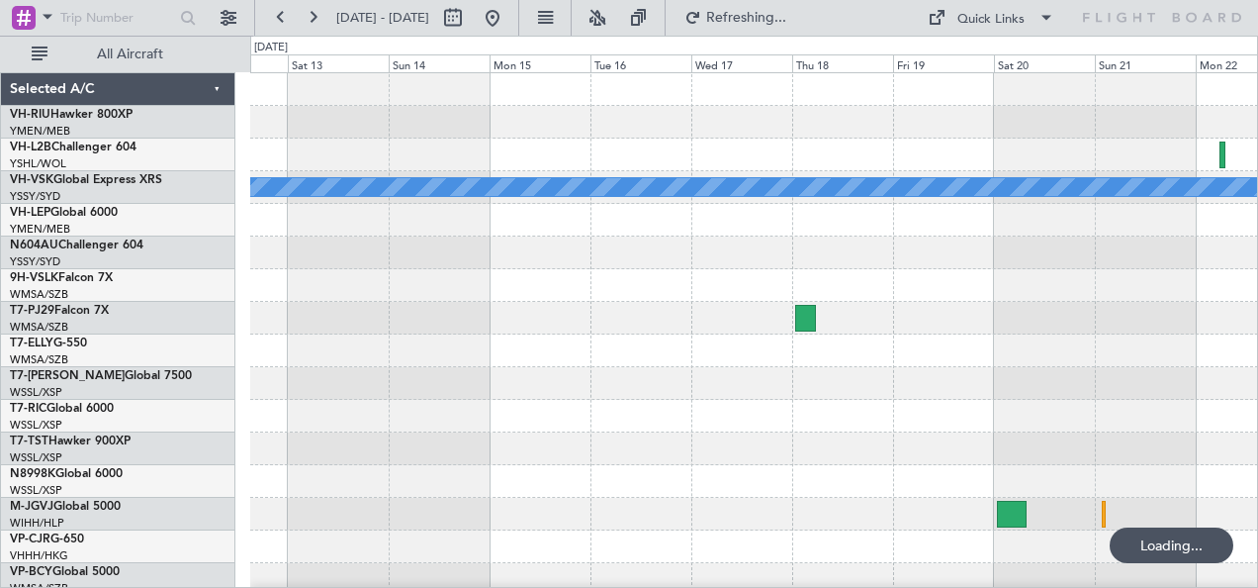
click at [828, 264] on div at bounding box center [754, 252] width 1008 height 33
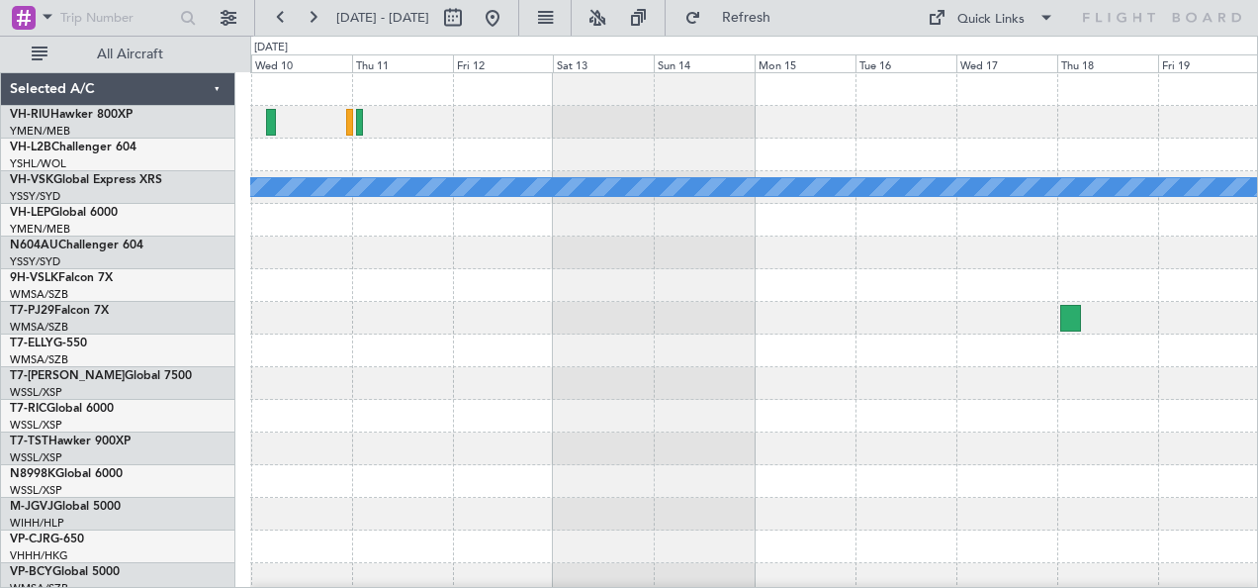
click at [774, 273] on div at bounding box center [754, 285] width 1008 height 33
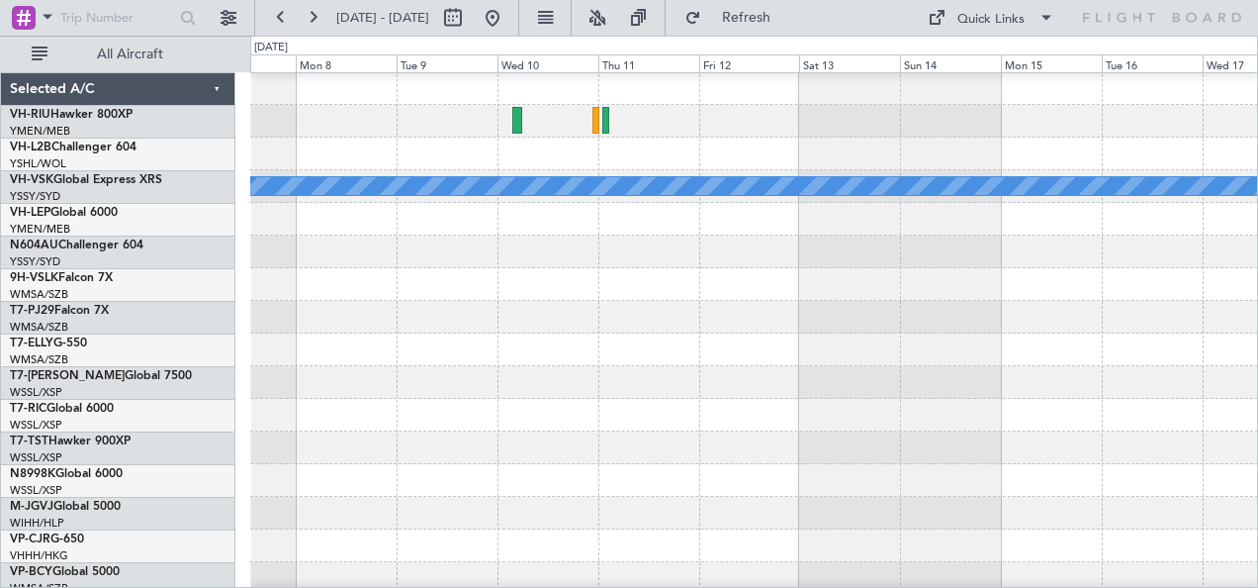
scroll to position [1, 0]
click at [815, 266] on div at bounding box center [754, 251] width 1008 height 33
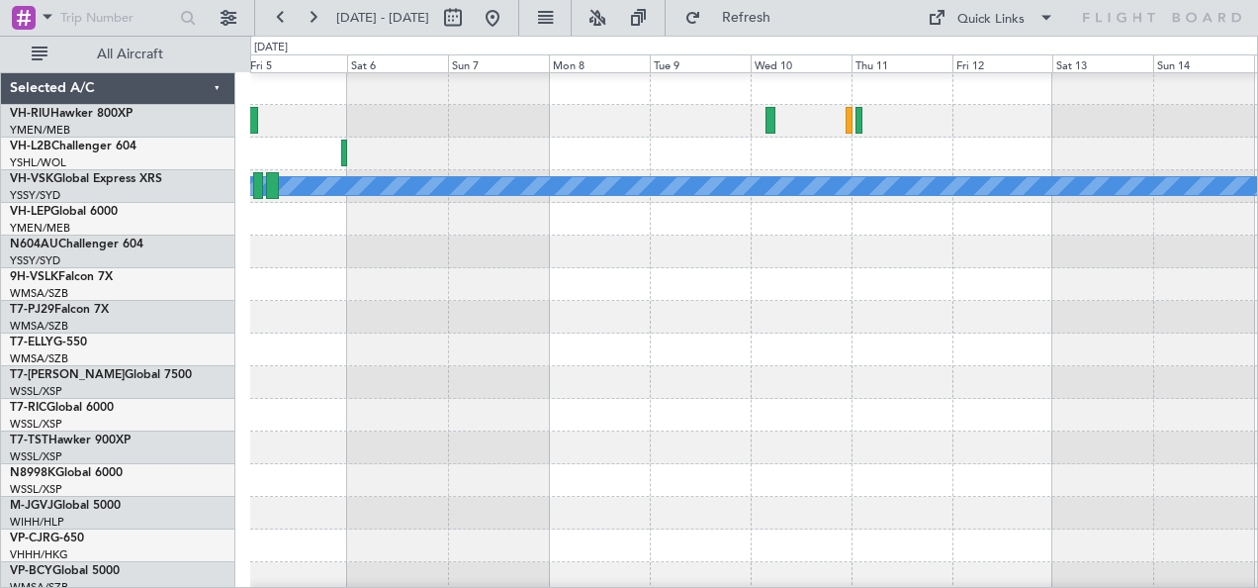
click at [777, 261] on div at bounding box center [754, 251] width 1008 height 33
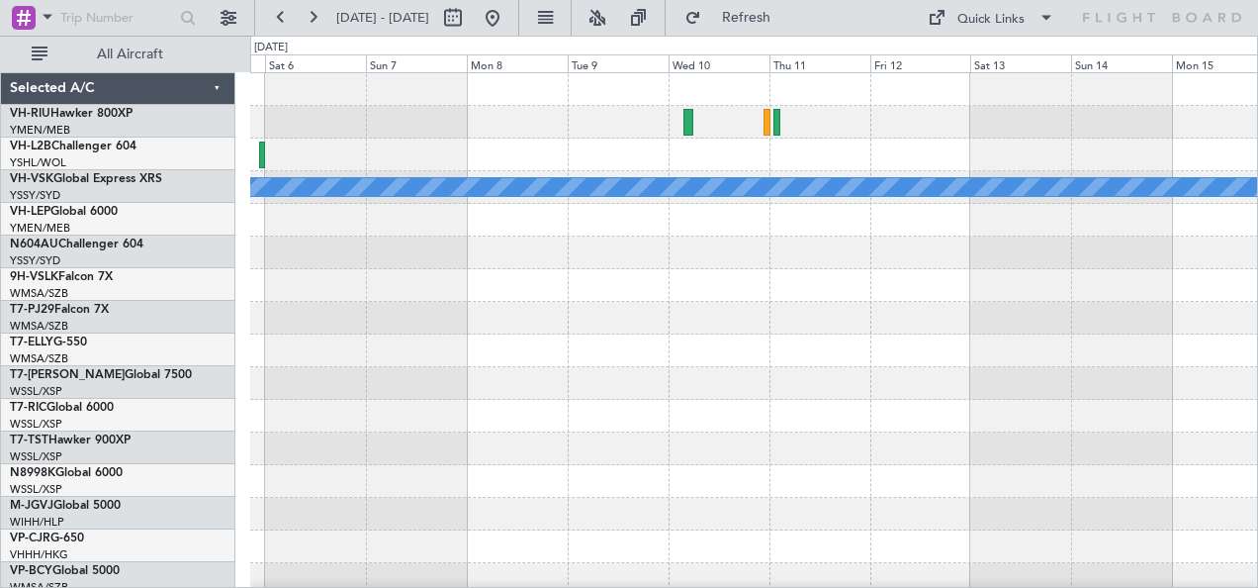
scroll to position [0, 0]
click at [453, 261] on div "MEL" at bounding box center [754, 350] width 1008 height 555
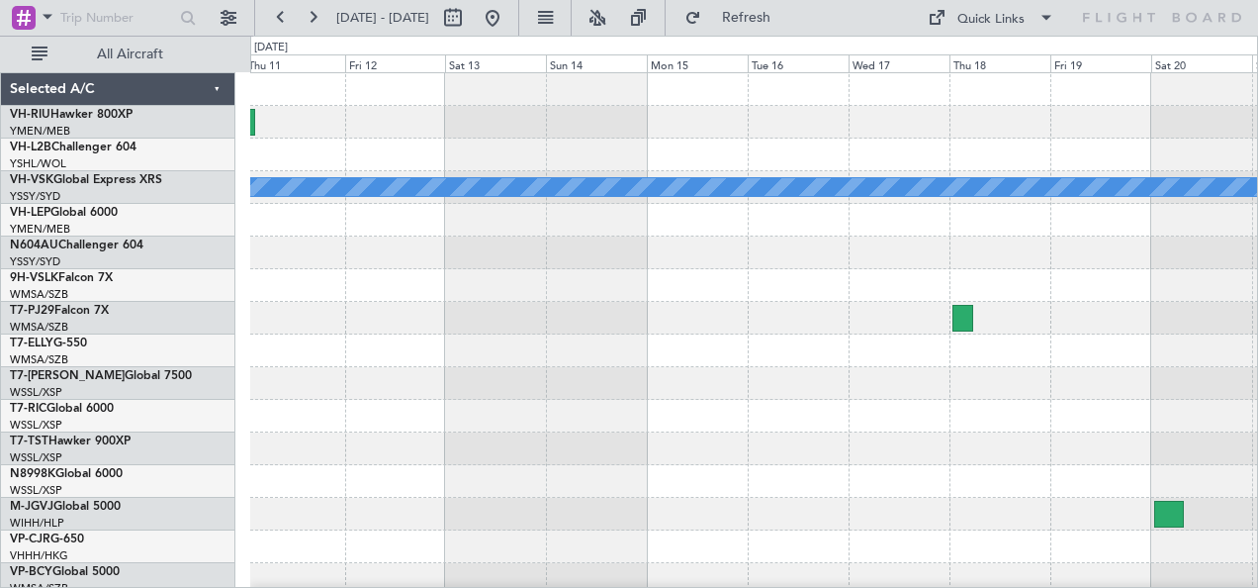
click at [538, 322] on div "MEL" at bounding box center [754, 350] width 1008 height 555
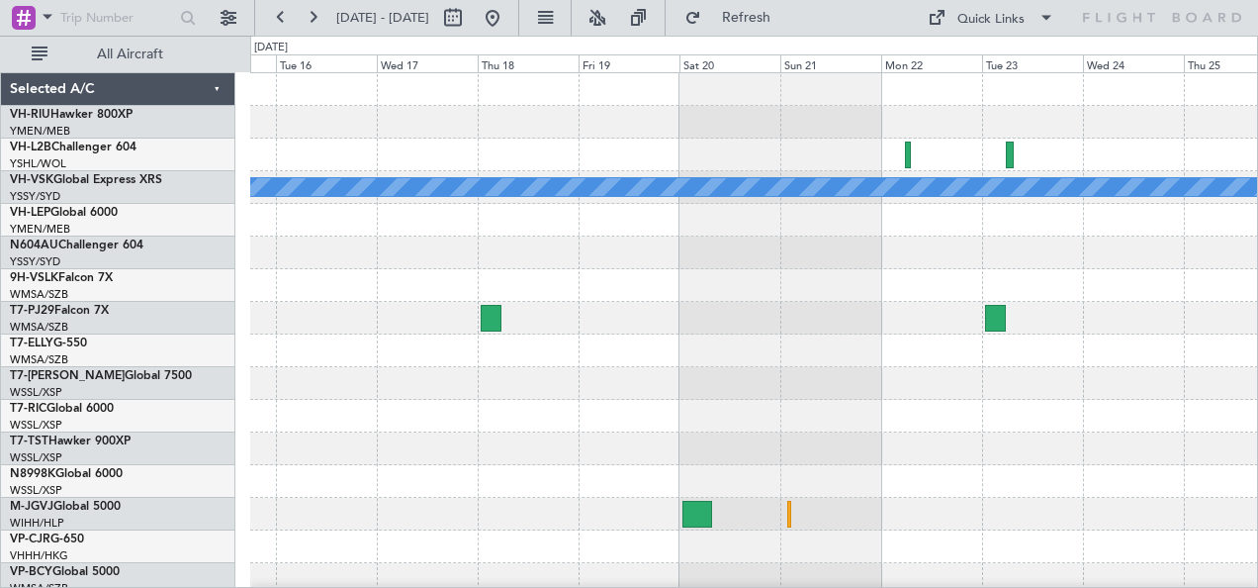
click at [553, 269] on div "MEL" at bounding box center [754, 350] width 1008 height 555
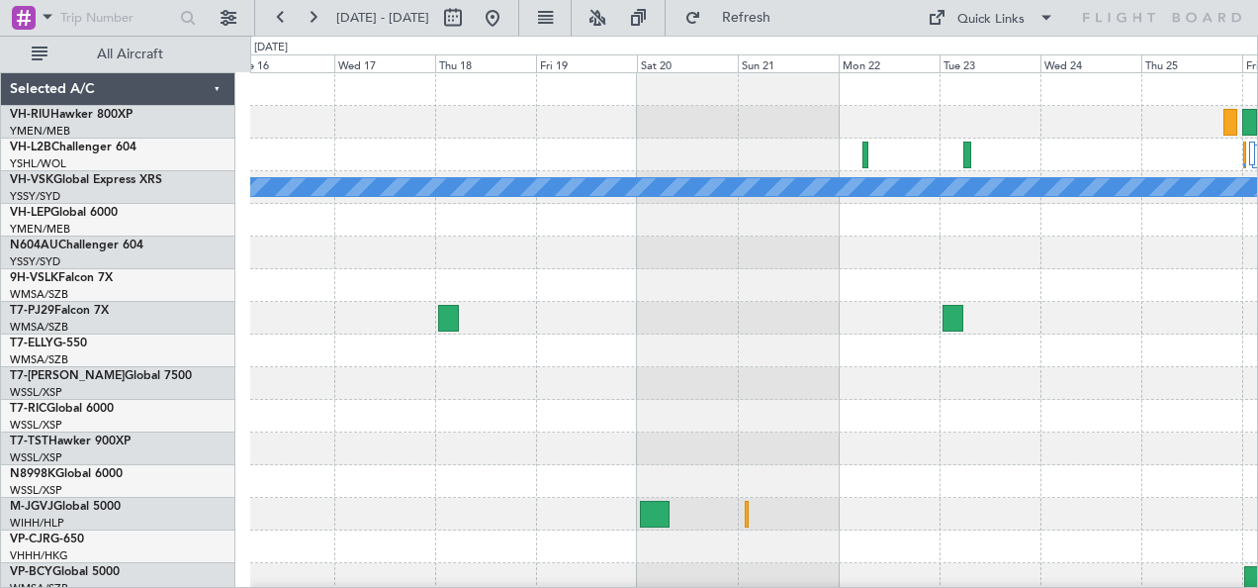
click at [534, 266] on div at bounding box center [754, 252] width 1008 height 33
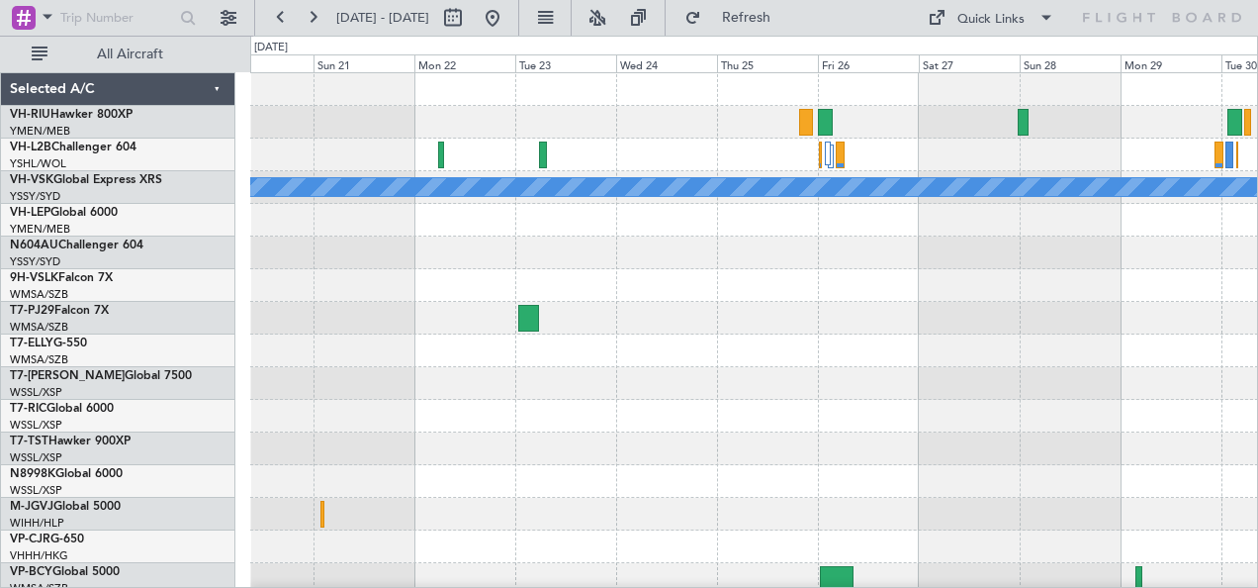
click at [527, 241] on div "MEL" at bounding box center [754, 350] width 1008 height 555
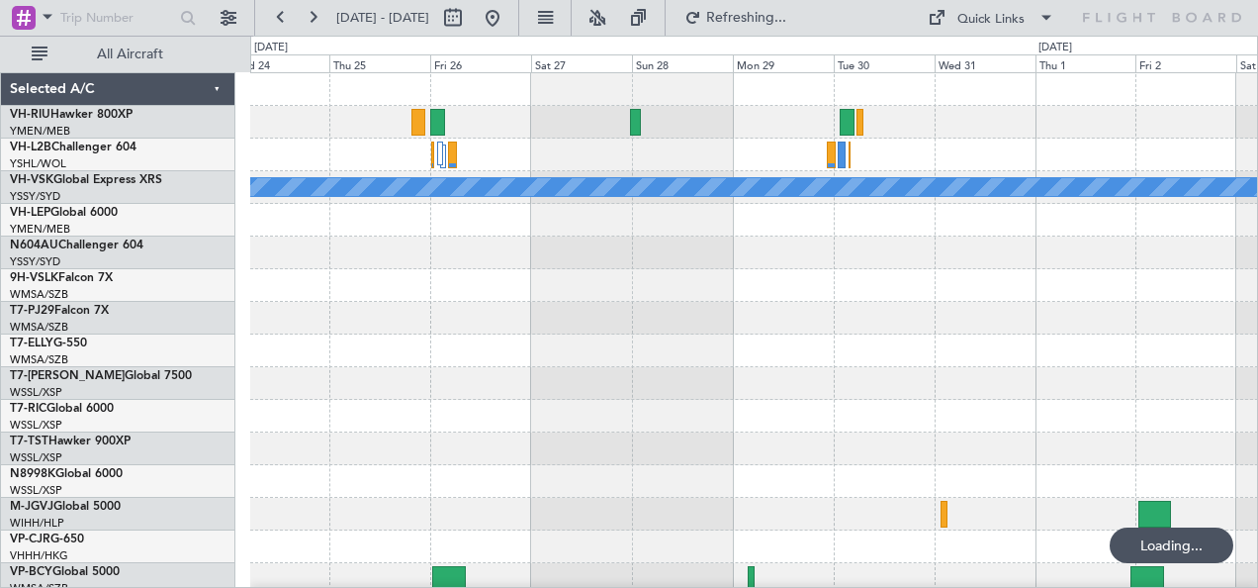
click at [598, 146] on div at bounding box center [754, 154] width 1008 height 33
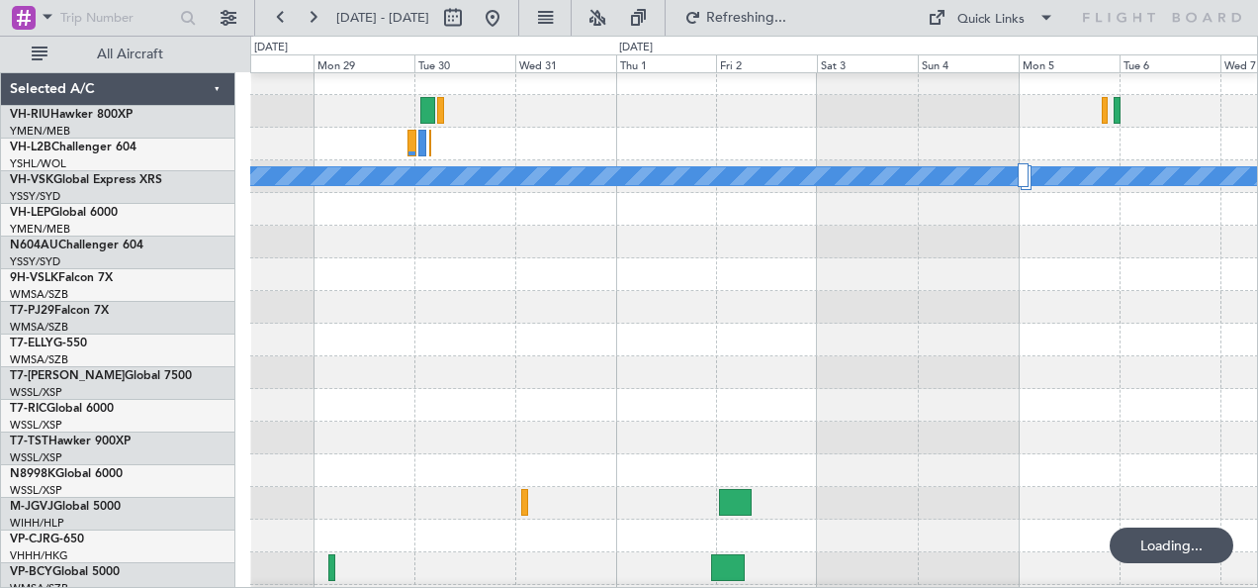
click at [403, 160] on div at bounding box center [754, 144] width 1008 height 33
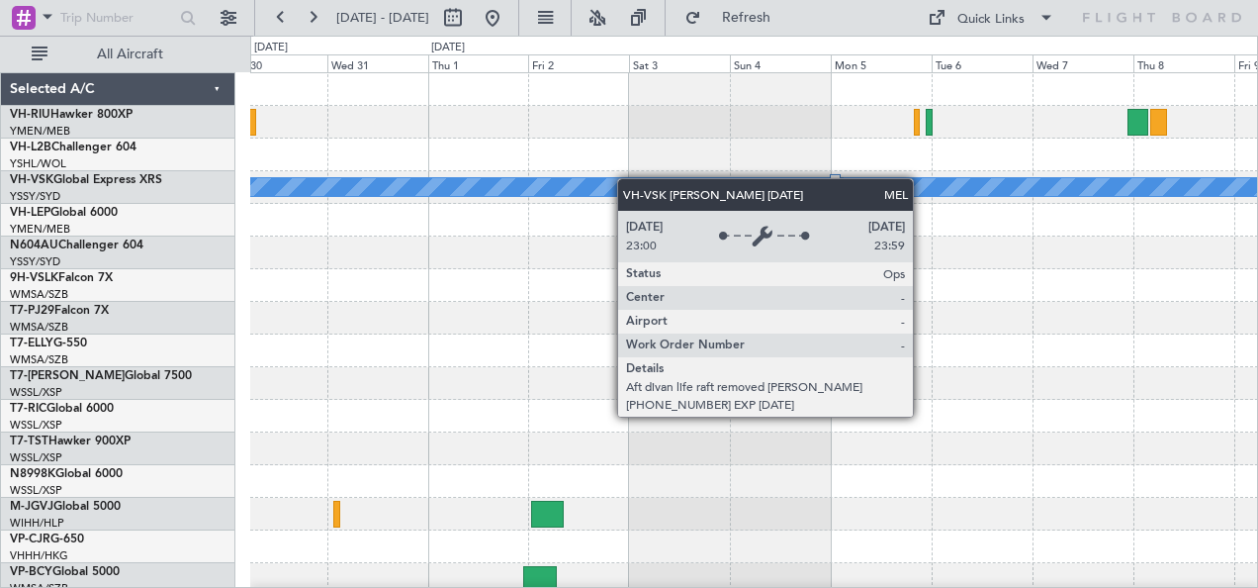
click at [782, 177] on div "MEL" at bounding box center [754, 350] width 1008 height 555
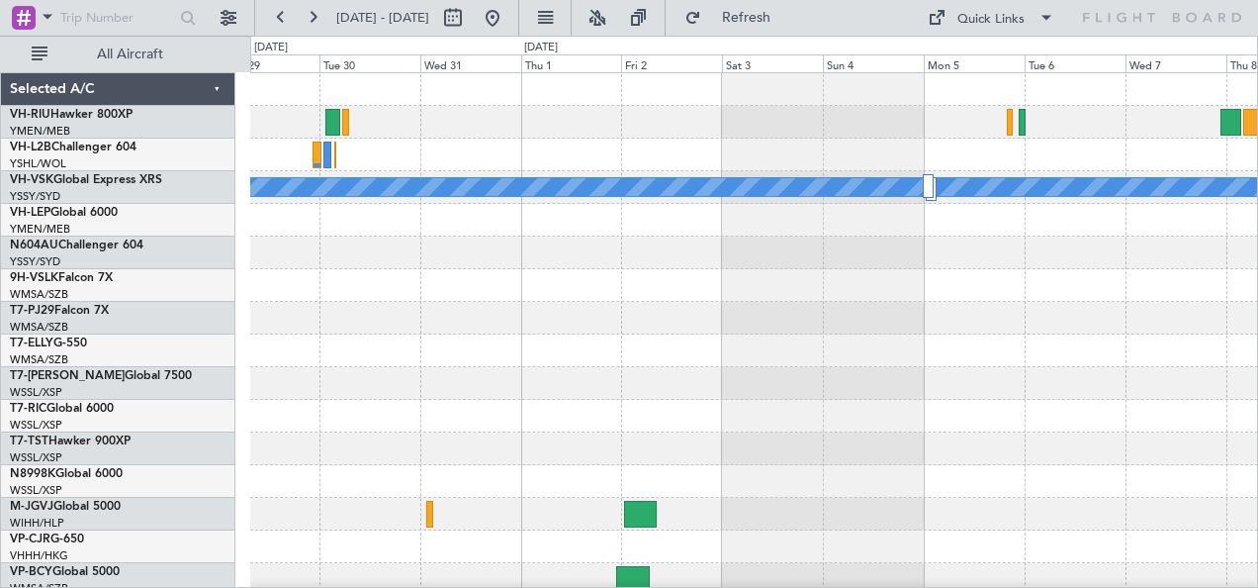
click at [718, 153] on div at bounding box center [754, 154] width 1008 height 33
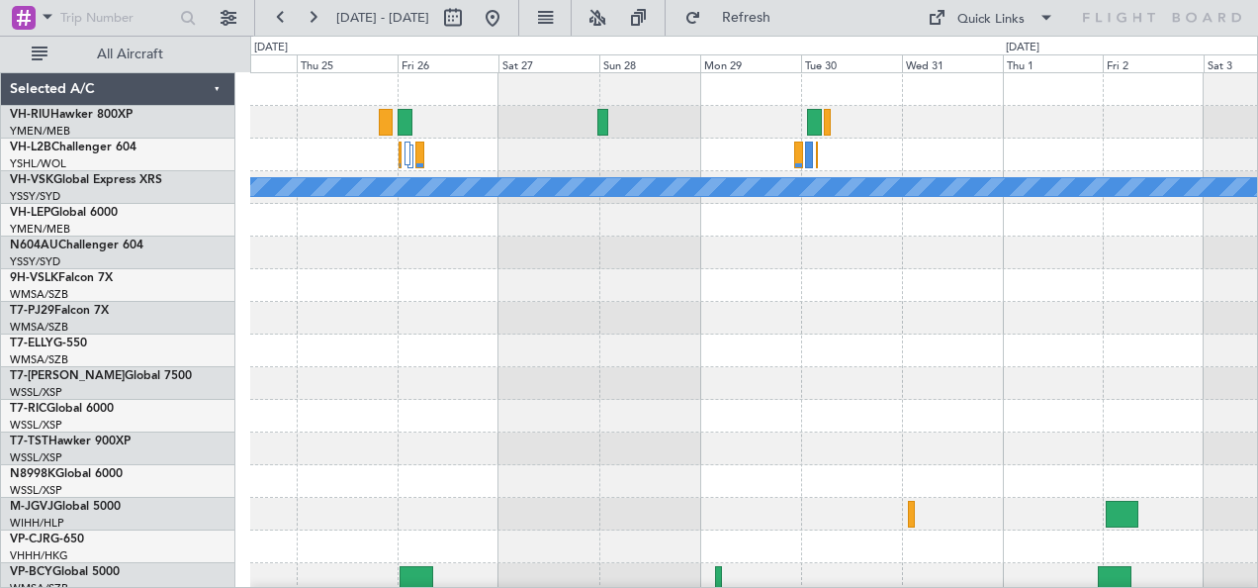
click at [791, 158] on div at bounding box center [754, 154] width 1008 height 33
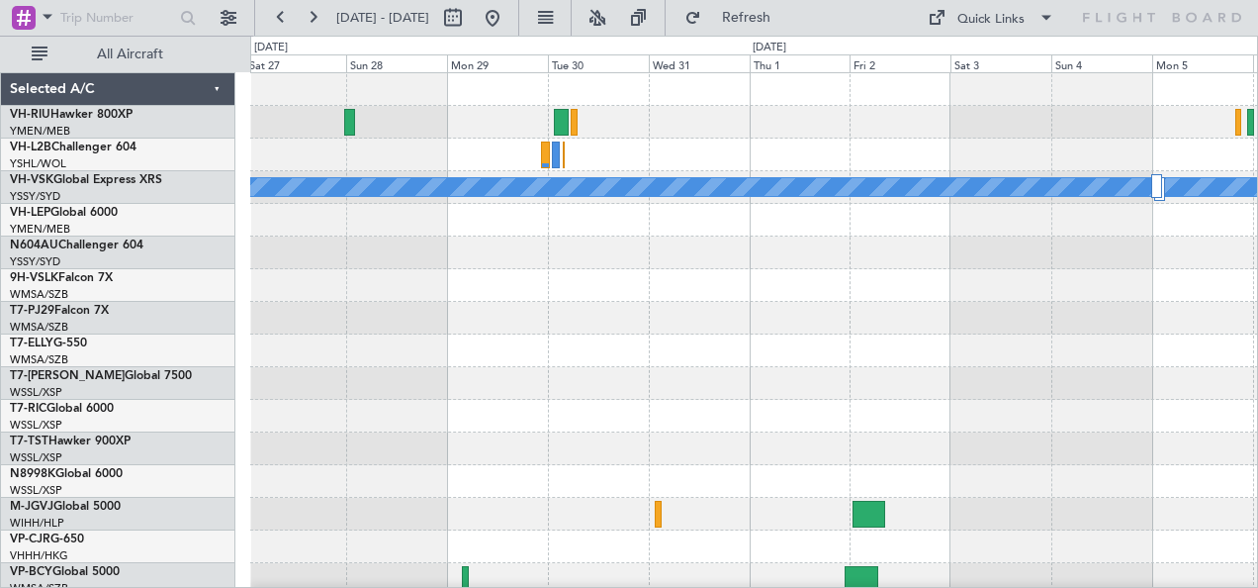
click at [188, 230] on div "[PERSON_NAME] Selected A/C VH-RIU Hawker 800XP YMEN/MEB [GEOGRAPHIC_DATA] ([GEO…" at bounding box center [629, 312] width 1258 height 552
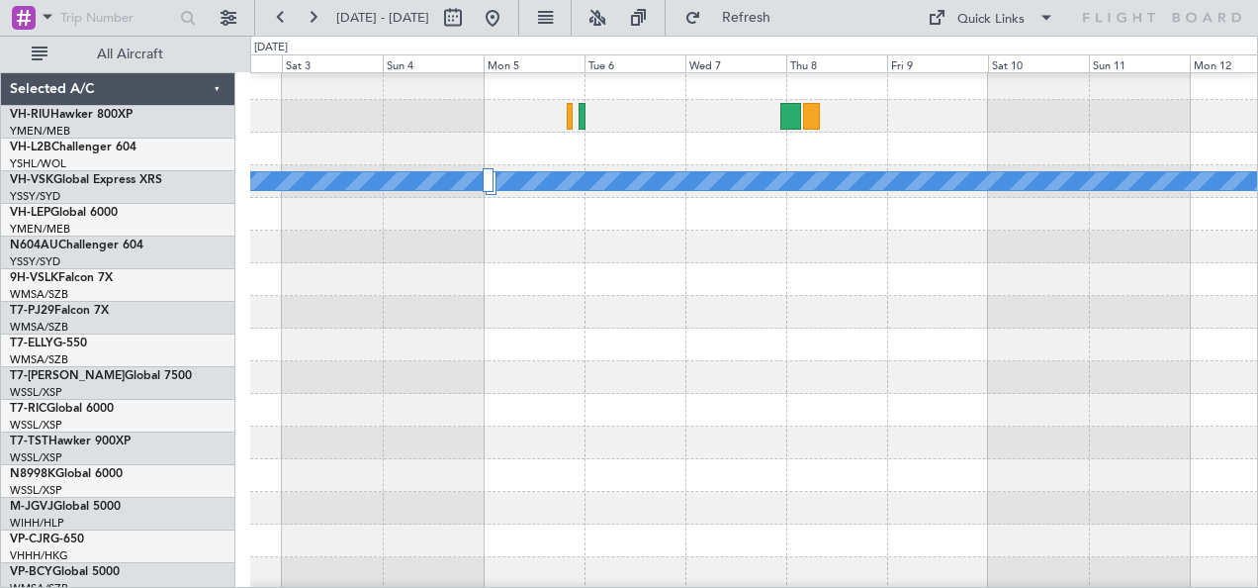
click at [419, 277] on div "MEL" at bounding box center [754, 344] width 1008 height 555
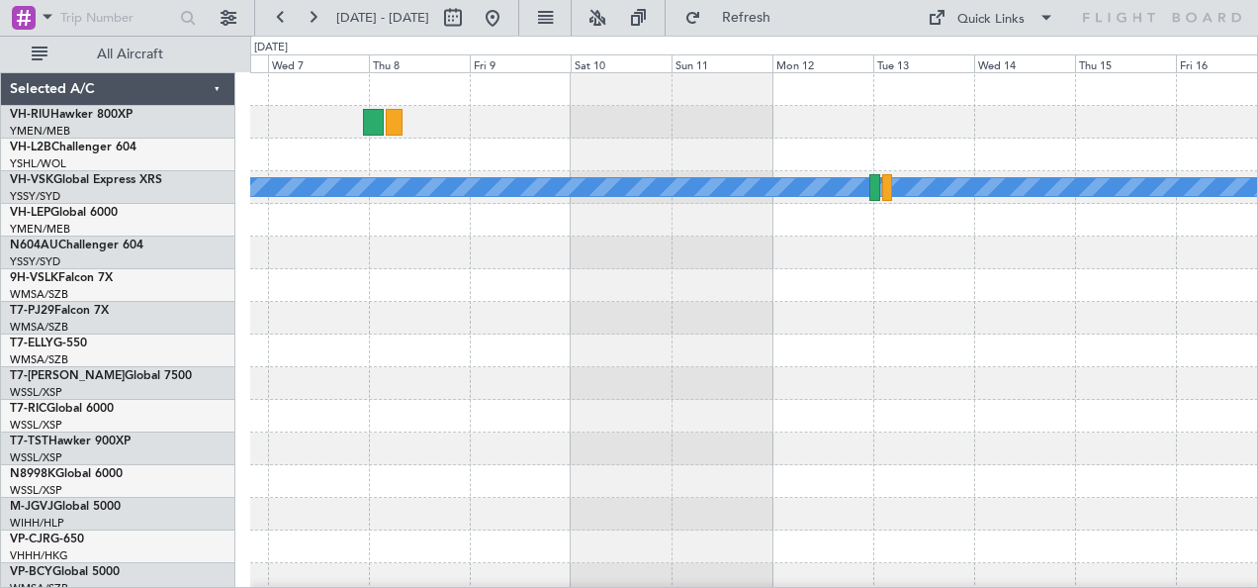
click at [376, 279] on div "MEL" at bounding box center [754, 350] width 1008 height 555
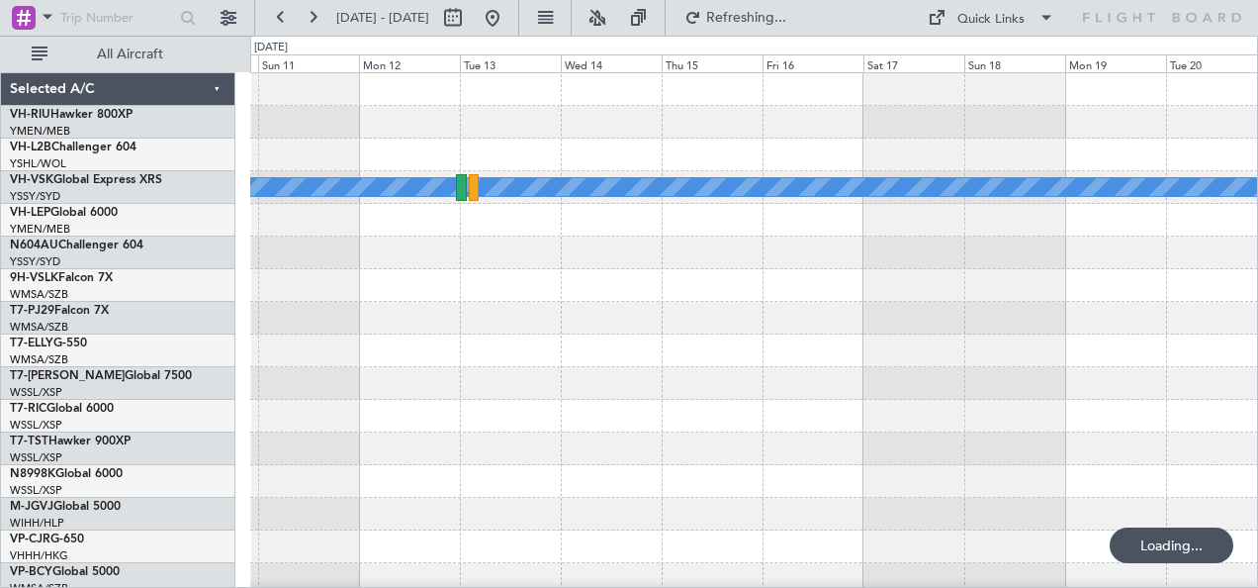
click at [365, 279] on div "MEL" at bounding box center [754, 350] width 1008 height 555
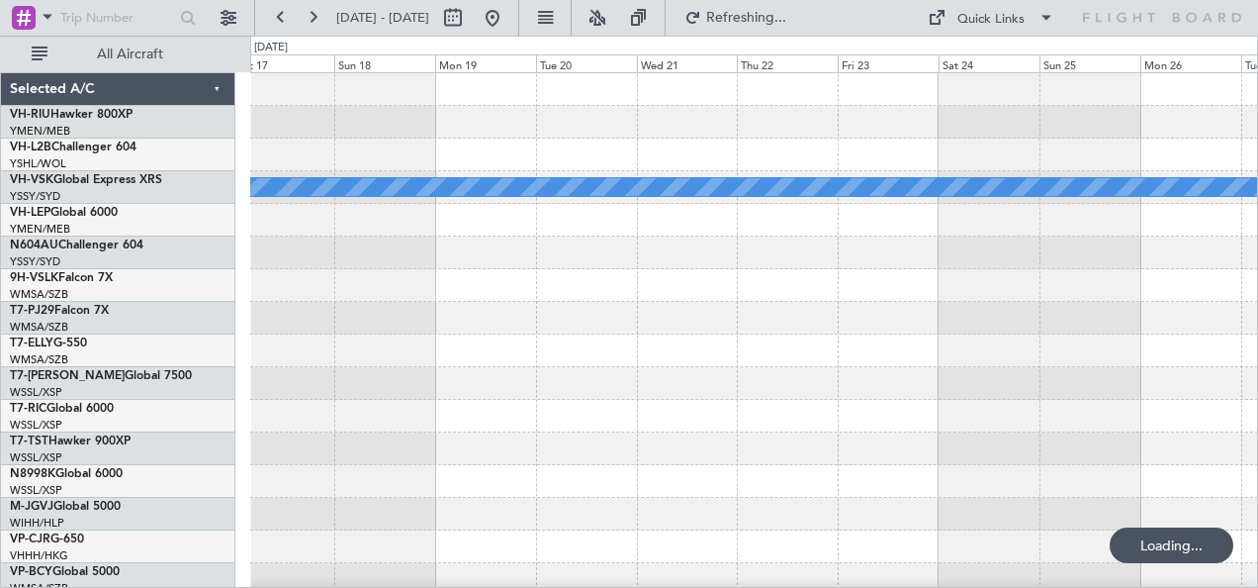
click at [382, 253] on div at bounding box center [754, 252] width 1008 height 33
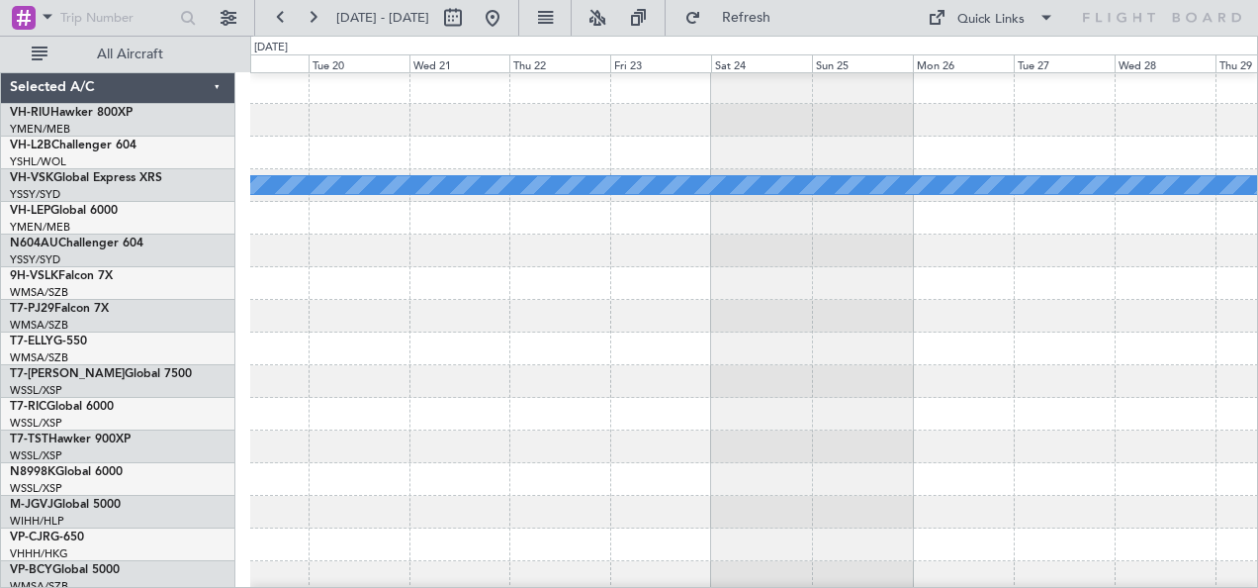
click at [832, 263] on div at bounding box center [754, 250] width 1008 height 33
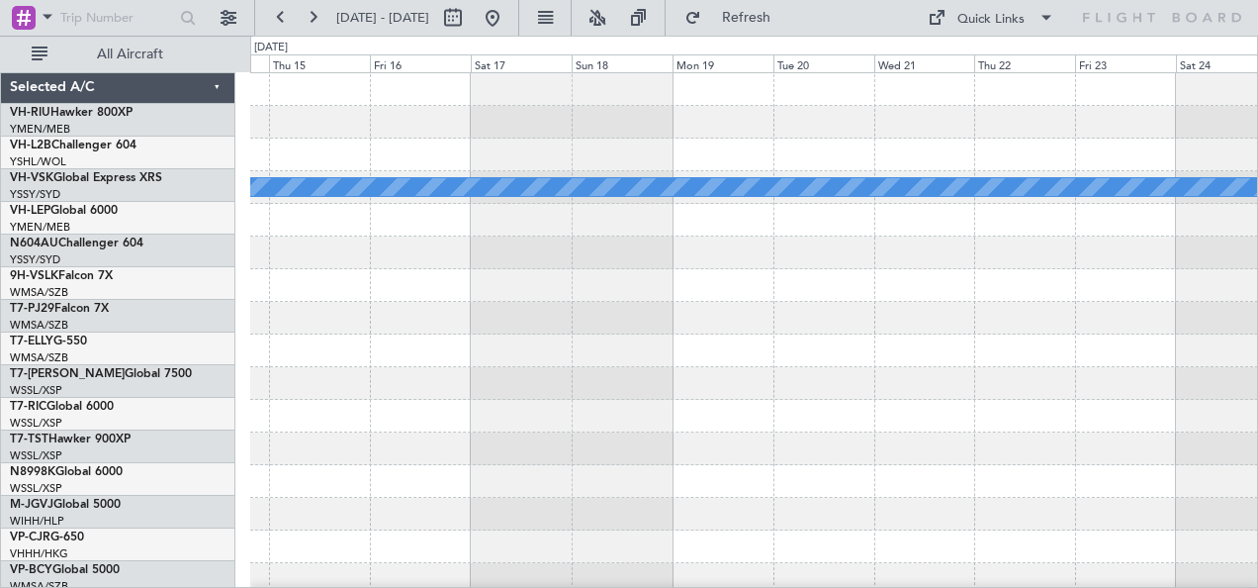
scroll to position [0, 0]
click at [1084, 259] on div at bounding box center [754, 252] width 1008 height 33
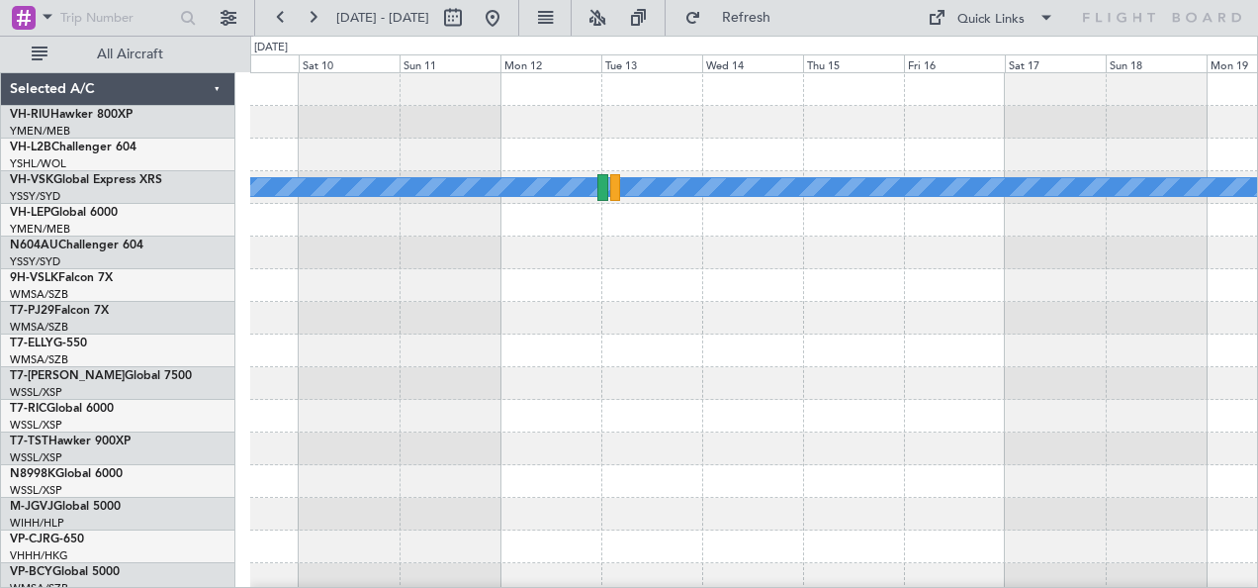
click at [994, 248] on div "MEL" at bounding box center [754, 350] width 1008 height 555
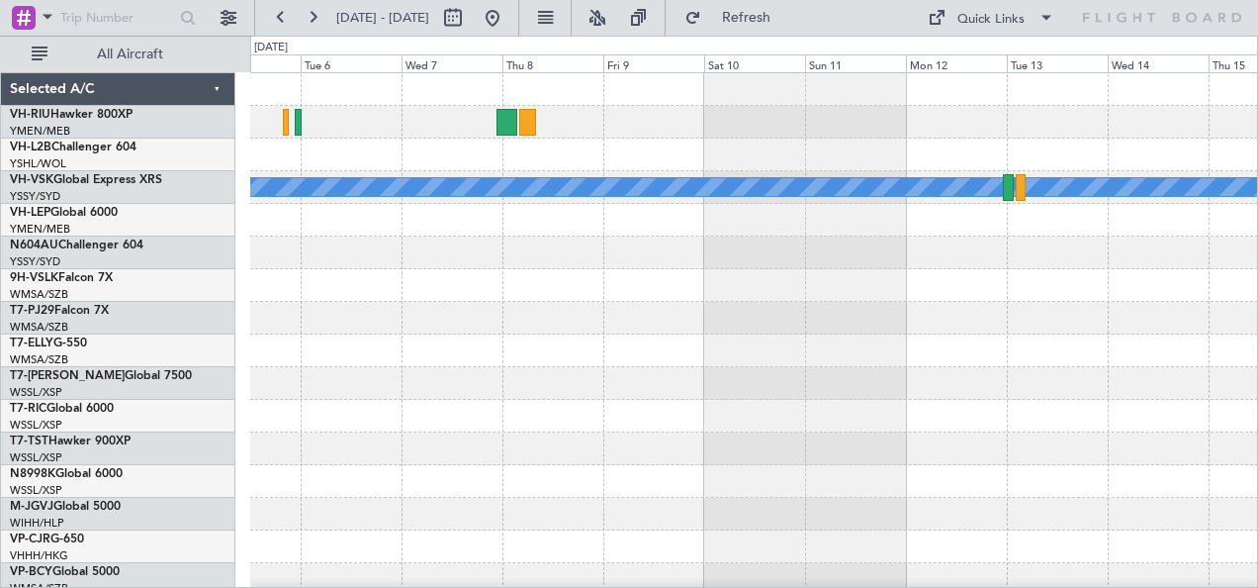
click at [946, 272] on div "MEL" at bounding box center [754, 350] width 1008 height 555
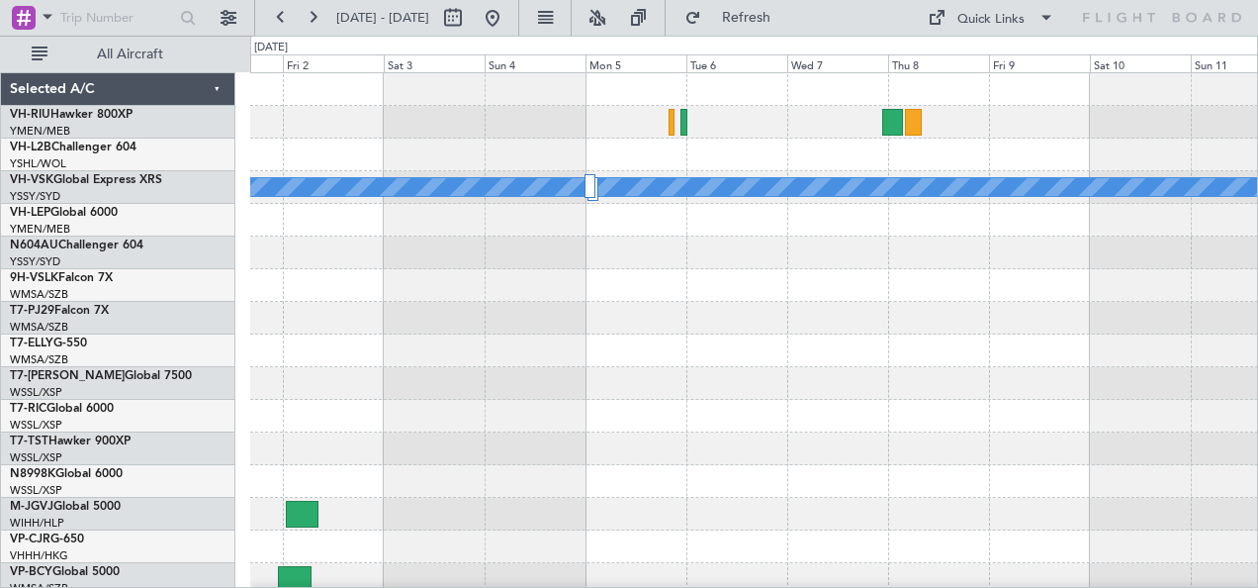
click at [1012, 301] on div "MEL" at bounding box center [754, 350] width 1008 height 555
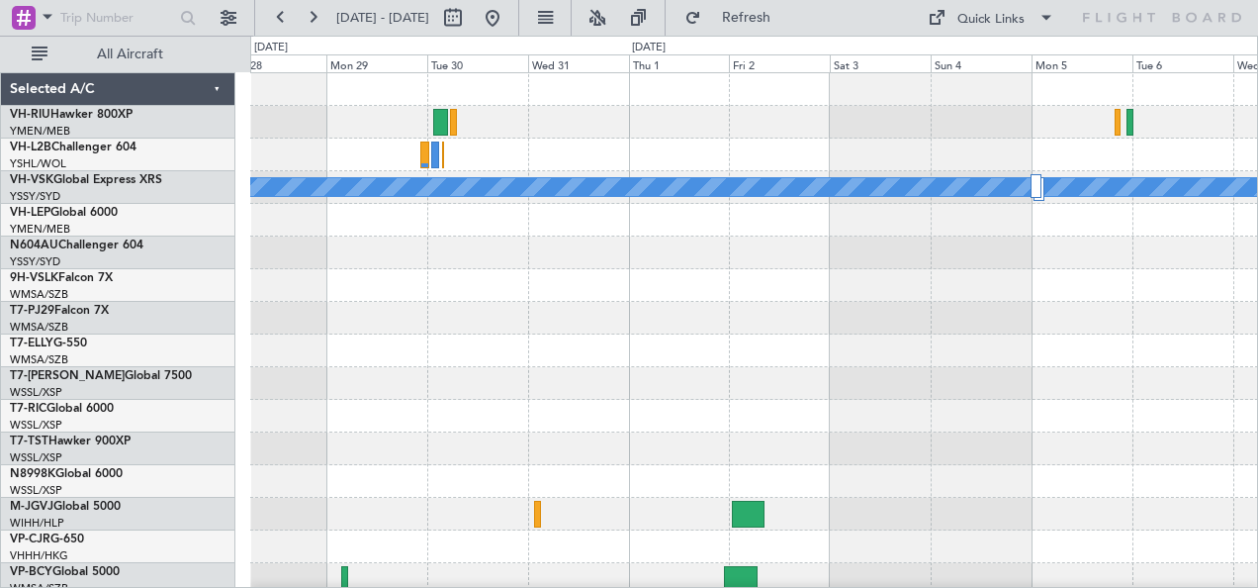
click at [896, 309] on div "MEL" at bounding box center [754, 350] width 1008 height 555
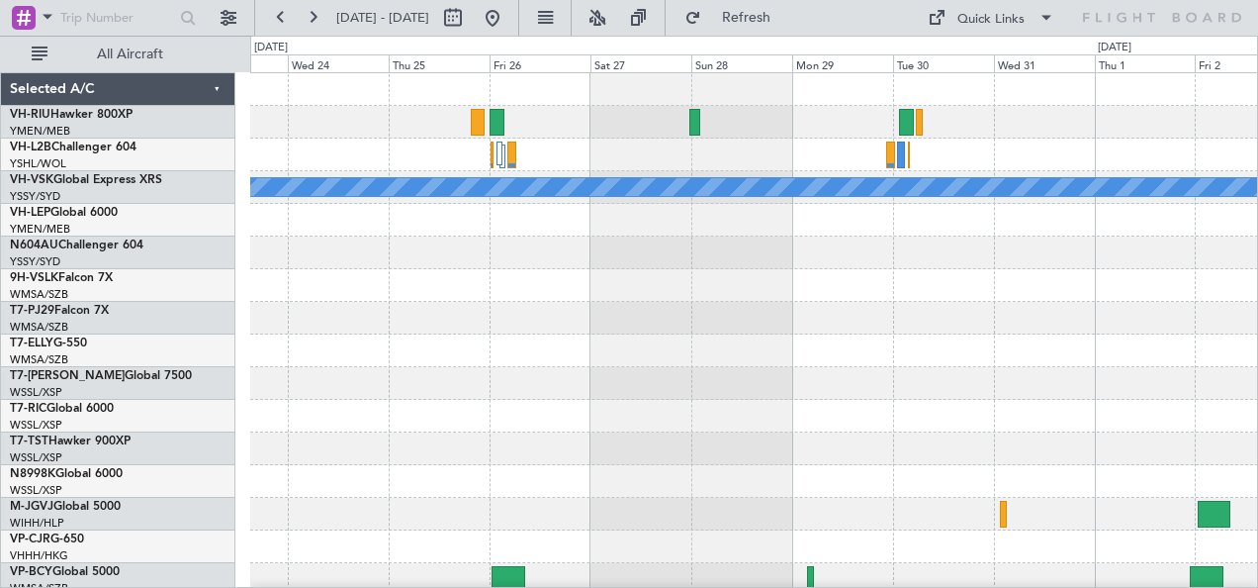
click at [875, 291] on div at bounding box center [754, 285] width 1008 height 33
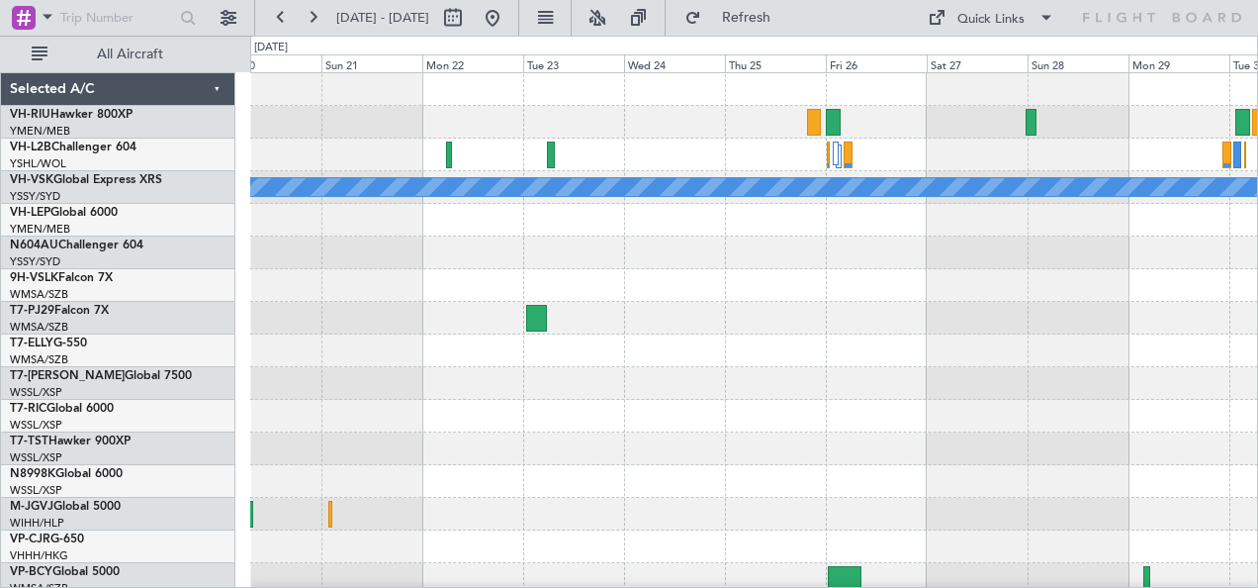
click at [539, 270] on div "MEL" at bounding box center [754, 350] width 1008 height 555
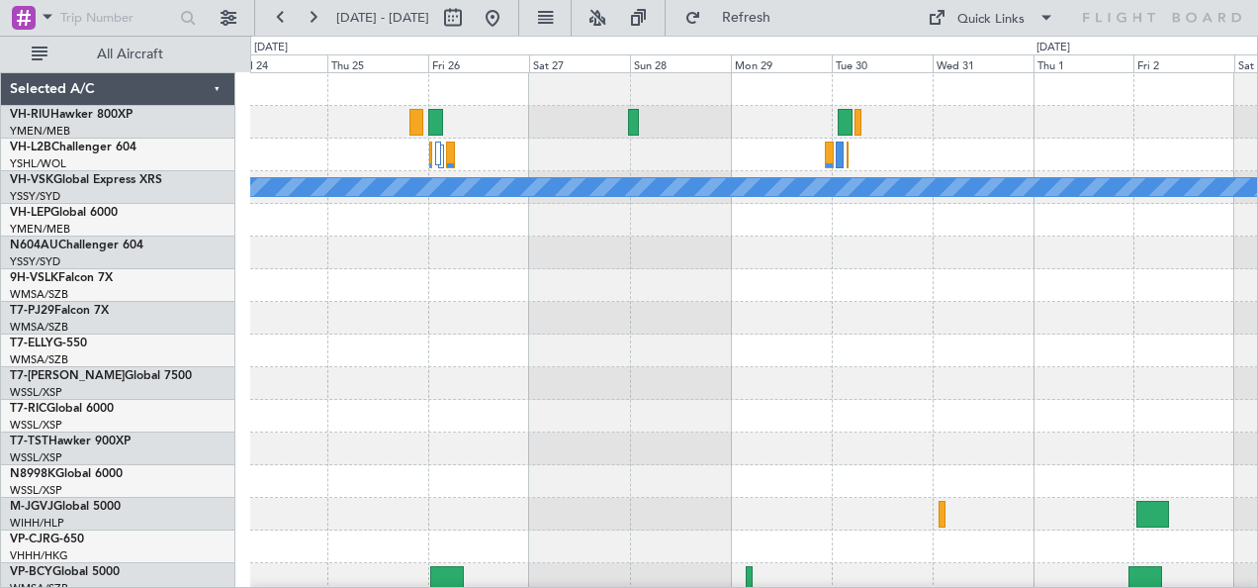
click at [571, 240] on div at bounding box center [754, 252] width 1008 height 33
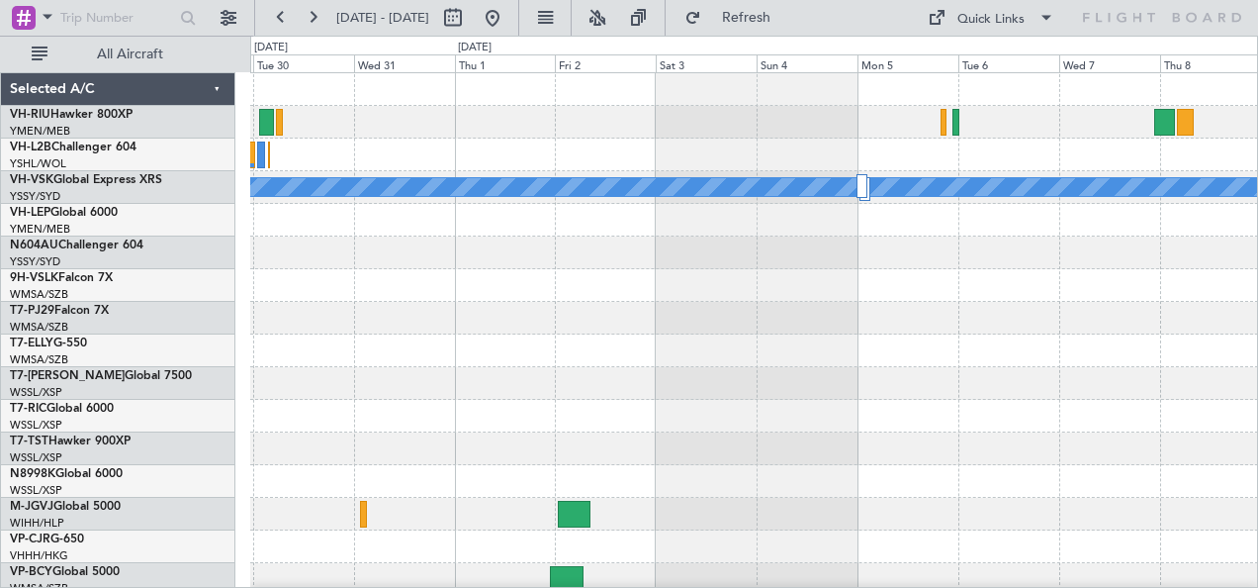
click at [555, 300] on div at bounding box center [754, 285] width 1008 height 33
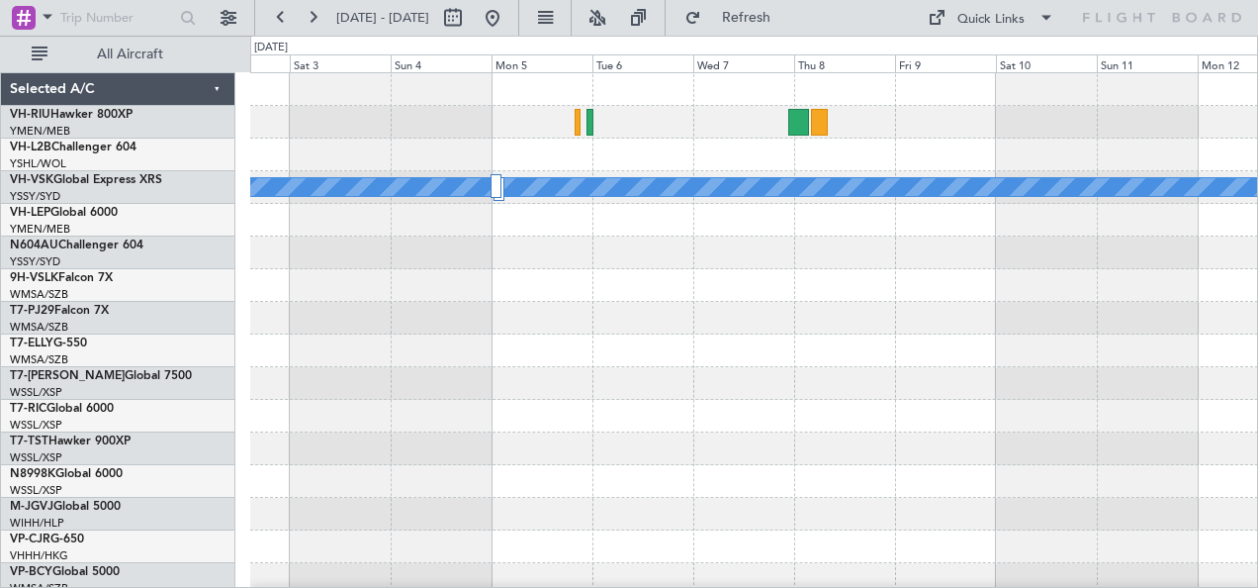
click at [449, 303] on div "MEL" at bounding box center [754, 350] width 1008 height 555
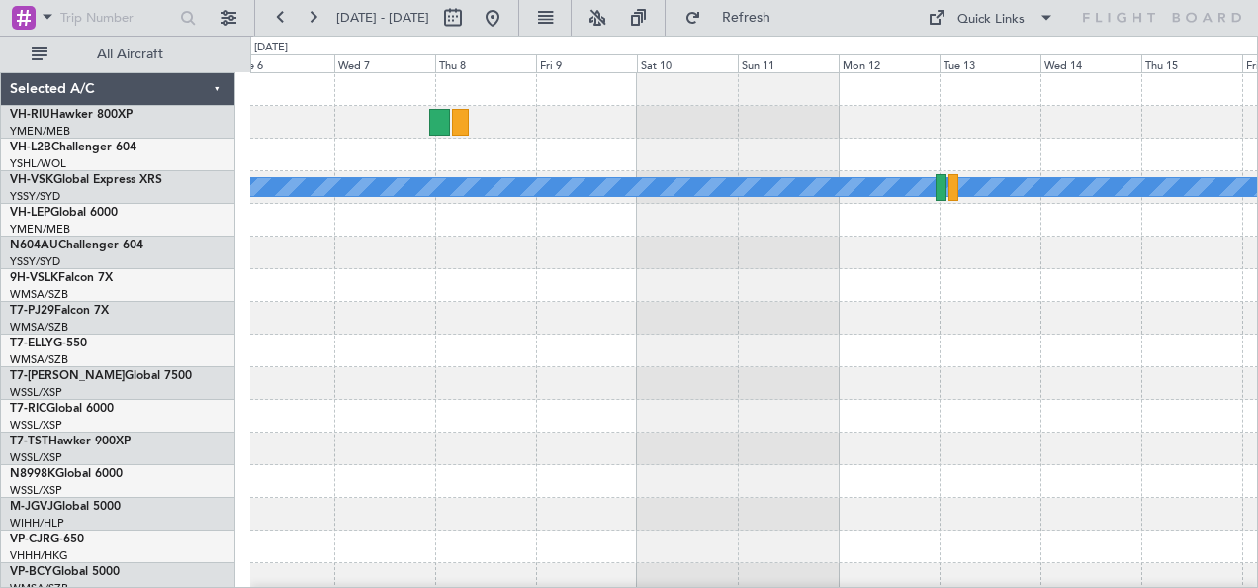
click at [511, 313] on div "MEL" at bounding box center [754, 350] width 1008 height 555
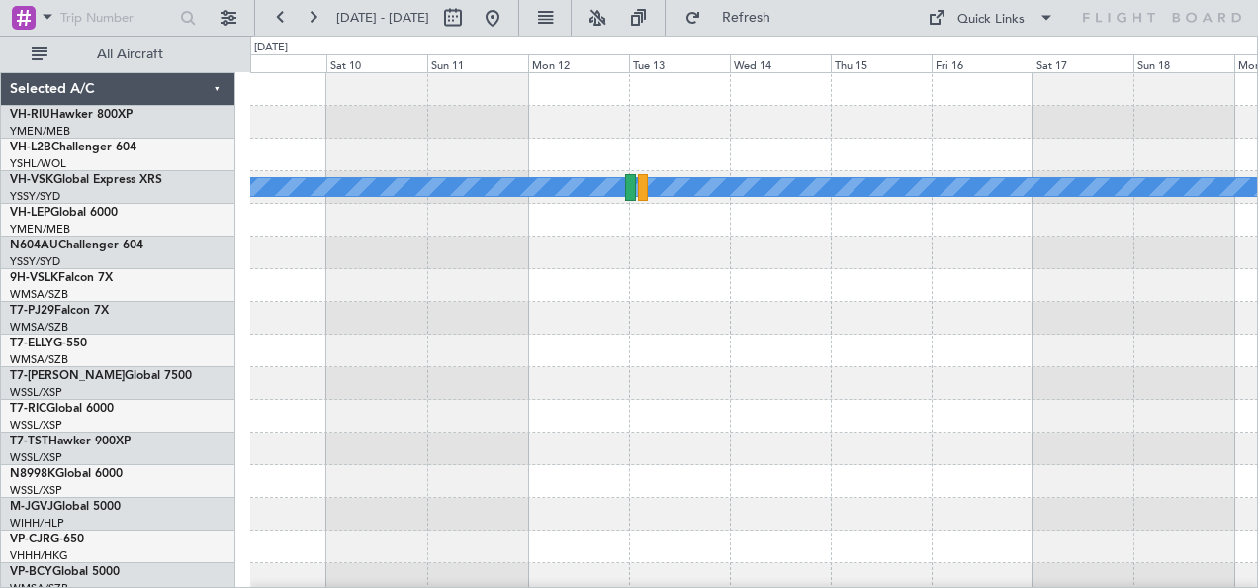
click at [286, 319] on div at bounding box center [754, 318] width 1008 height 33
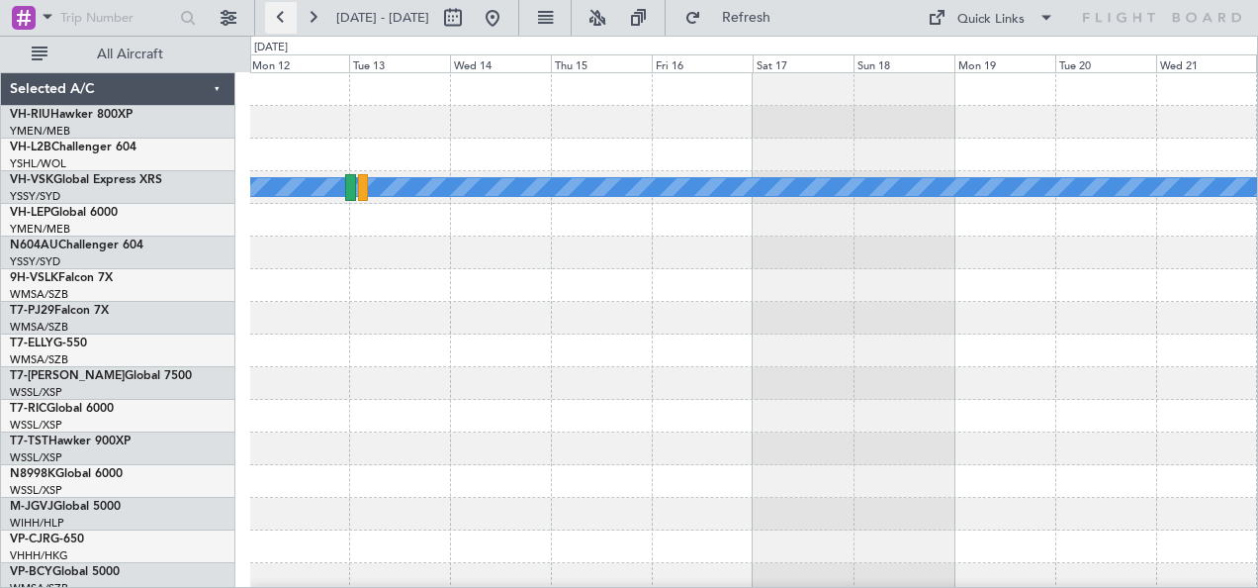
click at [285, 16] on button at bounding box center [281, 18] width 32 height 32
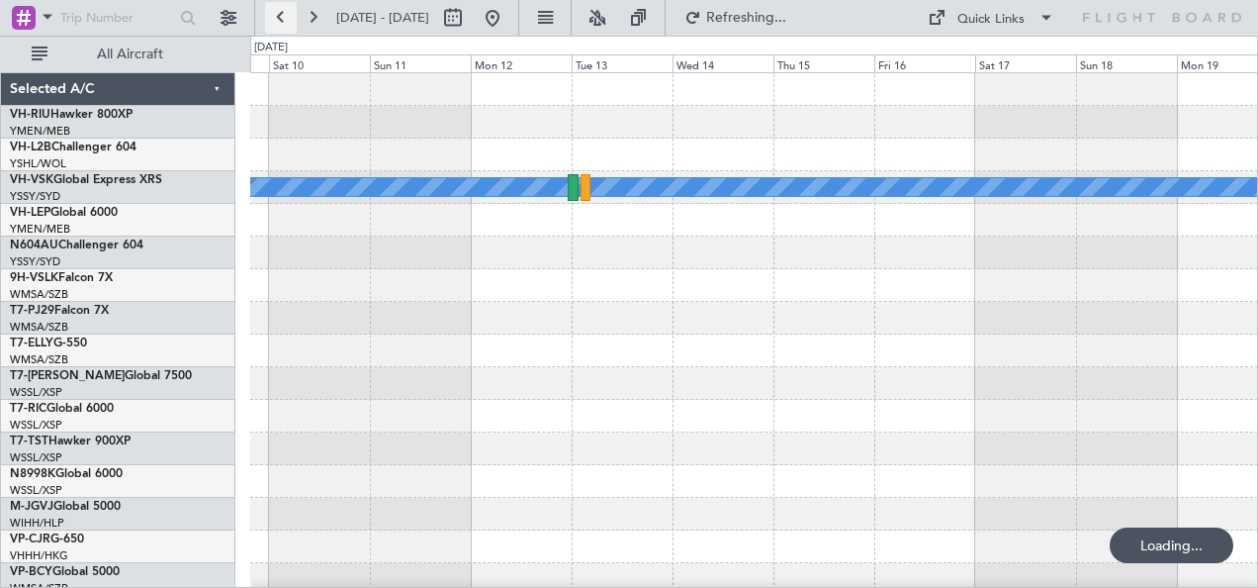
click at [285, 16] on button at bounding box center [281, 18] width 32 height 32
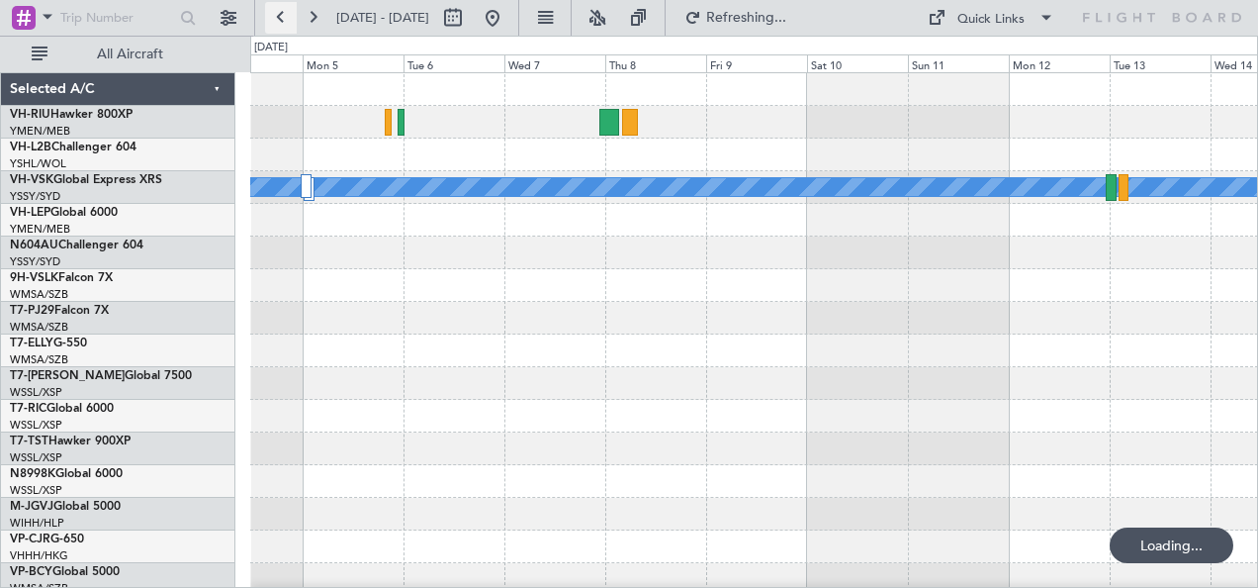
click at [285, 16] on button at bounding box center [281, 18] width 32 height 32
click at [286, 18] on button at bounding box center [281, 18] width 32 height 32
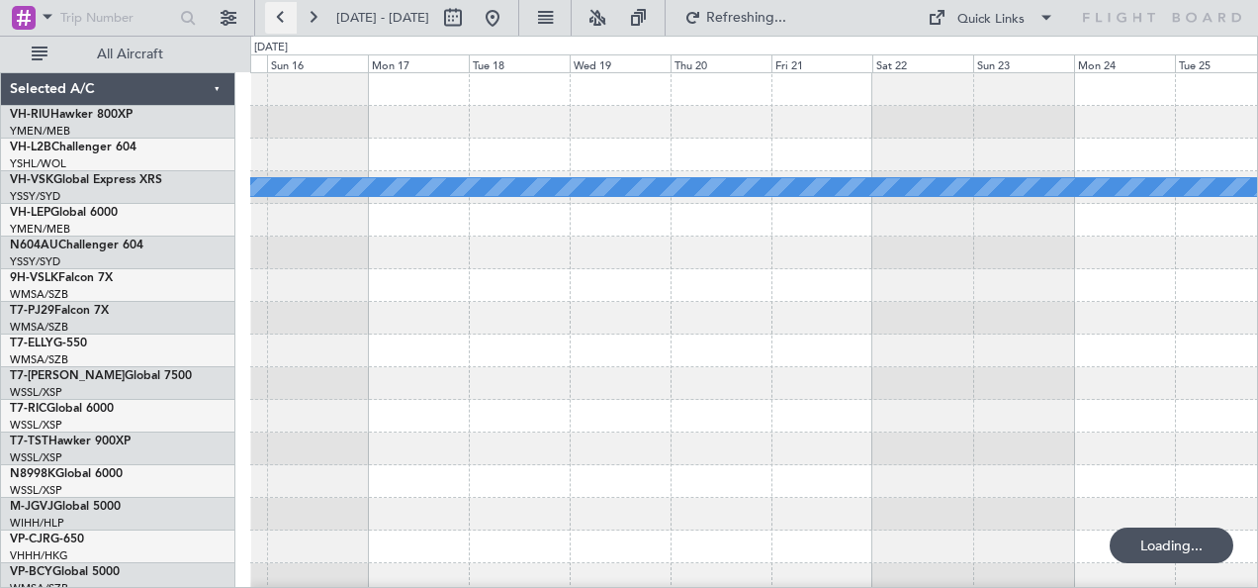
click at [286, 18] on button at bounding box center [281, 18] width 32 height 32
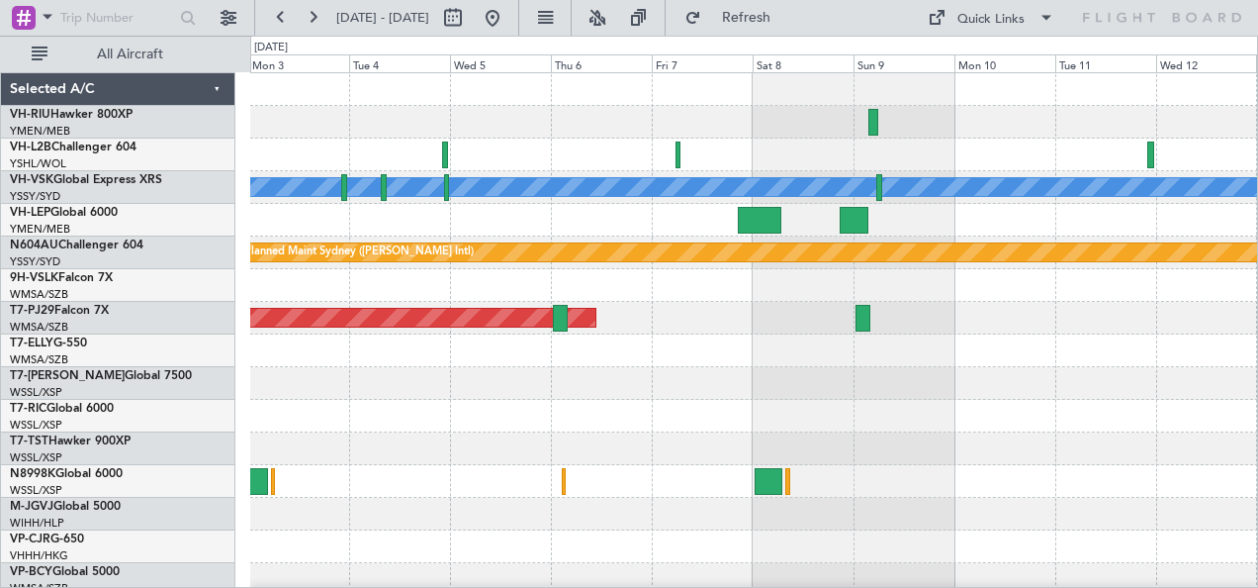
click at [275, 151] on div at bounding box center [754, 154] width 1008 height 33
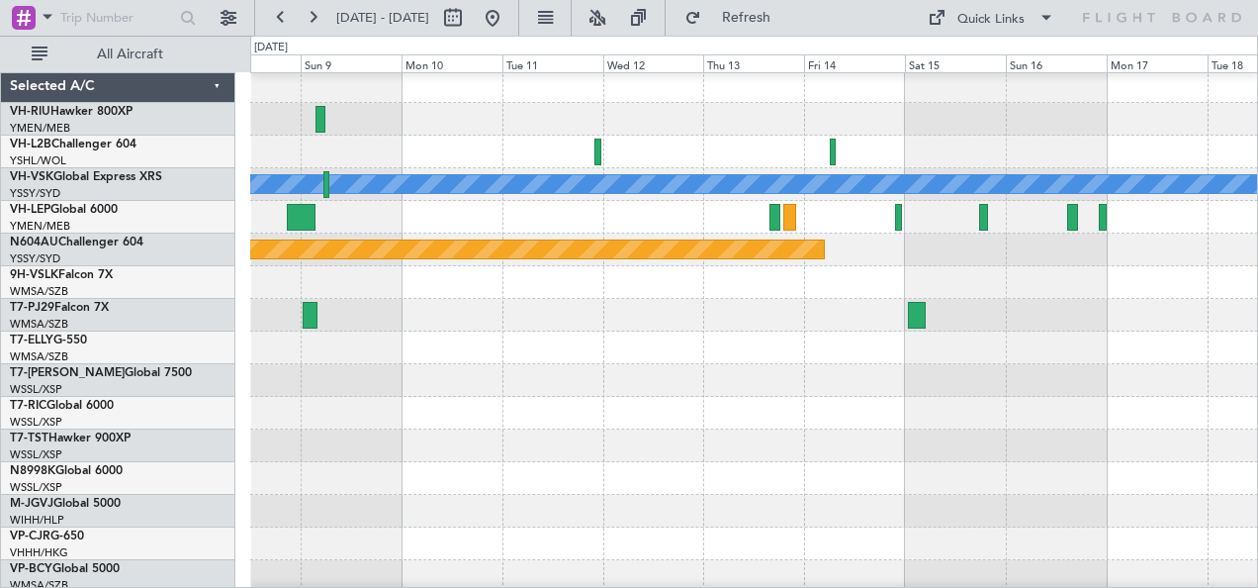
click at [243, 126] on div "[PERSON_NAME] Planned Maint Sydney ([PERSON_NAME] Intl) Planned Maint [GEOGRAPH…" at bounding box center [629, 312] width 1258 height 552
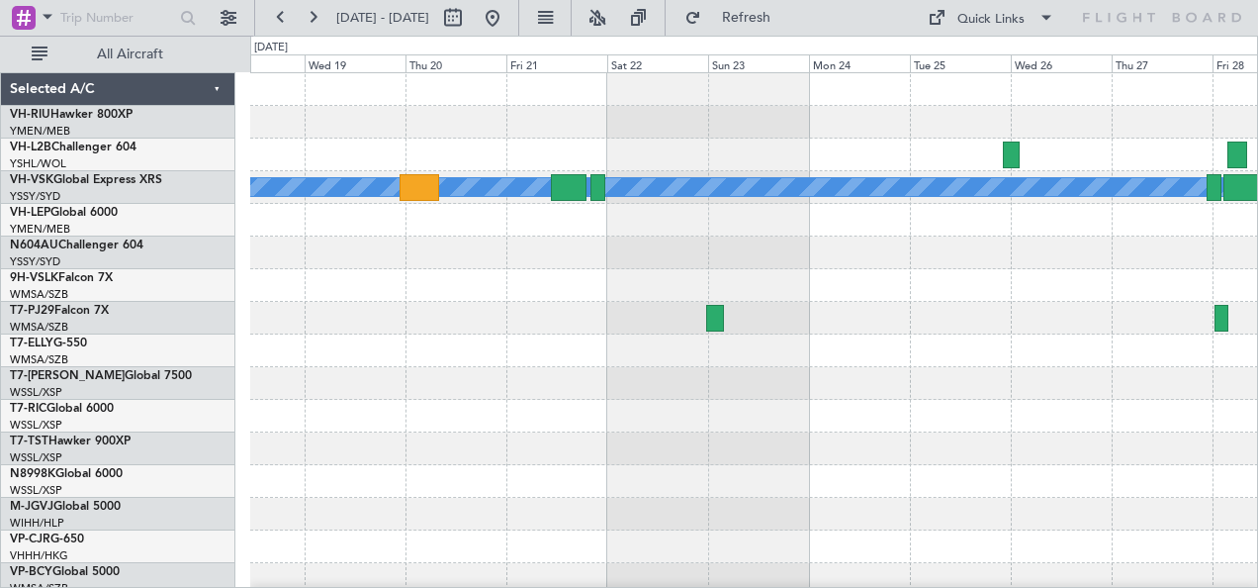
click at [213, 437] on div "[PERSON_NAME] Planned Maint Sydney ([PERSON_NAME] Intl) Selected A/C VH-RIU Haw…" at bounding box center [629, 312] width 1258 height 552
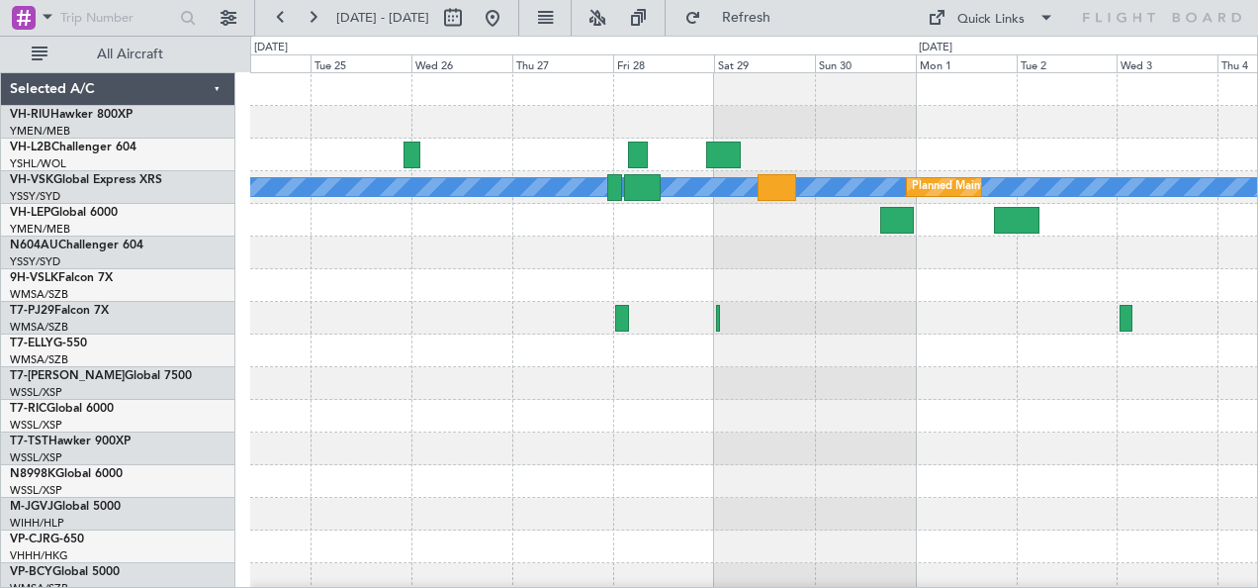
click at [213, 252] on div "[PERSON_NAME] Planned Maint Sydney ([PERSON_NAME] Intl) Selected A/C VH-RIU Haw…" at bounding box center [629, 312] width 1258 height 552
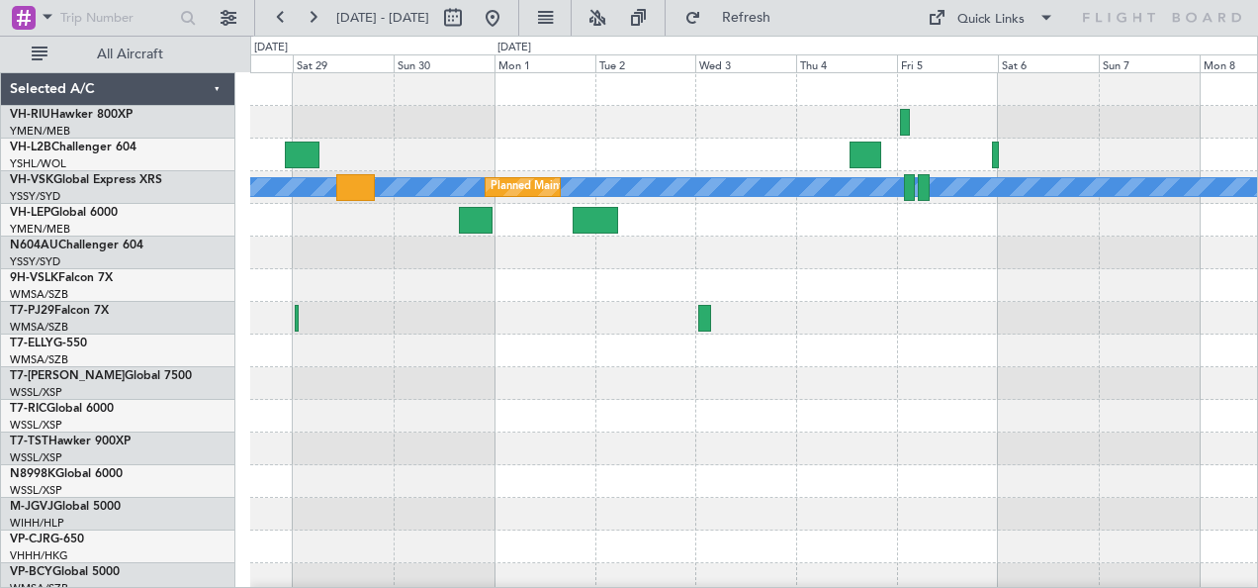
click at [767, 180] on div "[PERSON_NAME] Planned Maint Sydney ([PERSON_NAME] Intl)" at bounding box center [754, 350] width 1008 height 555
